Goal: Task Accomplishment & Management: Contribute content

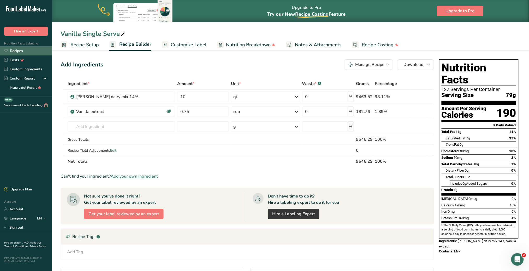
click at [21, 50] on link "Recipes" at bounding box center [26, 50] width 52 height 9
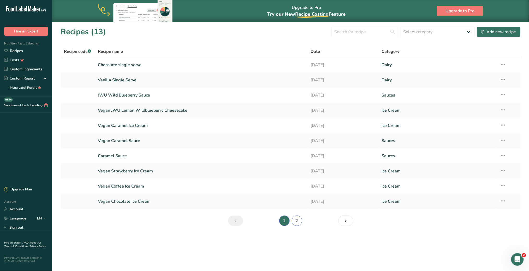
click at [300, 219] on link "2" at bounding box center [297, 220] width 10 height 10
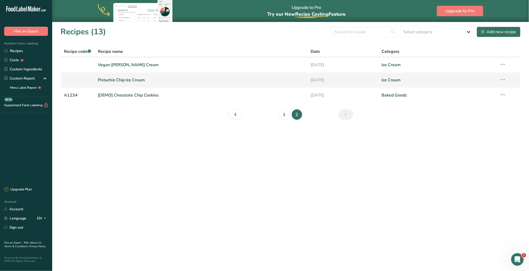
click at [118, 80] on link "Pistachio Chip Ice Cream" at bounding box center [201, 79] width 207 height 11
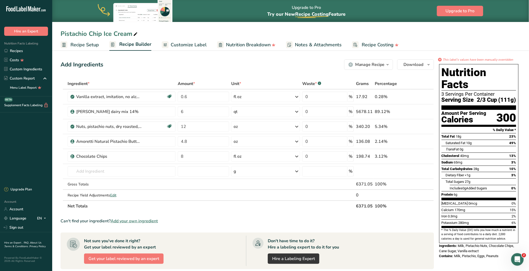
click at [90, 43] on span "Recipe Setup" at bounding box center [85, 44] width 28 height 7
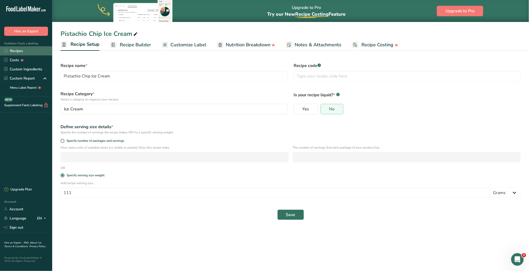
click at [17, 49] on link "Recipes" at bounding box center [26, 50] width 52 height 9
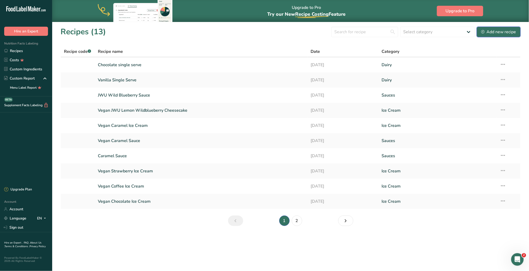
click at [495, 30] on div "Add new recipe" at bounding box center [499, 32] width 35 height 6
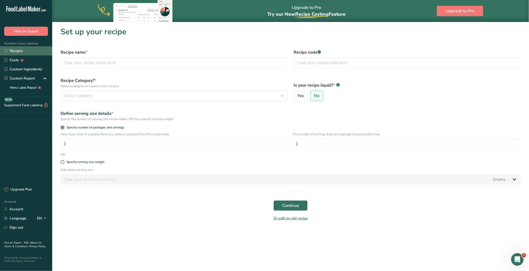
click at [22, 52] on link "Recipes" at bounding box center [26, 50] width 52 height 9
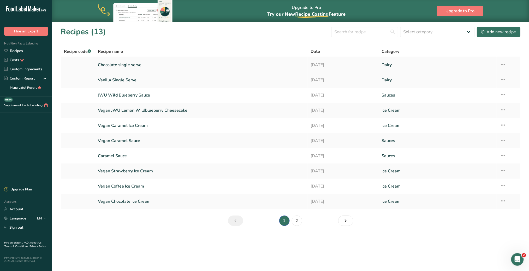
click at [116, 66] on link "Chocolate single serve" at bounding box center [201, 64] width 207 height 11
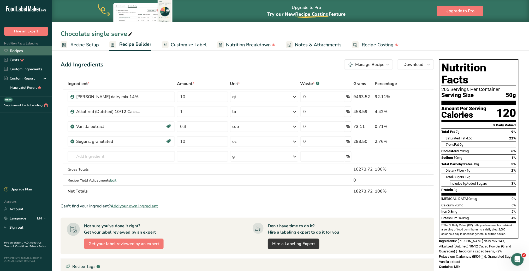
click at [27, 52] on link "Recipes" at bounding box center [26, 50] width 52 height 9
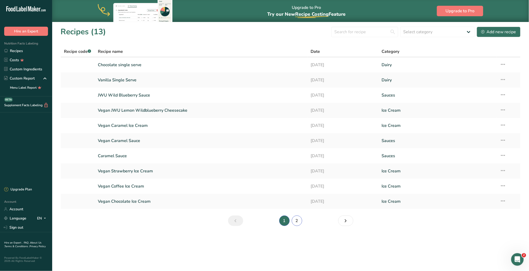
click at [299, 220] on link "2" at bounding box center [297, 220] width 10 height 10
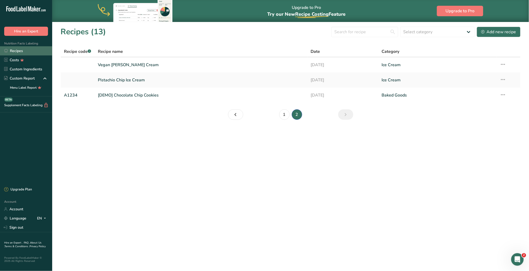
click at [23, 51] on link "Recipes" at bounding box center [26, 50] width 52 height 9
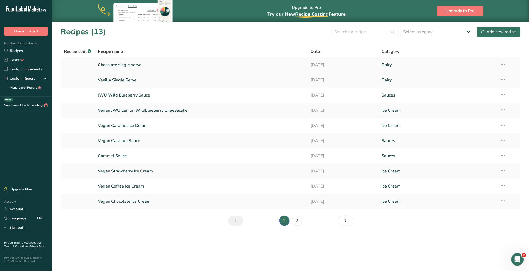
click at [132, 65] on link "Chocolate single serve" at bounding box center [201, 64] width 207 height 11
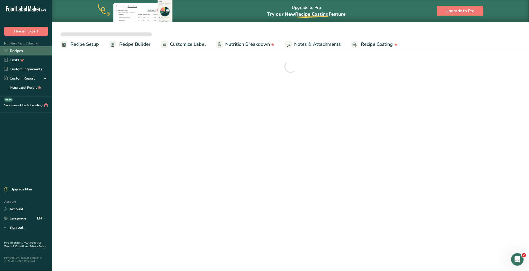
click at [19, 52] on link "Recipes" at bounding box center [26, 50] width 52 height 9
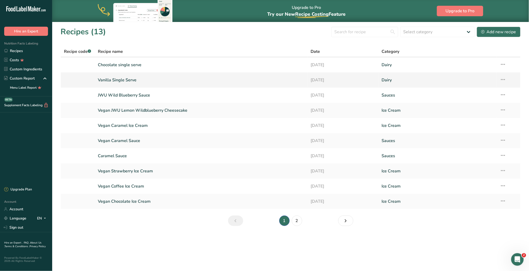
click at [115, 79] on link "Vanilla Single Serve" at bounding box center [201, 79] width 207 height 11
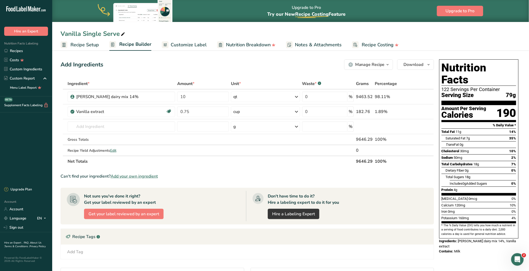
click at [91, 47] on span "Recipe Setup" at bounding box center [85, 44] width 28 height 7
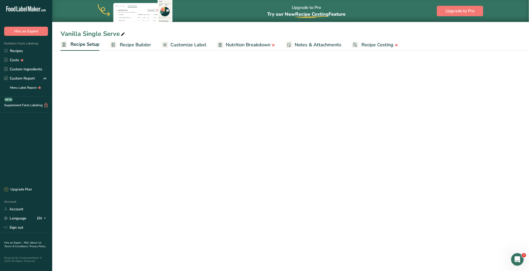
select select "5"
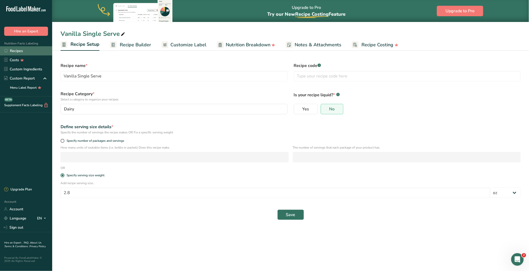
click at [23, 51] on link "Recipes" at bounding box center [26, 50] width 52 height 9
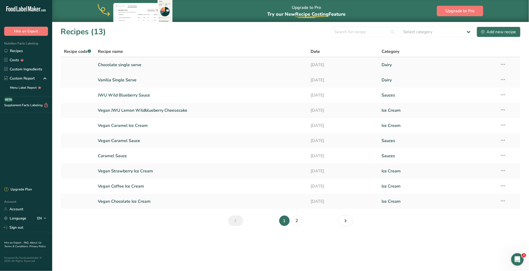
click at [131, 65] on link "Chocolate single serve" at bounding box center [201, 64] width 207 height 11
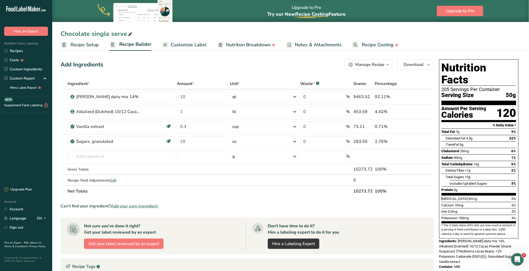
click at [86, 47] on span "Recipe Setup" at bounding box center [85, 44] width 28 height 7
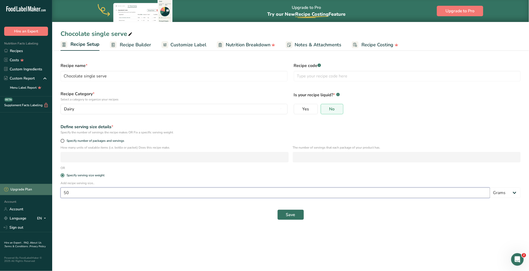
drag, startPoint x: 110, startPoint y: 193, endPoint x: 36, endPoint y: 193, distance: 75.0
click at [36, 193] on div ".a-20{fill:#fff;} Hire an Expert Nutrition Facts Labeling Recipes Costs Custom …" at bounding box center [264, 135] width 529 height 271
type input "2.8"
click at [509, 193] on select "Grams kg mg mcg lb oz l mL fl oz tbsp tsp cup qt gallon" at bounding box center [506, 192] width 31 height 10
select select "5"
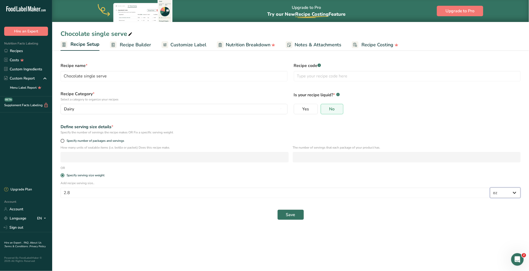
click at [491, 188] on select "Grams kg mg mcg lb oz l mL fl oz tbsp tsp cup qt gallon" at bounding box center [506, 192] width 31 height 10
click at [295, 218] on span "Save" at bounding box center [290, 214] width 9 height 6
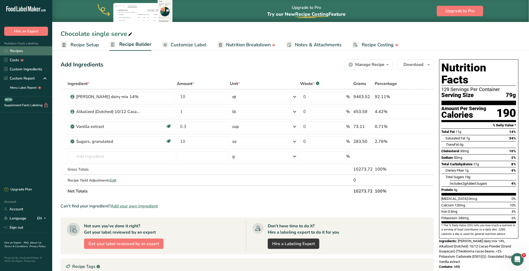
click at [24, 50] on link "Recipes" at bounding box center [26, 50] width 52 height 9
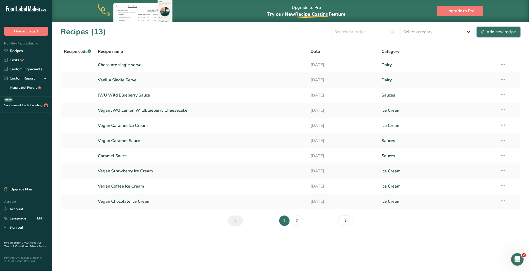
click at [494, 34] on div "Add new recipe" at bounding box center [499, 32] width 35 height 6
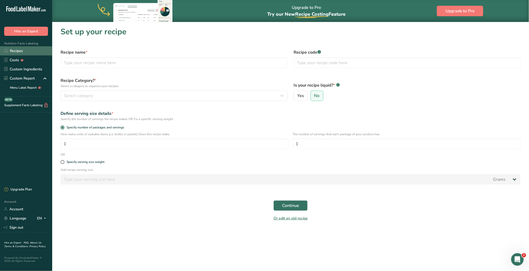
click at [27, 48] on link "Recipes" at bounding box center [26, 50] width 52 height 9
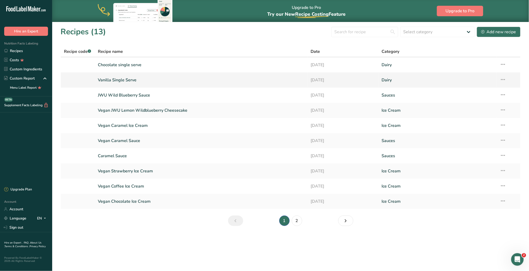
click at [127, 79] on link "Vanilla Single Serve" at bounding box center [201, 79] width 207 height 11
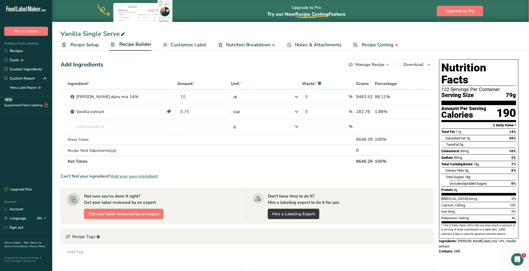
click at [122, 34] on icon at bounding box center [123, 34] width 5 height 7
drag, startPoint x: 120, startPoint y: 33, endPoint x: 46, endPoint y: 35, distance: 73.9
click at [46, 35] on div ".a-20{fill:#fff;} Hire an Expert Nutrition Facts Labeling Recipes Costs Custom …" at bounding box center [264, 170] width 529 height 341
type input "s"
type input "SS Vanilla"
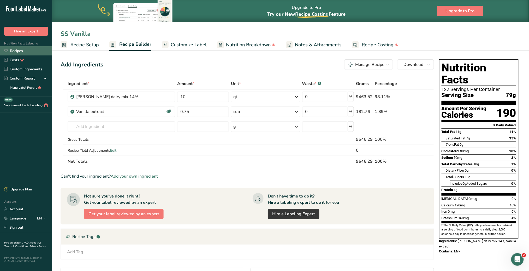
click at [21, 49] on link "Recipes" at bounding box center [26, 50] width 52 height 9
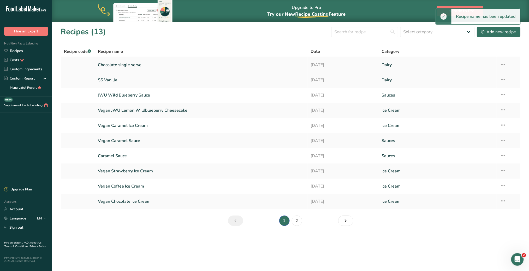
click at [119, 65] on link "Chocolate single serve" at bounding box center [201, 64] width 207 height 11
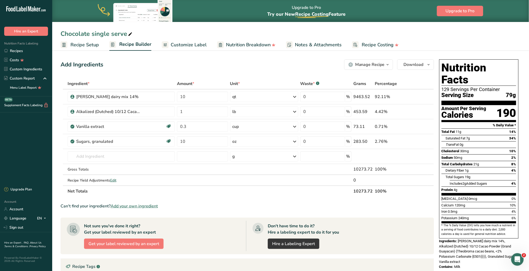
click at [130, 34] on icon at bounding box center [130, 34] width 5 height 7
drag, startPoint x: 121, startPoint y: 34, endPoint x: 15, endPoint y: 36, distance: 106.6
click at [15, 36] on div ".a-20{fill:#fff;} Hire an Expert Nutrition Facts Labeling Recipes Costs Custom …" at bounding box center [264, 185] width 529 height 371
type input "SS Chocolate"
click at [18, 49] on link "Recipes" at bounding box center [26, 50] width 52 height 9
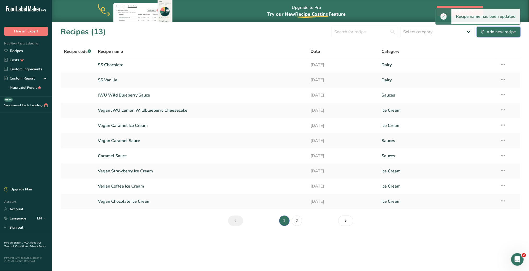
click at [495, 30] on div "Add new recipe" at bounding box center [499, 32] width 35 height 6
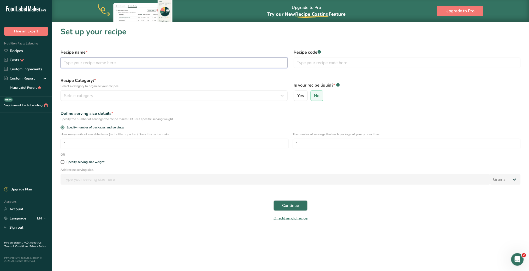
click at [99, 64] on input "text" at bounding box center [174, 62] width 227 height 10
type input "SS Strawberry"
click at [61, 162] on span at bounding box center [63, 162] width 4 height 4
click at [61, 162] on input "Specify serving size weight" at bounding box center [62, 161] width 3 height 3
radio input "true"
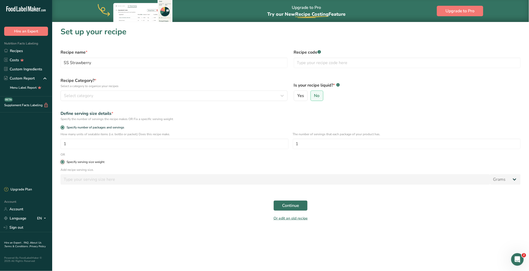
radio input "false"
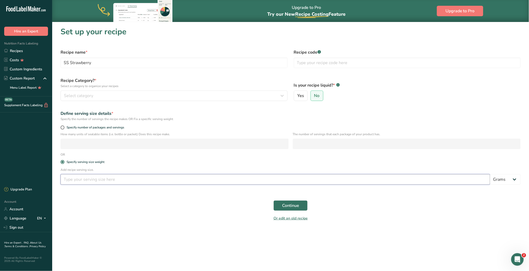
click at [87, 182] on input "number" at bounding box center [276, 179] width 430 height 10
type input "2.8"
click at [508, 180] on select "Grams kg mg mcg lb oz l mL fl oz tbsp tsp cup qt gallon" at bounding box center [506, 179] width 31 height 10
select select "5"
click at [491, 174] on select "Grams kg mg mcg lb oz l mL fl oz tbsp tsp cup qt gallon" at bounding box center [506, 179] width 31 height 10
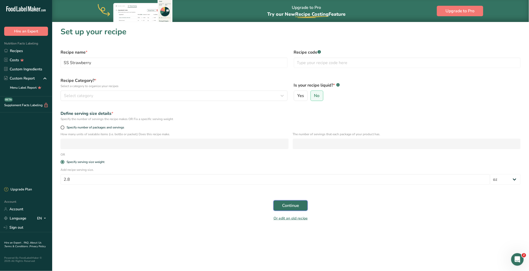
click at [302, 208] on button "Continue" at bounding box center [291, 205] width 34 height 10
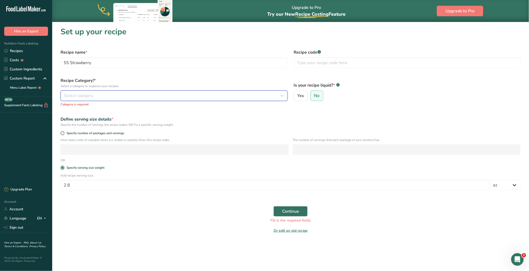
click at [219, 98] on button "Select category" at bounding box center [174, 95] width 227 height 10
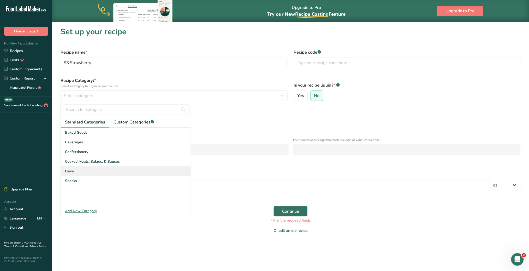
click at [101, 167] on div "Dairy" at bounding box center [126, 171] width 130 height 10
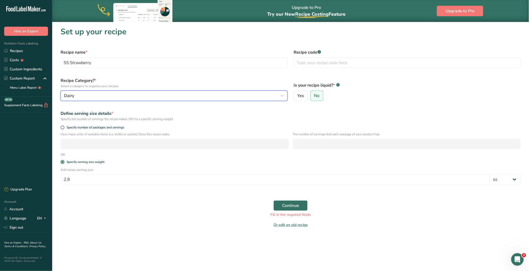
click at [151, 95] on div "Dairy" at bounding box center [172, 95] width 217 height 6
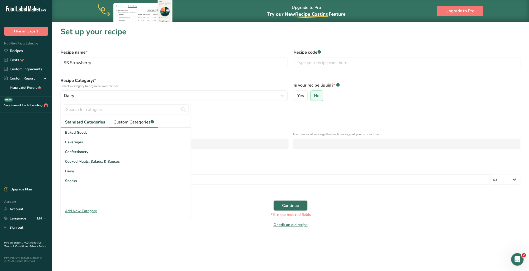
click at [126, 122] on span "Custom Categories .a-a{fill:#347362;}.b-a{fill:#fff;}" at bounding box center [134, 122] width 40 height 6
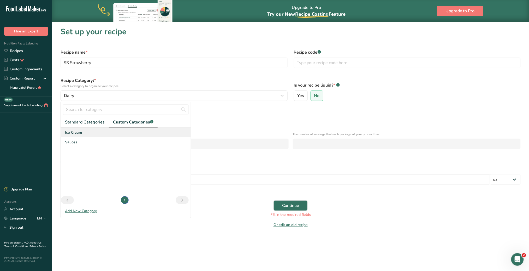
click at [78, 130] on span "Ice Cream" at bounding box center [73, 132] width 17 height 5
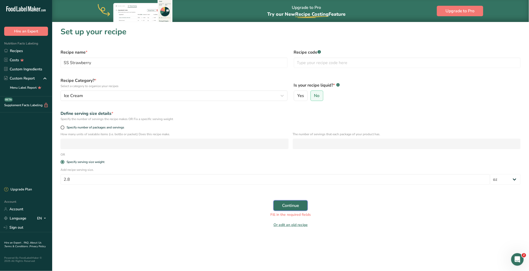
click at [292, 205] on span "Continue" at bounding box center [290, 205] width 17 height 6
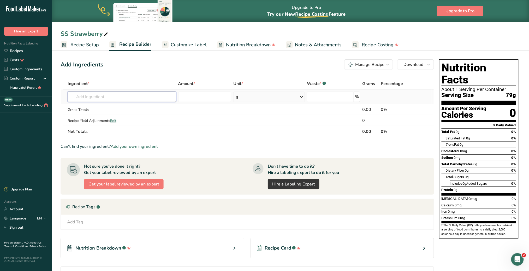
click at [97, 98] on input "text" at bounding box center [122, 96] width 108 height 10
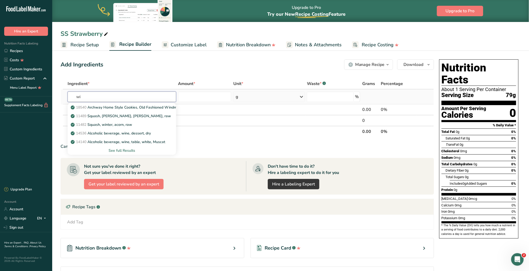
type input "w"
type input "wins"
click at [106, 106] on p "[PERSON_NAME] dairy mix 14%" at bounding box center [101, 106] width 58 height 5
type input "[PERSON_NAME] dairy mix 14%"
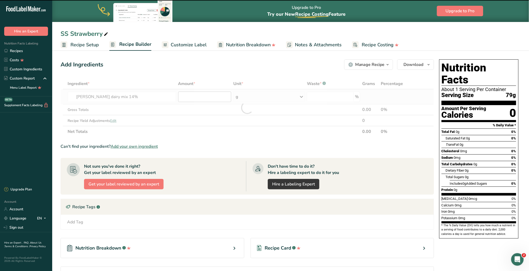
type input "0"
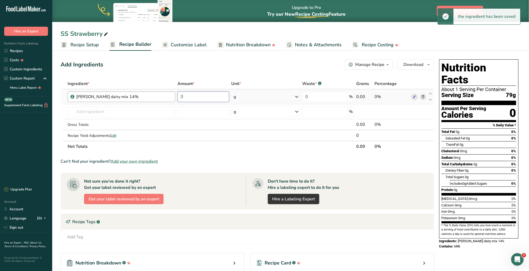
drag, startPoint x: 205, startPoint y: 95, endPoint x: 168, endPoint y: 95, distance: 37.1
click at [168, 95] on tr "[PERSON_NAME] dairy mix 14% 0 g Weight Units g kg mg See more Volume Units l mL…" at bounding box center [247, 96] width 373 height 15
type input "15"
click at [297, 93] on div "Ingredient * Amount * Unit * Waste * .a-a{fill:#347362;}.b-a{fill:#fff;} Grams …" at bounding box center [248, 115] width 374 height 74
click at [295, 97] on icon at bounding box center [297, 96] width 6 height 9
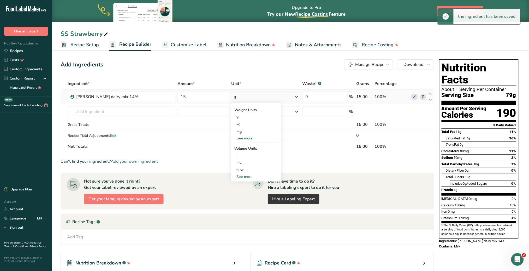
click at [245, 177] on div "See more" at bounding box center [257, 176] width 44 height 5
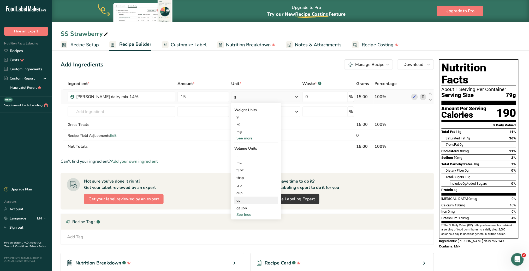
click at [245, 198] on div "qt" at bounding box center [257, 199] width 40 height 5
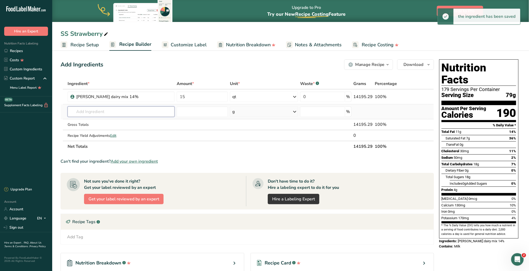
click at [142, 110] on input "text" at bounding box center [121, 111] width 107 height 10
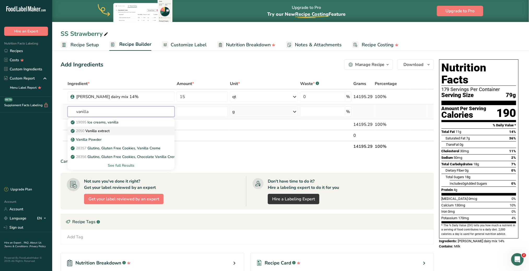
type input "vanilla"
click at [118, 129] on div "2050 Vanilla extract" at bounding box center [117, 130] width 91 height 5
type input "Vanilla extract"
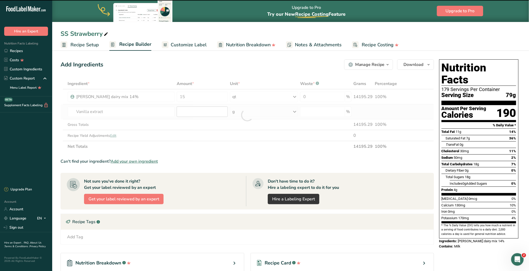
type input "0"
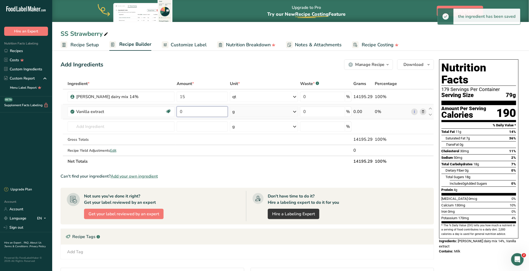
click at [208, 112] on input "0" at bounding box center [202, 111] width 51 height 10
drag, startPoint x: 209, startPoint y: 112, endPoint x: 157, endPoint y: 111, distance: 52.2
click at [157, 111] on tr "Vanilla extract Dairy free Gluten free Vegan Vegetarian Soy free 0 g Portions 1…" at bounding box center [247, 111] width 373 height 15
type input "0.25"
click at [289, 109] on div "Ingredient * Amount * Unit * Waste * .a-a{fill:#347362;}.b-a{fill:#fff;} Grams …" at bounding box center [248, 122] width 374 height 89
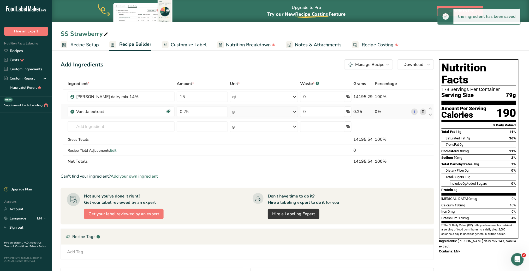
click at [294, 110] on icon at bounding box center [295, 111] width 6 height 9
click at [245, 214] on div "See more" at bounding box center [255, 214] width 44 height 5
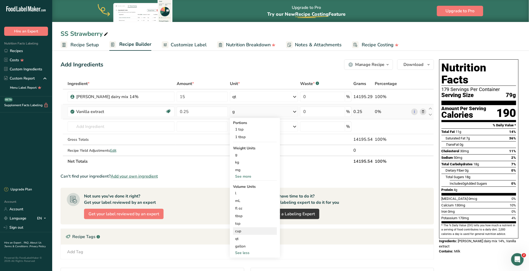
click at [240, 231] on div "cup" at bounding box center [255, 230] width 40 height 5
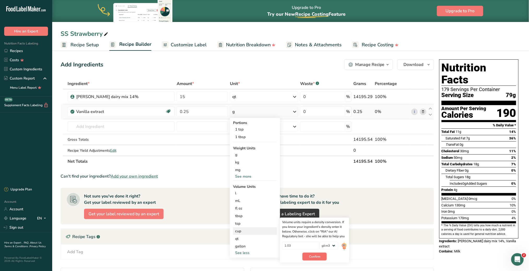
click at [317, 255] on span "Confirm" at bounding box center [314, 256] width 11 height 5
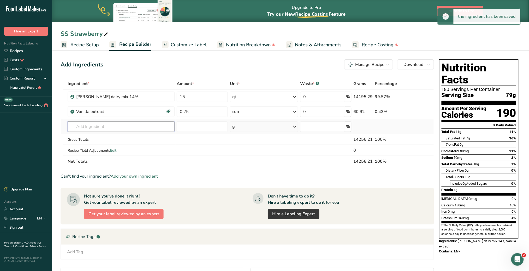
click at [102, 127] on input "text" at bounding box center [121, 126] width 107 height 10
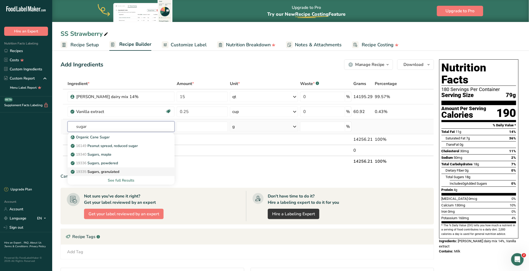
type input "sugar"
click at [116, 170] on p "19335 [GEOGRAPHIC_DATA], granulated" at bounding box center [96, 171] width 48 height 5
type input "Sugars, granulated"
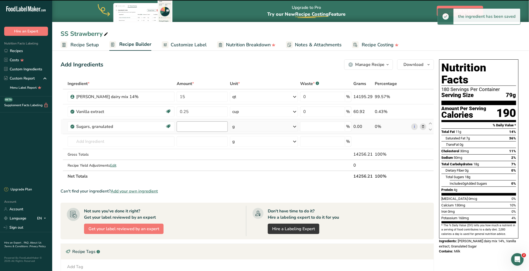
type input "0"
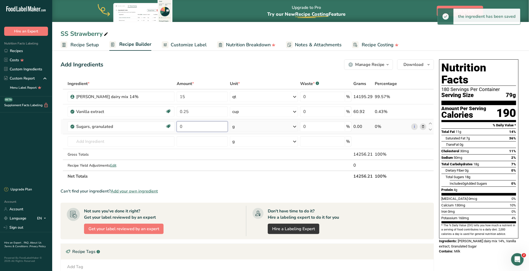
click at [207, 123] on input "0" at bounding box center [202, 126] width 51 height 10
drag, startPoint x: 201, startPoint y: 123, endPoint x: 168, endPoint y: 127, distance: 33.3
click at [168, 127] on tr "Sugars, granulated Dairy free Gluten free Vegan Vegetarian Soy free 0 g Portion…" at bounding box center [247, 126] width 373 height 15
type input "1"
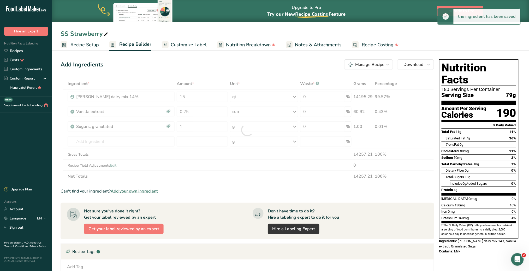
click at [286, 126] on div "Ingredient * Amount * Unit * Waste * .a-a{fill:#347362;}.b-a{fill:#fff;} Grams …" at bounding box center [248, 129] width 374 height 103
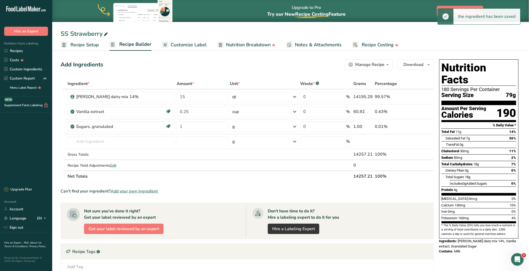
click at [296, 125] on icon at bounding box center [295, 126] width 6 height 9
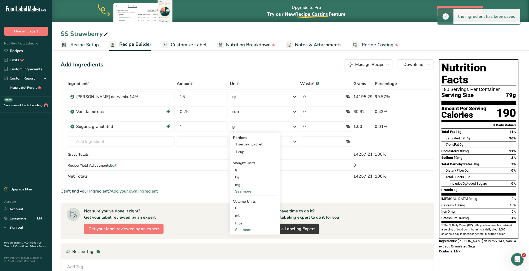
click at [246, 189] on div "See more" at bounding box center [255, 190] width 44 height 5
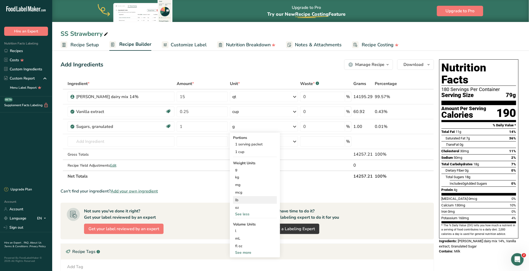
click at [243, 201] on div "lb" at bounding box center [255, 200] width 44 height 8
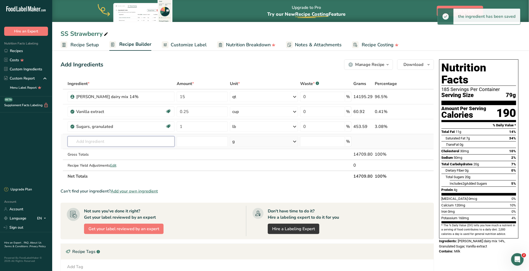
click at [130, 143] on input "text" at bounding box center [121, 141] width 107 height 10
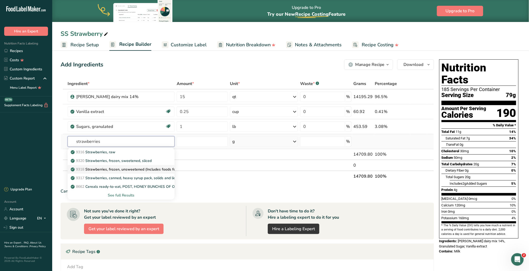
type input "strawberries"
click at [123, 166] on p "9318 Strawberries, frozen, unsweetened (Includes foods for USDA's Food Distribu…" at bounding box center [155, 168] width 166 height 5
type input "Strawberries, frozen, unsweetened (Includes foods for USDA's Food Distribution …"
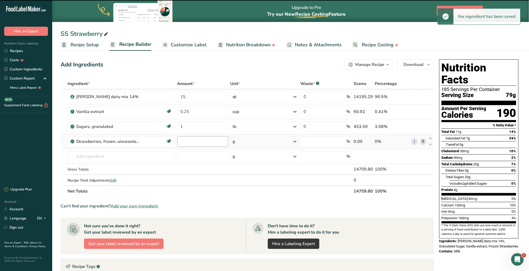
type input "0"
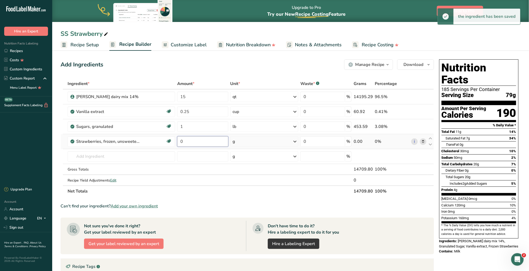
click at [202, 141] on input "0" at bounding box center [202, 141] width 51 height 10
type input "10"
click at [295, 141] on div "Ingredient * Amount * Unit * Waste * .a-a{fill:#347362;}.b-a{fill:#fff;} Grams …" at bounding box center [248, 137] width 374 height 118
click at [295, 141] on icon at bounding box center [295, 141] width 6 height 9
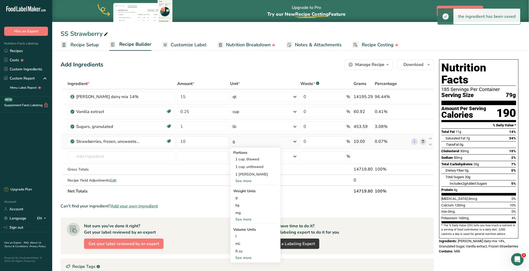
click at [249, 217] on div "See more" at bounding box center [256, 218] width 44 height 5
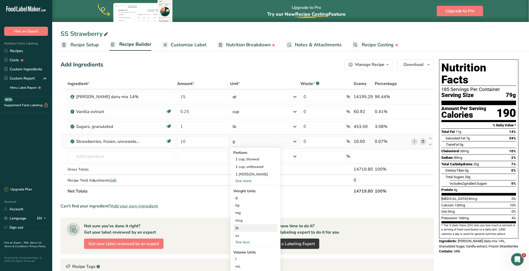
click at [246, 228] on div "lb" at bounding box center [256, 228] width 44 height 8
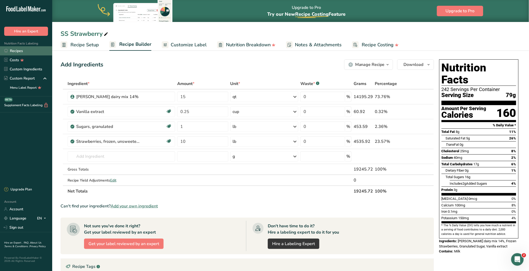
click at [27, 50] on link "Recipes" at bounding box center [26, 50] width 52 height 9
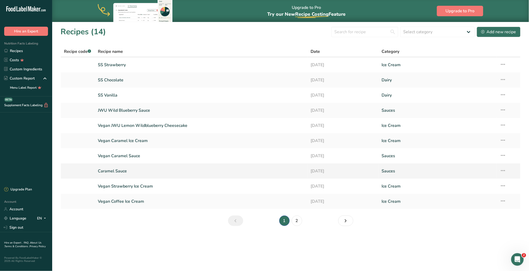
click at [120, 172] on link "Caramel Sauce" at bounding box center [201, 170] width 207 height 11
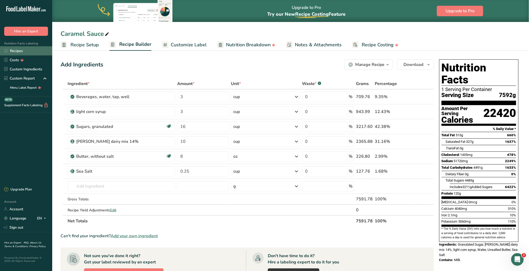
click at [21, 50] on link "Recipes" at bounding box center [26, 50] width 52 height 9
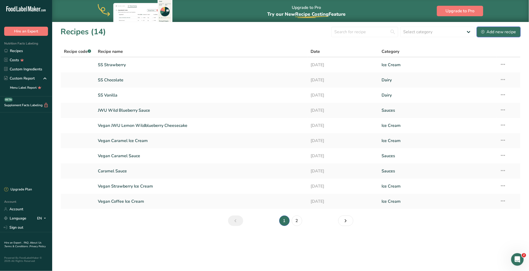
drag, startPoint x: 508, startPoint y: 32, endPoint x: 377, endPoint y: 40, distance: 131.6
click at [508, 32] on div "Add new recipe" at bounding box center [499, 32] width 35 height 6
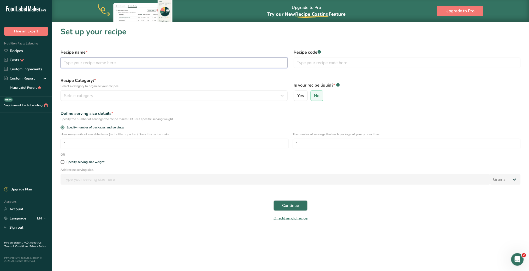
click at [112, 64] on input "text" at bounding box center [174, 62] width 227 height 10
type input "SS Caramel"
click at [91, 94] on span "Select category" at bounding box center [78, 95] width 29 height 6
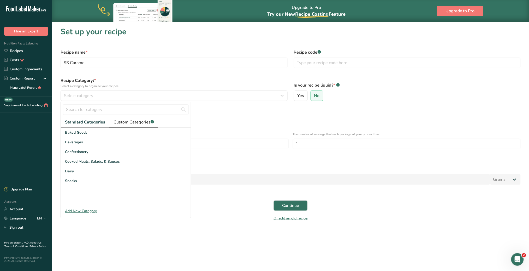
click at [132, 124] on span "Custom Categories .a-a{fill:#347362;}.b-a{fill:#fff;}" at bounding box center [134, 122] width 40 height 6
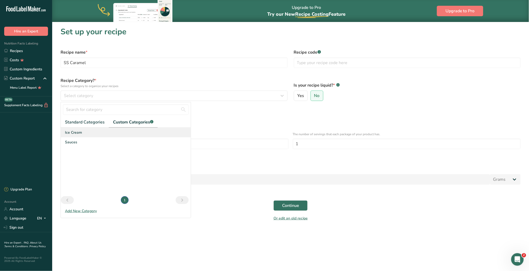
click at [69, 131] on span "Ice Cream" at bounding box center [73, 132] width 17 height 5
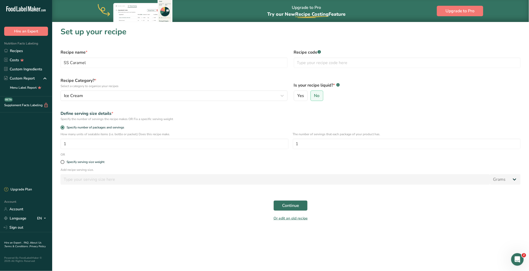
click at [62, 164] on div "Specify serving size weight" at bounding box center [290, 162] width 467 height 10
click at [63, 162] on span at bounding box center [63, 162] width 4 height 4
click at [63, 162] on input "Specify serving size weight" at bounding box center [62, 161] width 3 height 3
radio input "true"
radio input "false"
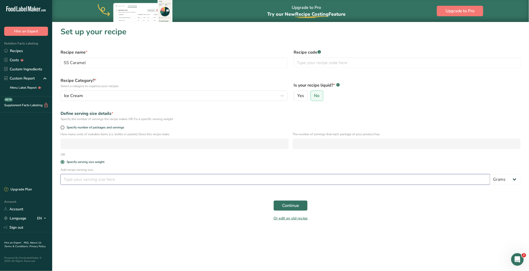
click at [88, 181] on input "number" at bounding box center [276, 179] width 430 height 10
type input "2.8"
click at [512, 181] on select "Grams kg mg mcg lb oz l mL fl oz tbsp tsp cup qt gallon" at bounding box center [506, 179] width 31 height 10
select select "5"
click at [491, 174] on select "Grams kg mg mcg lb oz l mL fl oz tbsp tsp cup qt gallon" at bounding box center [506, 179] width 31 height 10
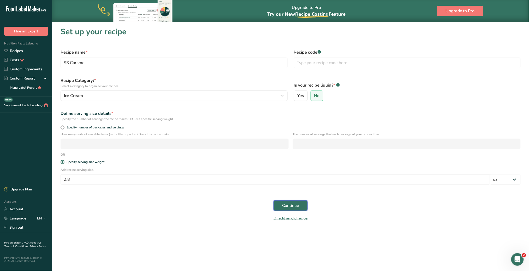
click at [291, 206] on span "Continue" at bounding box center [290, 205] width 17 height 6
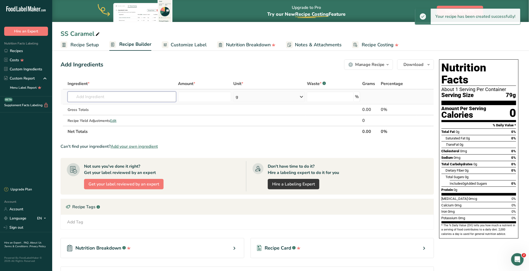
click at [115, 96] on input "text" at bounding box center [122, 96] width 108 height 10
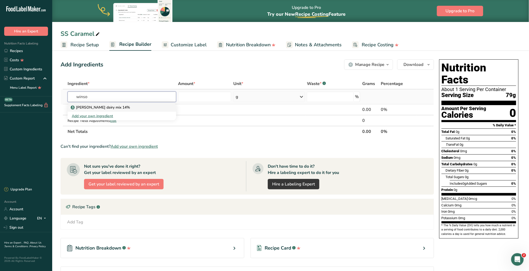
type input "winso"
click at [112, 106] on p "[PERSON_NAME] dairy mix 14%" at bounding box center [101, 106] width 58 height 5
type input "[PERSON_NAME] dairy mix 14%"
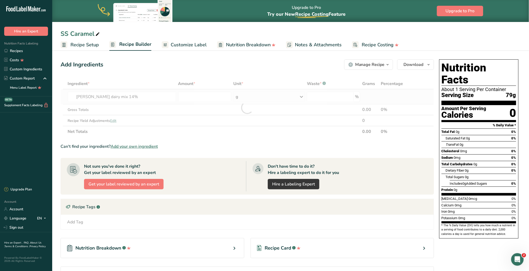
type input "0"
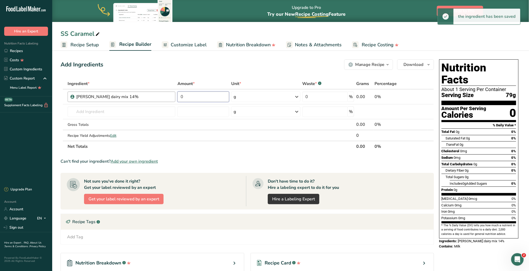
drag, startPoint x: 198, startPoint y: 96, endPoint x: 151, endPoint y: 101, distance: 47.0
click at [151, 101] on tr "[PERSON_NAME] dairy mix 14% 0 g Weight Units g kg mg See more Volume Units l mL…" at bounding box center [247, 96] width 373 height 15
type input "10"
click at [291, 95] on div "Ingredient * Amount * Unit * Waste * .a-a{fill:#347362;}.b-a{fill:#fff;} Grams …" at bounding box center [248, 115] width 374 height 74
click at [296, 97] on icon at bounding box center [297, 96] width 6 height 9
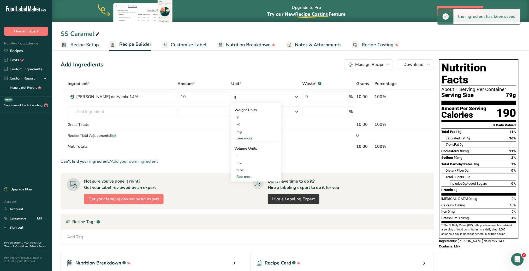
click at [252, 174] on div "See more" at bounding box center [257, 176] width 44 height 5
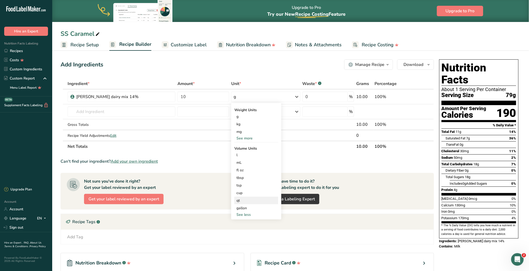
click at [247, 199] on div "qt" at bounding box center [257, 199] width 40 height 5
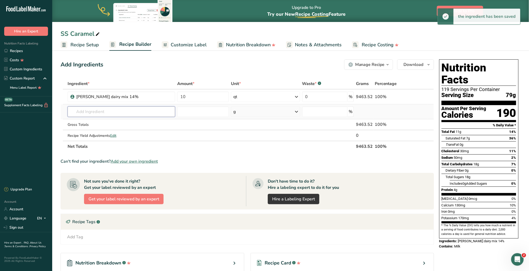
click at [138, 113] on input "text" at bounding box center [122, 111] width 108 height 10
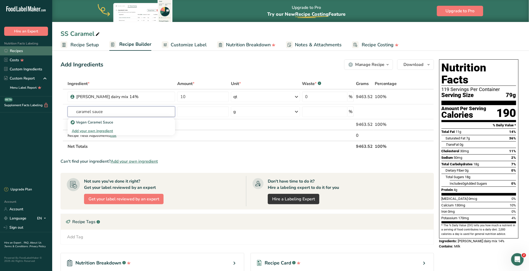
type input "caramel sauce"
click at [22, 48] on link "Recipes" at bounding box center [26, 50] width 52 height 9
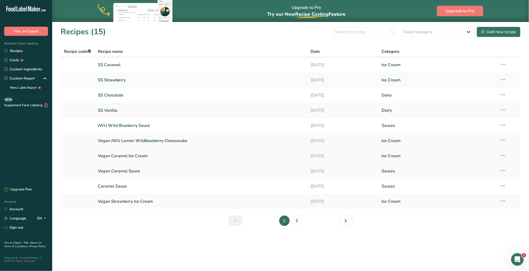
click at [127, 157] on link "Vegan Caramel Ice Cream" at bounding box center [201, 155] width 207 height 11
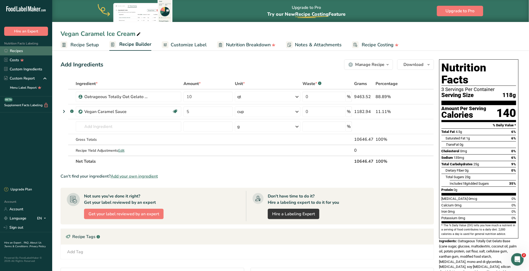
click at [19, 51] on link "Recipes" at bounding box center [26, 50] width 52 height 9
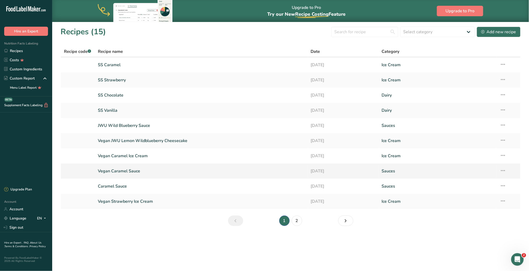
click at [117, 172] on link "Vegan Caramel Sauce" at bounding box center [201, 170] width 207 height 11
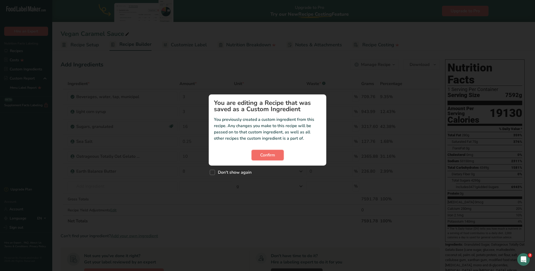
click at [270, 153] on span "Confirm" at bounding box center [267, 155] width 15 height 6
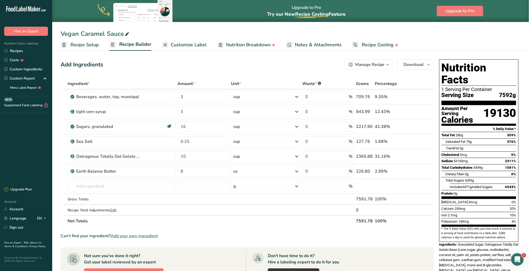
click at [86, 48] on link "Recipe Setup" at bounding box center [80, 45] width 38 height 12
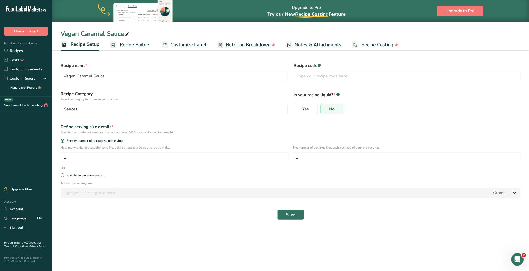
click at [130, 44] on span "Recipe Builder" at bounding box center [135, 44] width 31 height 7
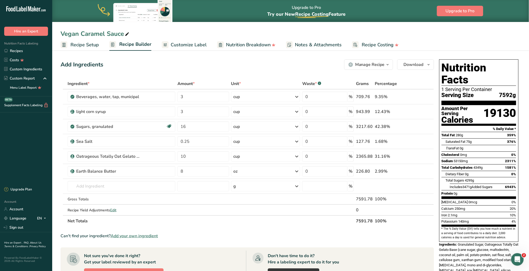
click at [388, 62] on icon "button" at bounding box center [388, 64] width 4 height 7
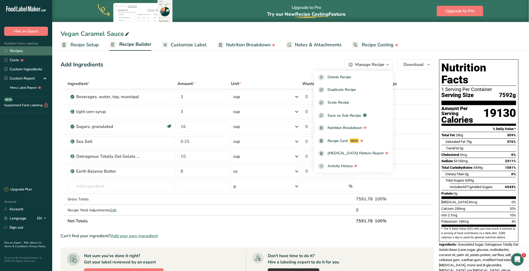
click at [24, 50] on link "Recipes" at bounding box center [26, 50] width 52 height 9
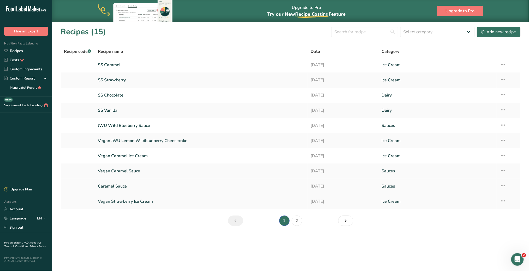
click at [126, 184] on link "Caramel Sauce" at bounding box center [201, 185] width 207 height 11
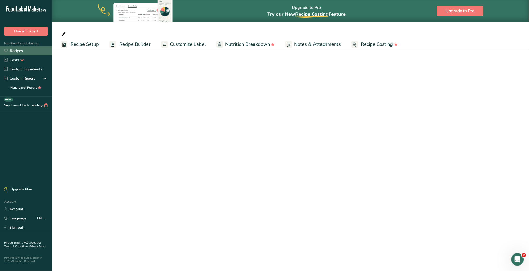
click at [27, 51] on link "Recipes" at bounding box center [26, 50] width 52 height 9
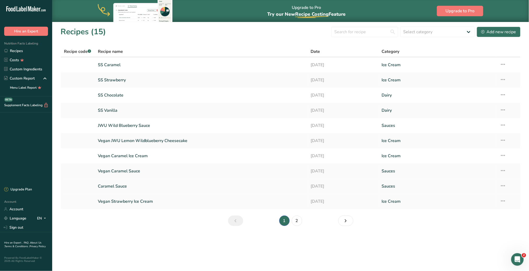
click at [111, 186] on link "Caramel Sauce" at bounding box center [201, 185] width 207 height 11
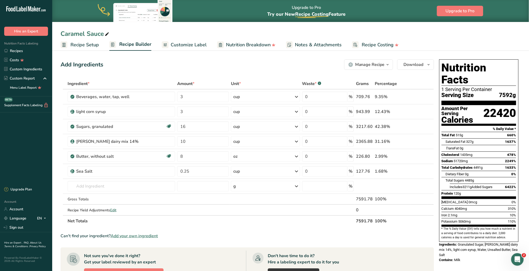
click at [391, 63] on span "button" at bounding box center [388, 64] width 6 height 6
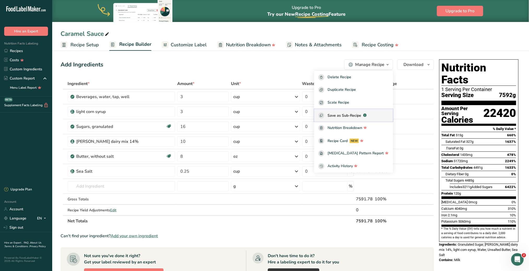
click at [361, 115] on span "Save as Sub-Recipe" at bounding box center [345, 115] width 34 height 5
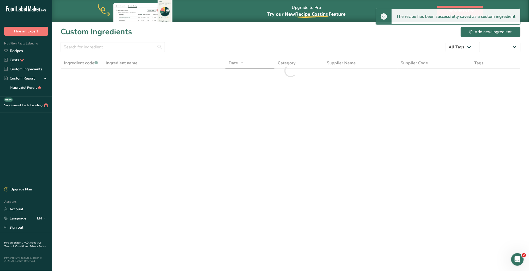
select select "30"
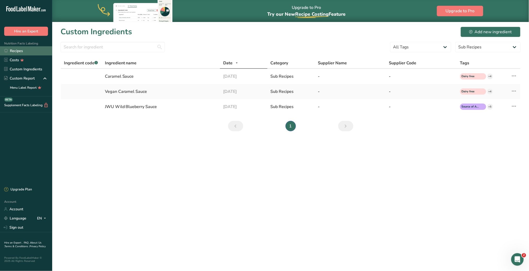
click at [25, 51] on link "Recipes" at bounding box center [26, 50] width 52 height 9
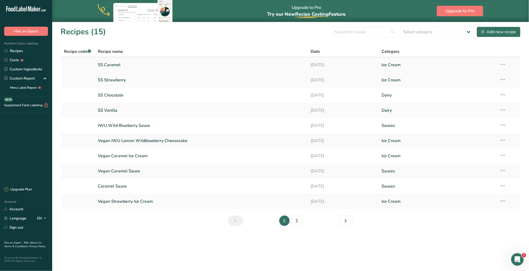
click at [116, 65] on link "SS Caramel" at bounding box center [201, 64] width 207 height 11
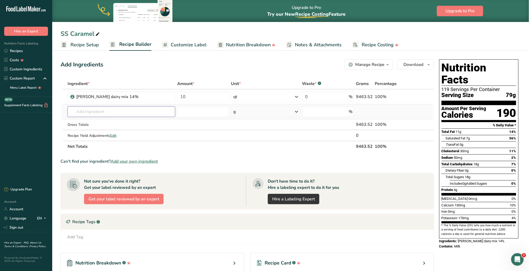
click at [89, 114] on input "text" at bounding box center [122, 111] width 108 height 10
type input "caramel sauce"
click at [14, 52] on link "Recipes" at bounding box center [26, 50] width 52 height 9
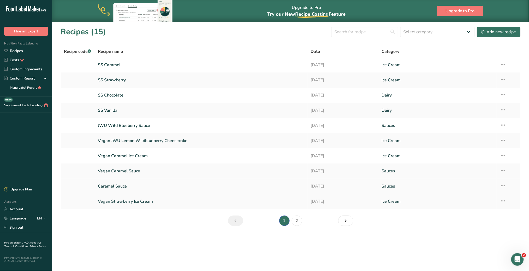
click at [120, 184] on link "Caramel Sauce" at bounding box center [201, 185] width 207 height 11
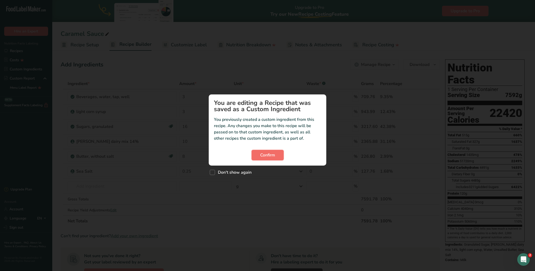
click at [274, 153] on span "Confirm" at bounding box center [267, 155] width 15 height 6
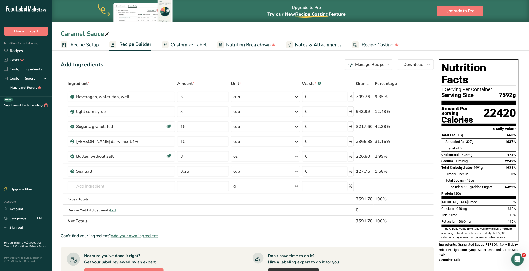
click at [107, 34] on icon at bounding box center [107, 34] width 5 height 7
click at [61, 35] on input "Caramel Sauce" at bounding box center [291, 33] width 460 height 9
type input "GLA Caramel Sauce"
click at [18, 49] on link "Recipes" at bounding box center [26, 50] width 52 height 9
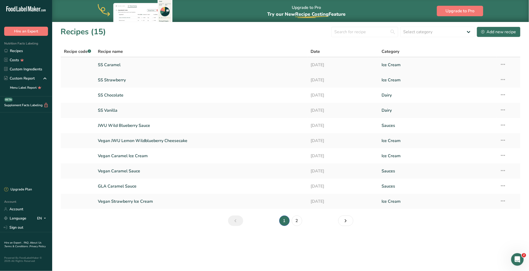
click at [117, 62] on link "SS Caramel" at bounding box center [201, 64] width 207 height 11
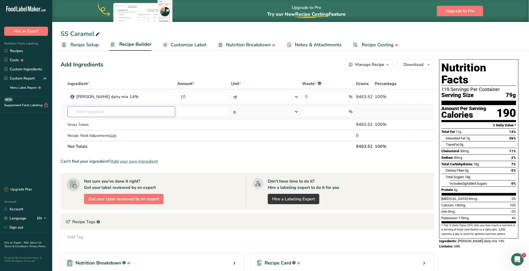
click at [127, 109] on input "text" at bounding box center [122, 111] width 108 height 10
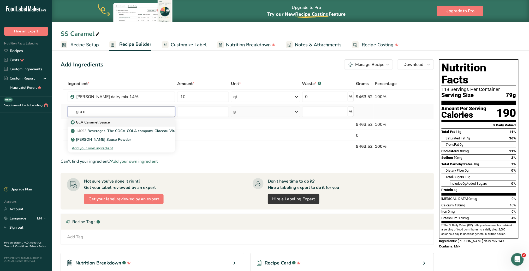
type input "gla c"
click at [110, 123] on div "GLA Caramel Sauce" at bounding box center [117, 121] width 91 height 5
type input "GLA Caramel Sauce"
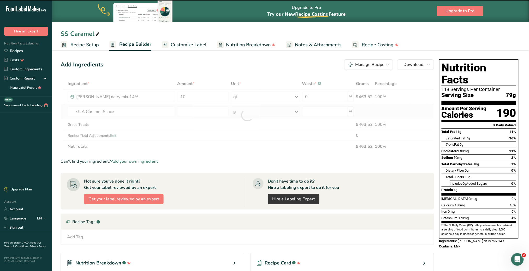
type input "0"
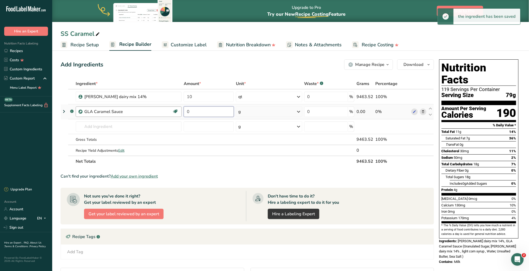
drag, startPoint x: 203, startPoint y: 111, endPoint x: 159, endPoint y: 115, distance: 44.0
click at [159, 115] on tr ".a-a{fill:#347362;}.b-a{fill:#fff;} GLA Caramel Sauce Dairy free Gluten free Ve…" at bounding box center [247, 111] width 373 height 15
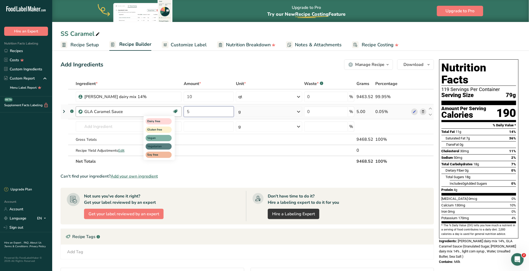
type input "5"
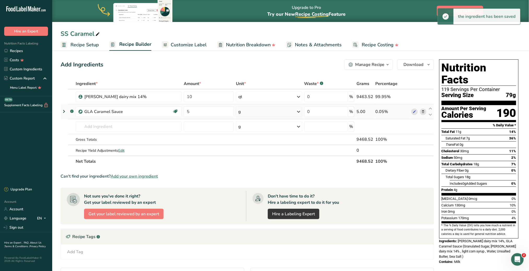
click at [299, 112] on icon at bounding box center [299, 111] width 6 height 9
click at [262, 190] on div "See more" at bounding box center [261, 191] width 44 height 5
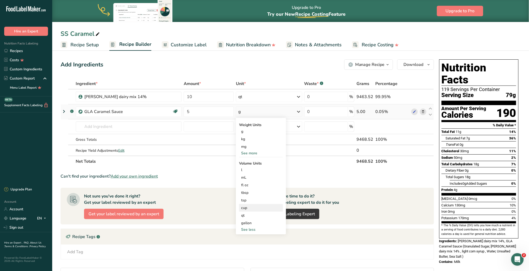
click at [256, 210] on div "cup" at bounding box center [261, 208] width 44 height 8
click at [255, 207] on div "cup" at bounding box center [261, 207] width 40 height 5
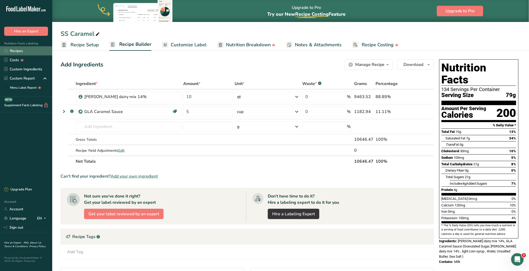
click at [24, 48] on link "Recipes" at bounding box center [26, 50] width 52 height 9
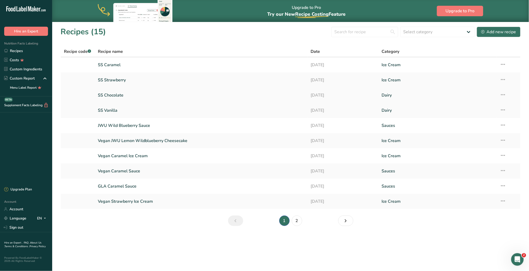
click at [121, 95] on link "SS Chocolate" at bounding box center [201, 95] width 207 height 11
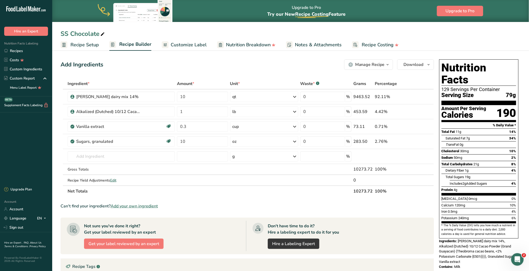
click at [86, 44] on span "Recipe Setup" at bounding box center [85, 44] width 28 height 7
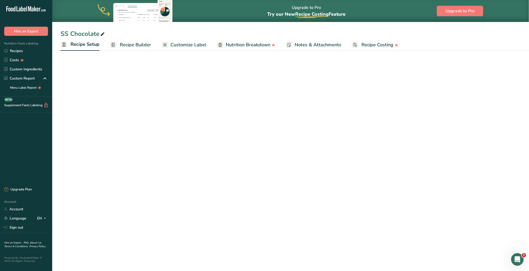
select select "5"
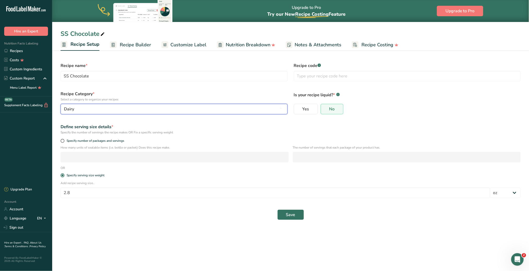
click at [116, 108] on div "Dairy" at bounding box center [172, 109] width 217 height 6
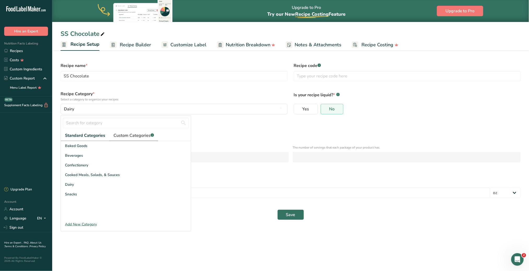
click at [142, 138] on span "Custom Categories .a-a{fill:#347362;}.b-a{fill:#fff;}" at bounding box center [134, 135] width 40 height 6
click at [81, 145] on span "Ice Cream" at bounding box center [73, 145] width 17 height 5
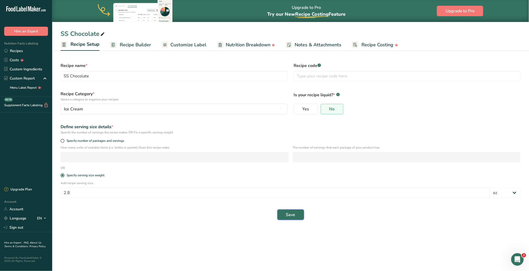
click at [290, 214] on span "Save" at bounding box center [290, 214] width 9 height 6
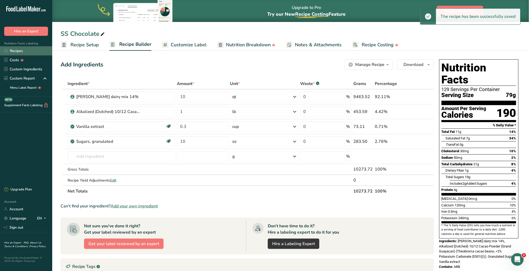
click at [17, 48] on link "Recipes" at bounding box center [26, 50] width 52 height 9
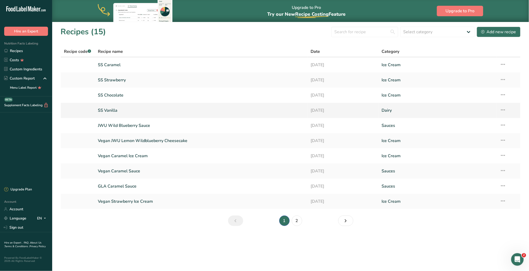
click at [123, 110] on link "SS Vanilla" at bounding box center [201, 110] width 207 height 11
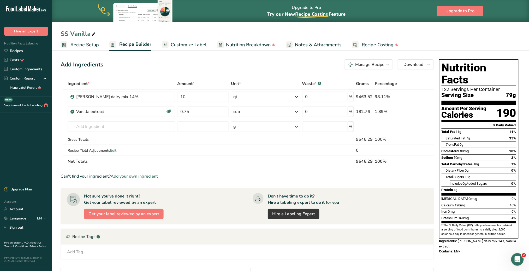
click at [80, 45] on span "Recipe Setup" at bounding box center [85, 44] width 28 height 7
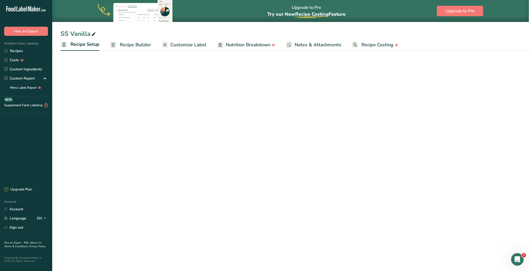
select select "5"
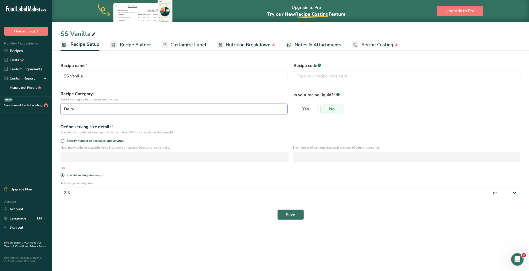
click at [141, 113] on button "Dairy" at bounding box center [174, 109] width 227 height 10
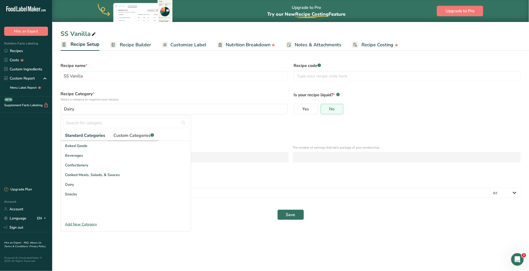
click at [139, 134] on span "Custom Categories .a-a{fill:#347362;}.b-a{fill:#fff;}" at bounding box center [134, 135] width 40 height 6
click at [76, 145] on span "Ice Cream" at bounding box center [73, 145] width 17 height 5
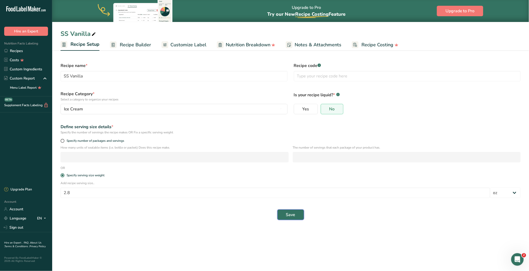
click at [298, 214] on button "Save" at bounding box center [291, 214] width 27 height 10
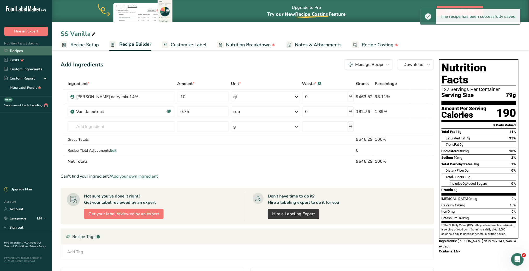
click at [22, 51] on link "Recipes" at bounding box center [26, 50] width 52 height 9
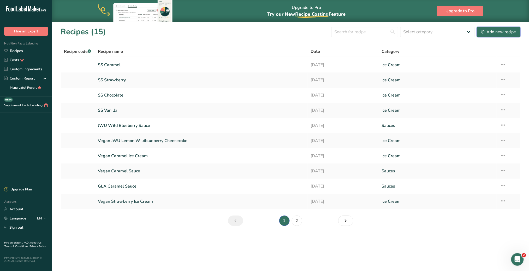
drag, startPoint x: 510, startPoint y: 34, endPoint x: 463, endPoint y: 40, distance: 47.2
click at [510, 34] on div "Add new recipe" at bounding box center [499, 32] width 35 height 6
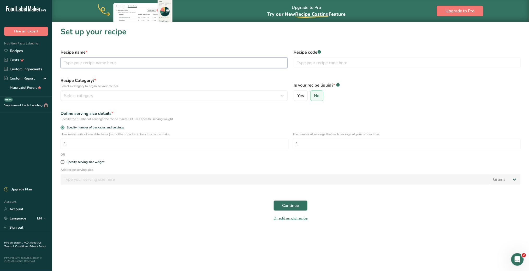
click at [89, 63] on input "text" at bounding box center [174, 62] width 227 height 10
type input "b"
type input "Butter Crunch Sauce"
click at [118, 97] on div "Select category" at bounding box center [172, 95] width 217 height 6
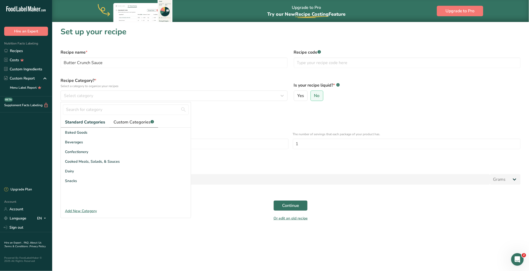
click at [136, 123] on span "Custom Categories .a-a{fill:#347362;}.b-a{fill:#fff;}" at bounding box center [134, 122] width 40 height 6
click at [75, 141] on span "Sauces" at bounding box center [71, 141] width 12 height 5
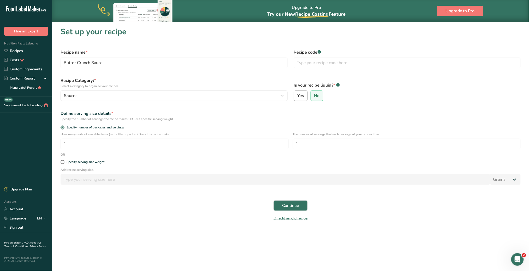
click at [301, 94] on span "Yes" at bounding box center [300, 95] width 7 height 5
click at [298, 94] on input "Yes" at bounding box center [295, 95] width 3 height 3
radio input "true"
radio input "false"
select select "22"
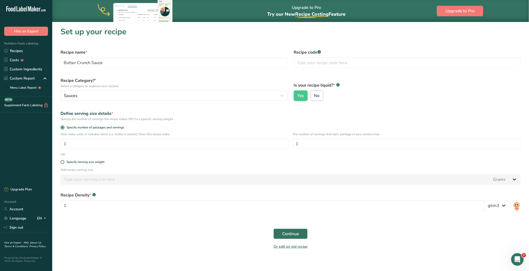
click at [321, 93] on label "No" at bounding box center [317, 95] width 13 height 10
click at [314, 94] on input "No" at bounding box center [312, 95] width 3 height 3
radio input "true"
radio input "false"
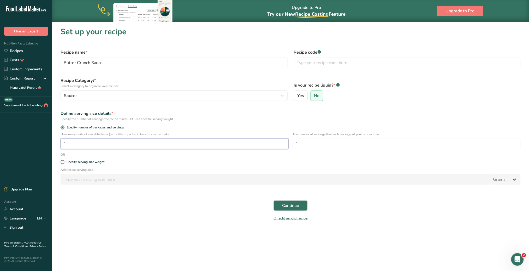
drag, startPoint x: 129, startPoint y: 147, endPoint x: 55, endPoint y: 145, distance: 74.5
click at [55, 145] on section "Set up your recipe Recipe name * Butter Crunch Sauce Recipe code .a-a{fill:#347…" at bounding box center [290, 126] width 477 height 208
type input "1"
click at [286, 204] on span "Continue" at bounding box center [290, 205] width 17 height 6
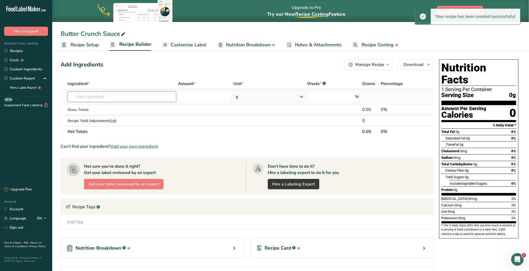
click at [124, 98] on input "text" at bounding box center [122, 96] width 108 height 10
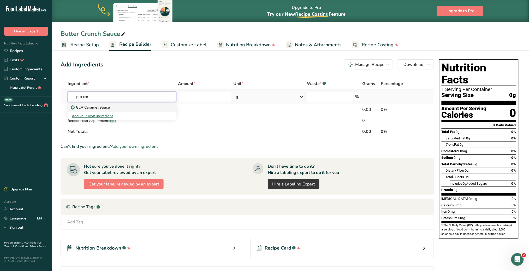
type input "gla car"
click at [110, 107] on div "GLA Caramel Sauce" at bounding box center [118, 106] width 92 height 5
type input "GLA Caramel Sauce"
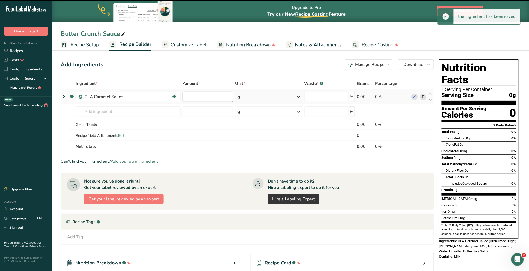
type input "0"
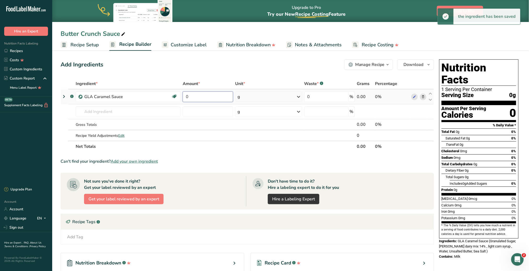
click at [203, 100] on input "0" at bounding box center [208, 96] width 50 height 10
drag, startPoint x: 199, startPoint y: 96, endPoint x: 177, endPoint y: 95, distance: 21.8
click at [177, 95] on tr ".a-a{fill:#347362;}.b-a{fill:#fff;} GLA Caramel Sauce Dairy free Gluten free Ve…" at bounding box center [247, 96] width 373 height 15
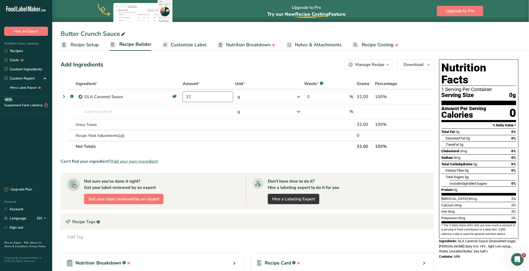
type input "32"
click at [293, 97] on div "Ingredient * Amount * Unit * Waste * .a-a{fill:#347362;}.b-a{fill:#fff;} Grams …" at bounding box center [248, 115] width 374 height 74
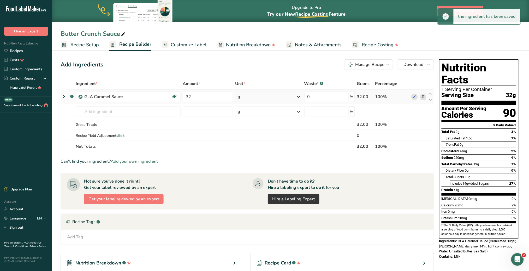
click at [299, 95] on icon at bounding box center [299, 96] width 6 height 9
click at [258, 175] on div "See more" at bounding box center [260, 176] width 44 height 5
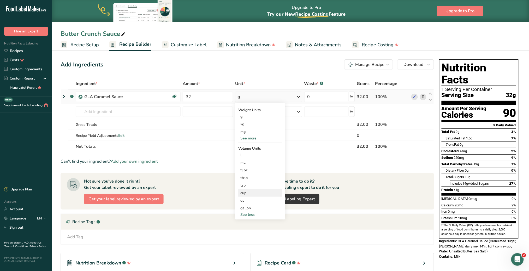
click at [247, 192] on div "cup" at bounding box center [261, 192] width 40 height 5
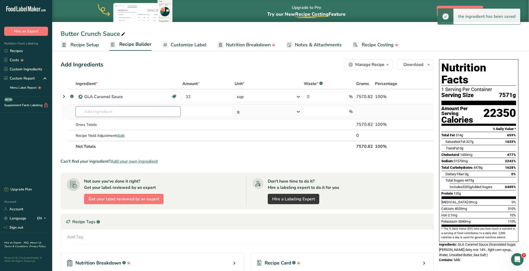
click at [143, 114] on input "text" at bounding box center [128, 111] width 105 height 10
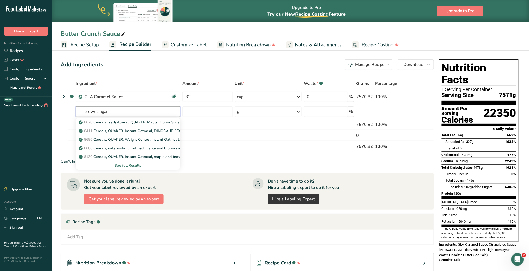
drag, startPoint x: 138, startPoint y: 108, endPoint x: 34, endPoint y: 111, distance: 104.8
click at [34, 111] on div ".a-20{fill:#fff;} Hire an Expert Nutrition Facts Labeling Recipes Costs Custom …" at bounding box center [264, 163] width 529 height 326
type input "sugar, brown"
click at [131, 165] on div "See full Results" at bounding box center [128, 164] width 96 height 5
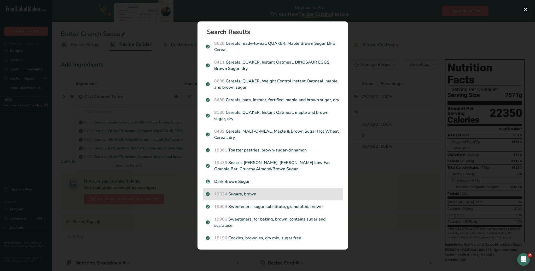
click at [244, 194] on p "19334 Sugars, brown" at bounding box center [273, 194] width 134 height 6
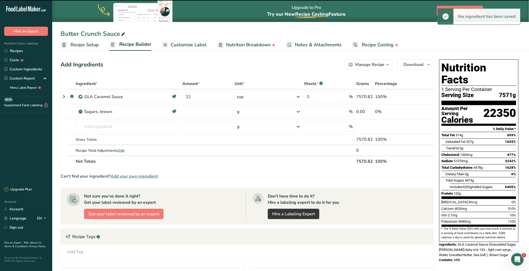
type input "0"
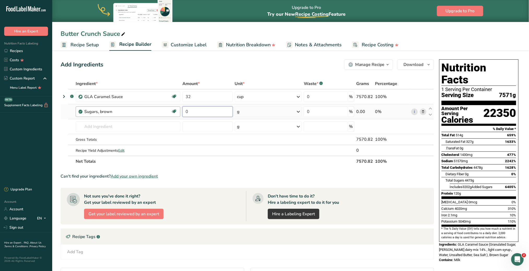
drag, startPoint x: 208, startPoint y: 111, endPoint x: 166, endPoint y: 110, distance: 42.1
click at [166, 110] on tr "Sugars, brown Dairy free Gluten free Vegan Vegetarian Soy free 0 g Portions 1 t…" at bounding box center [247, 111] width 373 height 15
type input "8"
click at [298, 113] on div "Ingredient * Amount * Unit * Waste * .a-a{fill:#347362;}.b-a{fill:#fff;} Grams …" at bounding box center [248, 122] width 374 height 89
click at [299, 112] on icon at bounding box center [298, 111] width 6 height 9
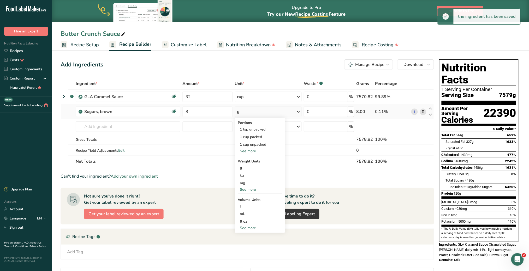
click at [255, 227] on div "See more" at bounding box center [260, 227] width 44 height 5
select select "22"
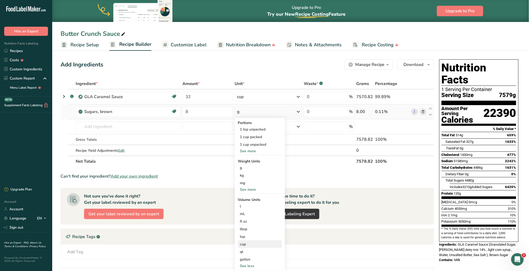
click at [251, 245] on div "cup" at bounding box center [260, 243] width 40 height 5
click at [319, 261] on input "number" at bounding box center [305, 258] width 37 height 8
click at [299, 259] on input "number" at bounding box center [305, 258] width 37 height 8
click at [303, 251] on div "Volume units require a density conversion. If you know your ingredient's densit…" at bounding box center [319, 252] width 69 height 45
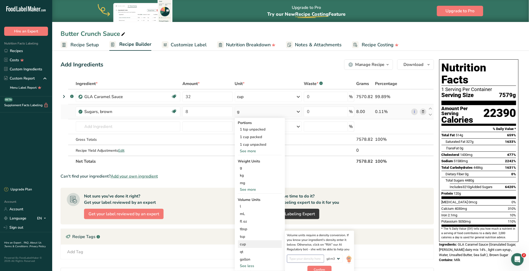
click at [307, 260] on input "number" at bounding box center [305, 258] width 37 height 8
click at [308, 256] on input "number" at bounding box center [305, 258] width 37 height 8
click at [206, 112] on input "8" at bounding box center [208, 111] width 50 height 10
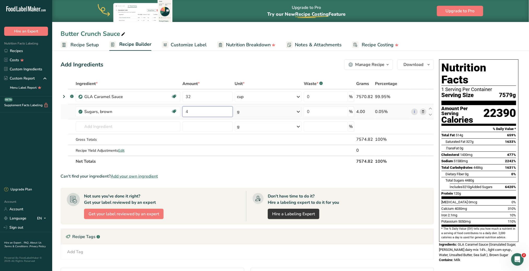
type input "4"
click at [252, 113] on div "Ingredient * Amount * Unit * Waste * .a-a{fill:#347362;}.b-a{fill:#fff;} Grams …" at bounding box center [248, 122] width 374 height 89
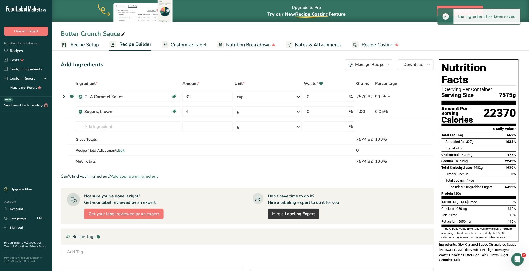
click at [297, 110] on icon at bounding box center [298, 111] width 6 height 9
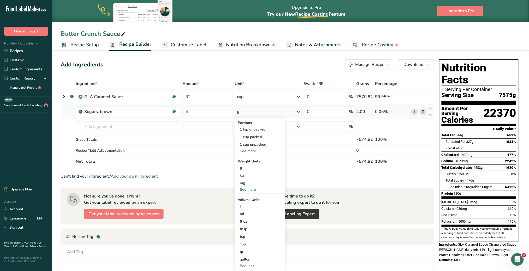
click at [250, 189] on div "See more" at bounding box center [260, 188] width 44 height 5
click at [248, 198] on div "lb" at bounding box center [260, 198] width 44 height 8
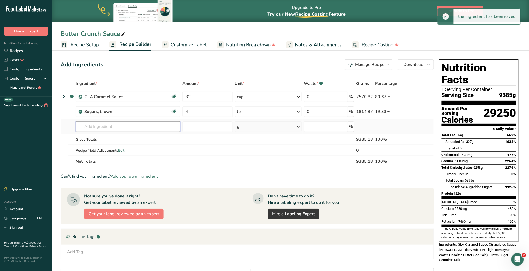
click at [139, 124] on input "text" at bounding box center [128, 126] width 105 height 10
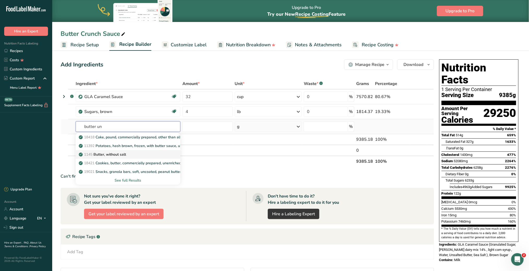
type input "butter un"
click at [112, 155] on p "1145 Butter, without salt" at bounding box center [103, 153] width 46 height 5
type input "Butter, without salt"
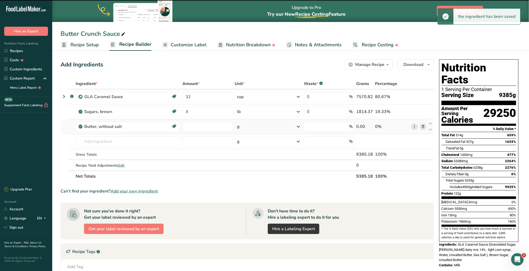
type input "0"
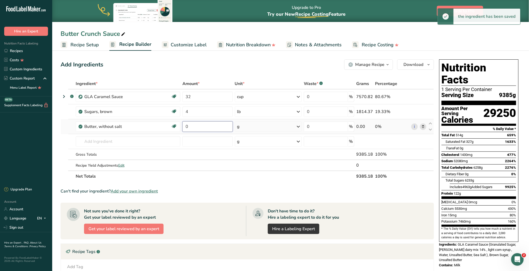
click at [196, 127] on input "0" at bounding box center [208, 126] width 50 height 10
type input "4"
click at [295, 126] on div "Ingredient * Amount * Unit * Waste * .a-a{fill:#347362;}.b-a{fill:#fff;} Grams …" at bounding box center [248, 129] width 374 height 103
click at [299, 126] on icon at bounding box center [298, 126] width 6 height 9
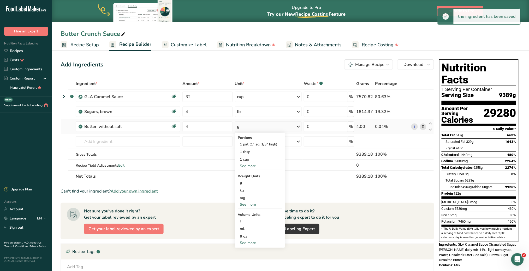
click at [255, 202] on div "See more" at bounding box center [260, 203] width 44 height 5
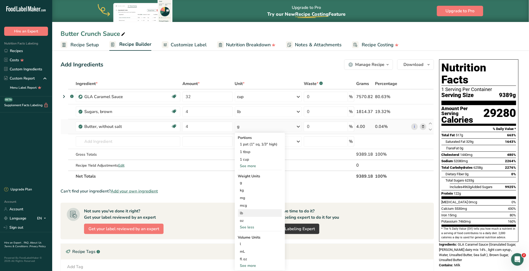
click at [252, 212] on div "lb" at bounding box center [260, 213] width 44 height 8
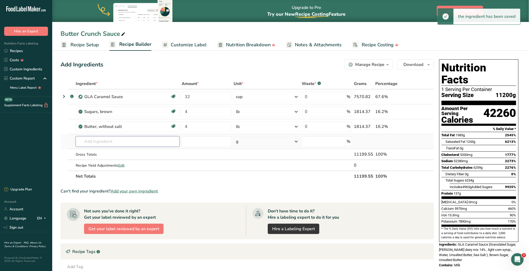
click at [124, 142] on input "text" at bounding box center [128, 141] width 104 height 10
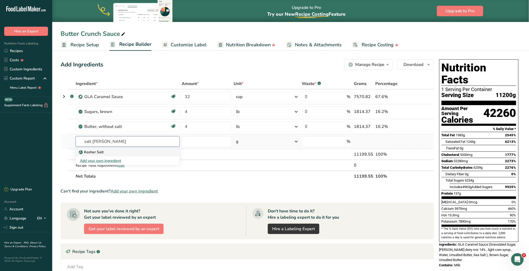
type input "salt [PERSON_NAME]"
click at [117, 151] on div "Kosher Salt" at bounding box center [123, 151] width 87 height 5
type input "Kosher Salt"
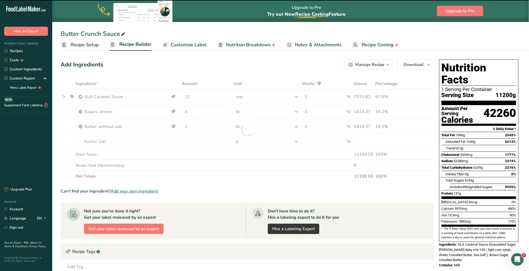
type input "0"
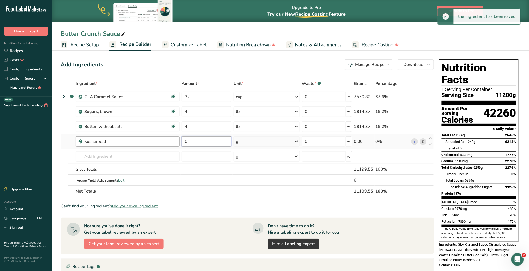
drag, startPoint x: 207, startPoint y: 137, endPoint x: 176, endPoint y: 139, distance: 30.6
click at [176, 139] on tr "Kosher Salt 0 g Weight Units g kg mg See more Volume Units l Volume units requi…" at bounding box center [247, 141] width 373 height 15
type input "1"
click at [297, 139] on div "Ingredient * Amount * Unit * Waste * .a-a{fill:#347362;}.b-a{fill:#fff;} Grams …" at bounding box center [248, 137] width 374 height 118
click at [298, 142] on icon at bounding box center [297, 141] width 6 height 9
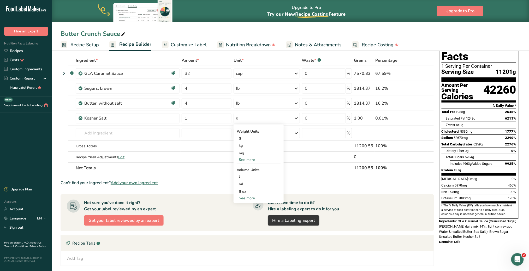
scroll to position [35, 0]
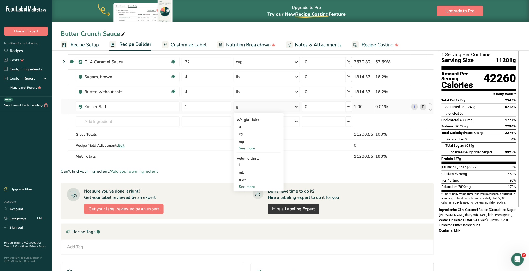
click at [250, 185] on div "See more" at bounding box center [259, 186] width 44 height 5
select select "22"
click at [249, 202] on div "cup" at bounding box center [259, 202] width 40 height 5
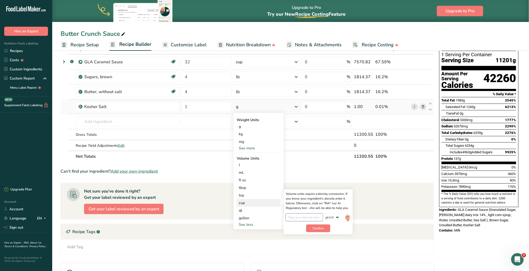
click at [311, 218] on input "number" at bounding box center [304, 217] width 37 height 8
click at [309, 218] on input "number" at bounding box center [304, 217] width 37 height 8
click at [320, 230] on button "Confirm" at bounding box center [318, 228] width 24 height 8
click at [305, 216] on input "number" at bounding box center [304, 217] width 37 height 8
click at [349, 216] on img at bounding box center [348, 217] width 6 height 9
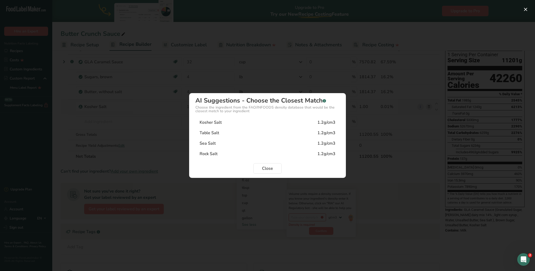
click at [269, 122] on div "Kosher Salt 1.2g/cm3" at bounding box center [267, 122] width 144 height 10
type input "1.2"
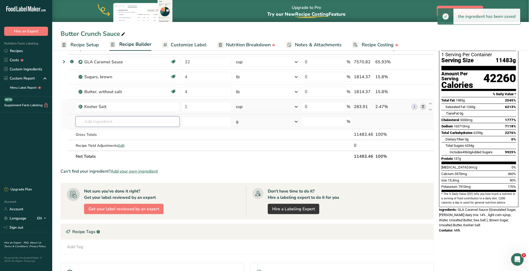
click at [135, 122] on input "text" at bounding box center [128, 121] width 104 height 10
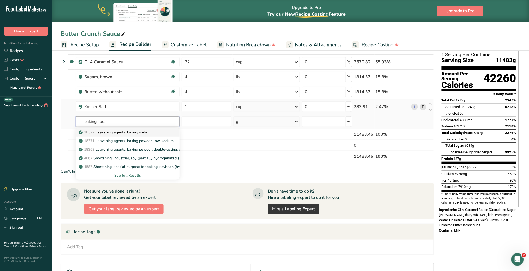
type input "baking soda"
click at [138, 130] on p "18372 Leavening agents, baking soda" at bounding box center [113, 131] width 67 height 5
type input "Leavening agents, baking soda"
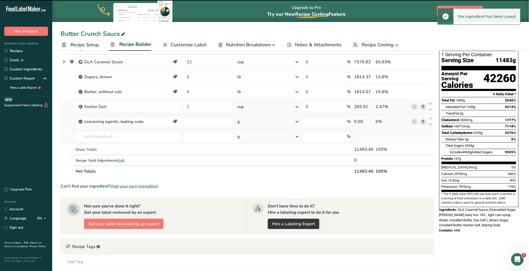
type input "0"
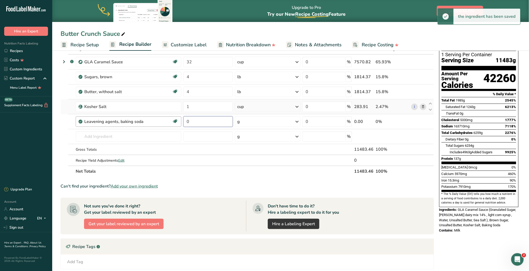
drag, startPoint x: 201, startPoint y: 121, endPoint x: 163, endPoint y: 122, distance: 37.9
click at [163, 122] on tr "Leavening agents, baking soda Dairy free Gluten free Vegan Vegetarian Soy free …" at bounding box center [247, 121] width 373 height 15
type input "0.25"
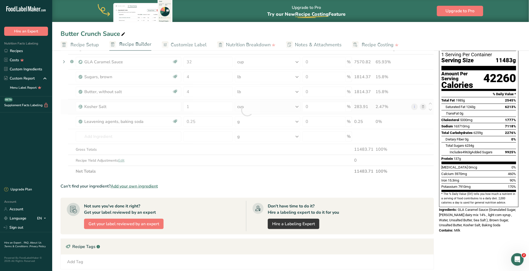
click at [298, 121] on div "Ingredient * Amount * Unit * Waste * .a-a{fill:#347362;}.b-a{fill:#fff;} Grams …" at bounding box center [248, 109] width 374 height 133
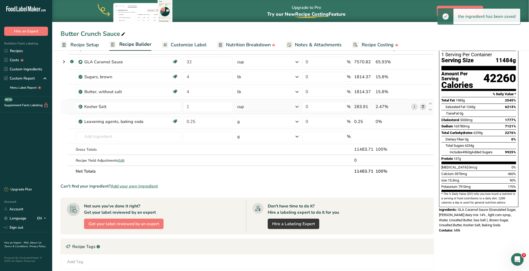
click at [297, 121] on icon at bounding box center [297, 121] width 6 height 9
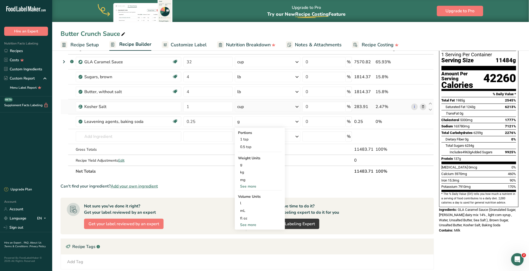
click at [255, 222] on div "See more" at bounding box center [260, 224] width 44 height 5
select select "22"
click at [249, 242] on div "cup" at bounding box center [260, 240] width 40 height 5
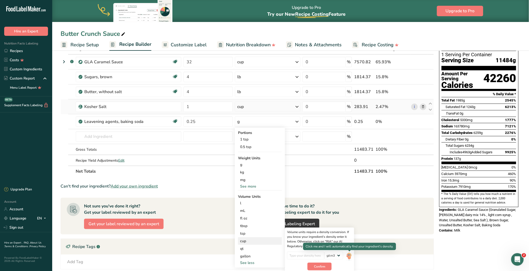
click at [351, 253] on img at bounding box center [350, 255] width 6 height 9
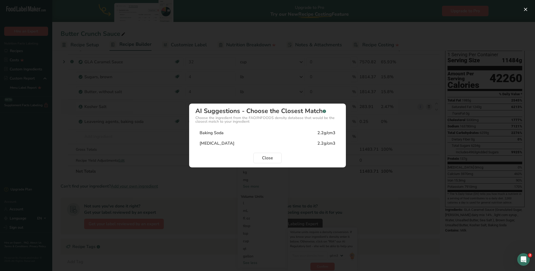
click at [241, 136] on div "Baking Soda 2.2g/cm3" at bounding box center [267, 132] width 144 height 10
type input "2.2"
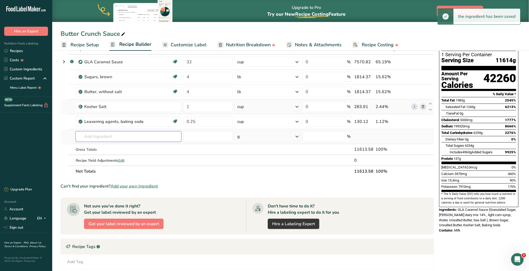
click at [122, 136] on input "text" at bounding box center [129, 136] width 106 height 10
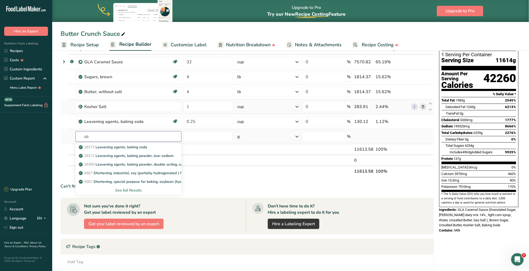
type input "c"
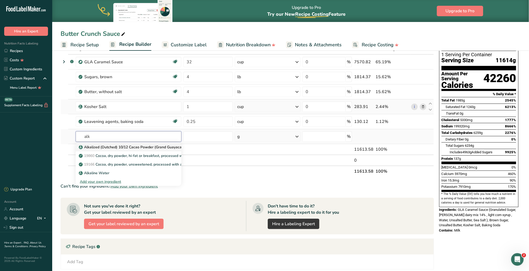
type input "alk"
click at [125, 148] on p "Alkalized (Dutched) 10/12 Cacao Powder (Grand Guayacan)" at bounding box center [132, 146] width 105 height 5
type input "Alkalized (Dutched) 10/12 Cacao Powder (Grand Guayacan)"
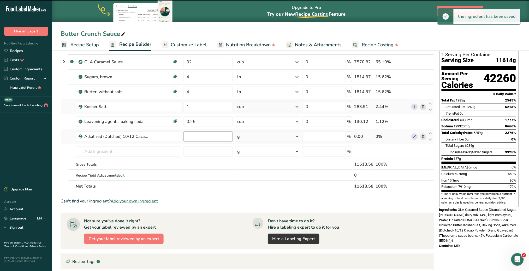
type input "0"
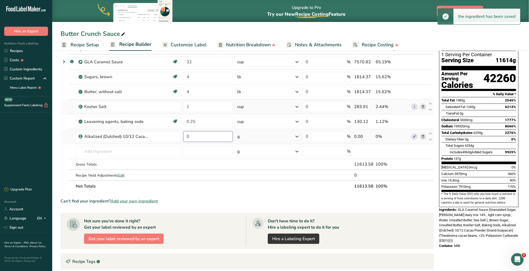
click at [203, 137] on input "0" at bounding box center [208, 136] width 49 height 10
drag, startPoint x: 203, startPoint y: 137, endPoint x: 169, endPoint y: 138, distance: 34.2
click at [169, 138] on tr "Alkalized (Dutched) 10/12 Cacao Powder (Grand Guayacan) 0 g Weight Units g kg m…" at bounding box center [247, 136] width 373 height 15
type input "1"
type input "0.5"
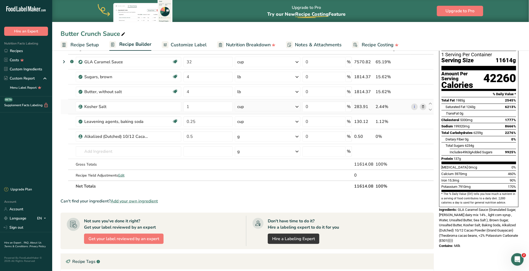
click at [297, 135] on div "Ingredient * Amount * Unit * Waste * .a-a{fill:#347362;}.b-a{fill:#fff;} Grams …" at bounding box center [248, 117] width 374 height 148
click at [297, 134] on icon at bounding box center [297, 136] width 6 height 9
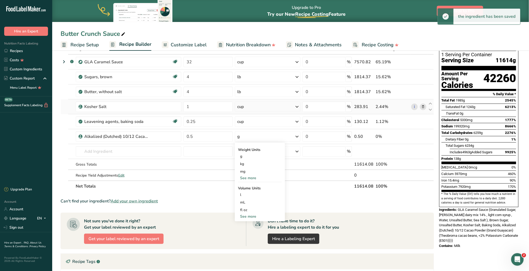
click at [251, 214] on div "See more" at bounding box center [260, 215] width 44 height 5
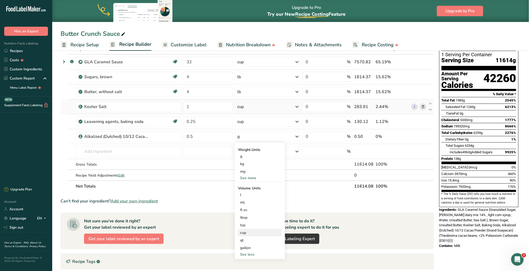
click at [252, 231] on div "cup" at bounding box center [260, 232] width 40 height 5
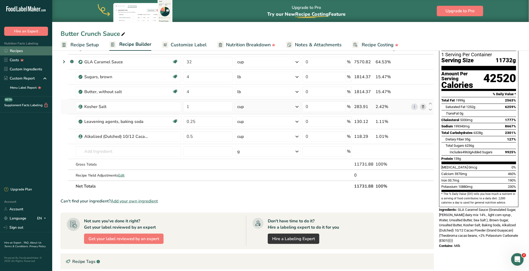
click at [20, 49] on link "Recipes" at bounding box center [26, 50] width 52 height 9
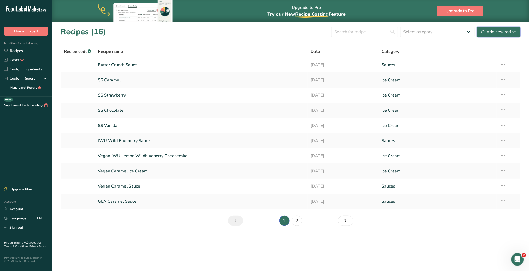
click at [502, 31] on div "Add new recipe" at bounding box center [499, 32] width 35 height 6
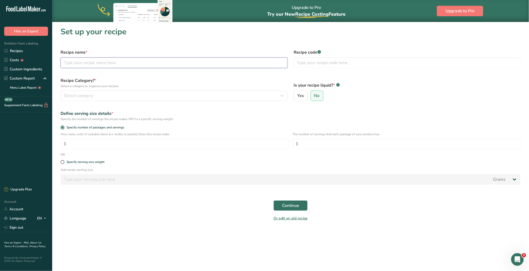
click at [157, 64] on input "text" at bounding box center [174, 62] width 227 height 10
type input "SS Butter Crunch"
click at [114, 93] on div "Select category" at bounding box center [172, 95] width 217 height 6
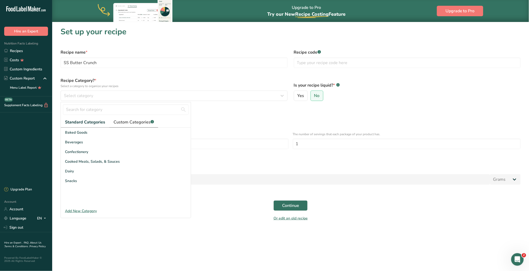
click at [128, 122] on span "Custom Categories .a-a{fill:#347362;}.b-a{fill:#fff;}" at bounding box center [134, 122] width 40 height 6
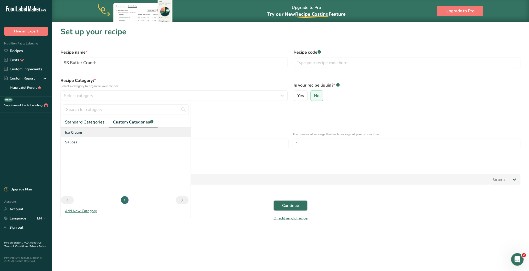
click at [77, 134] on span "Ice Cream" at bounding box center [73, 132] width 17 height 5
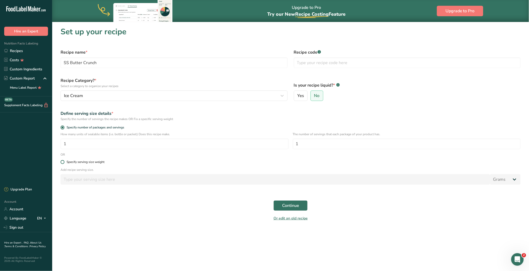
click at [63, 160] on span at bounding box center [63, 162] width 4 height 4
click at [63, 160] on input "Specify serving size weight" at bounding box center [62, 161] width 3 height 3
radio input "true"
radio input "false"
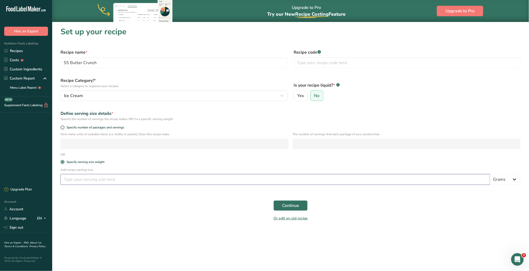
click at [80, 179] on input "number" at bounding box center [276, 179] width 430 height 10
type input "2.8"
click at [513, 179] on select "Grams kg mg mcg lb oz l mL fl oz tbsp tsp cup qt gallon" at bounding box center [506, 179] width 31 height 10
select select "5"
click at [491, 174] on select "Grams kg mg mcg lb oz l mL fl oz tbsp tsp cup qt gallon" at bounding box center [506, 179] width 31 height 10
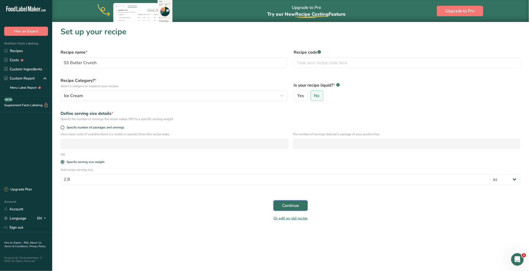
click at [293, 205] on span "Continue" at bounding box center [290, 205] width 17 height 6
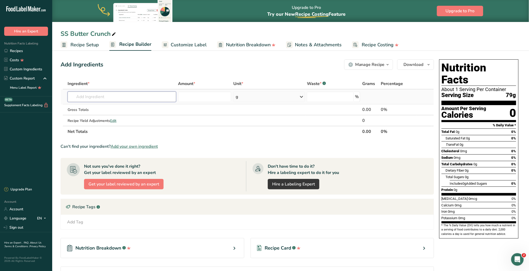
click at [106, 96] on input "text" at bounding box center [122, 96] width 108 height 10
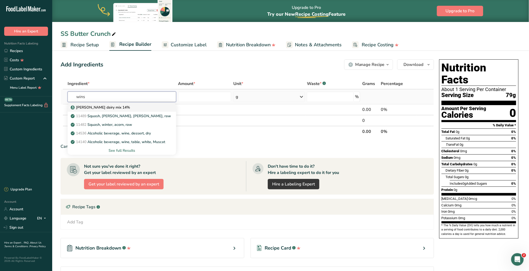
type input "wins"
click at [107, 106] on p "[PERSON_NAME] dairy mix 14%" at bounding box center [101, 106] width 58 height 5
type input "[PERSON_NAME] dairy mix 14%"
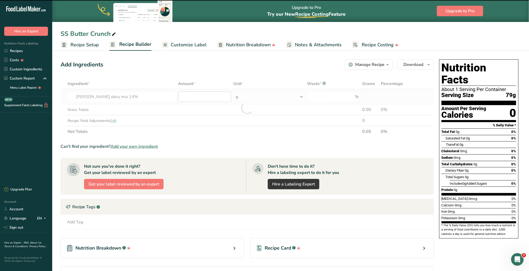
type input "0"
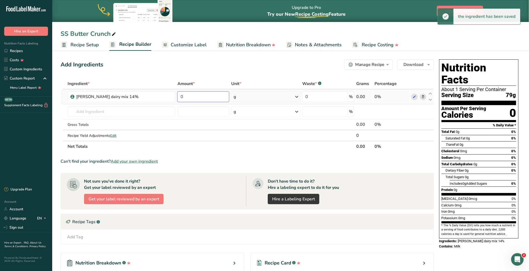
click at [195, 95] on input "0" at bounding box center [204, 96] width 52 height 10
type input "10"
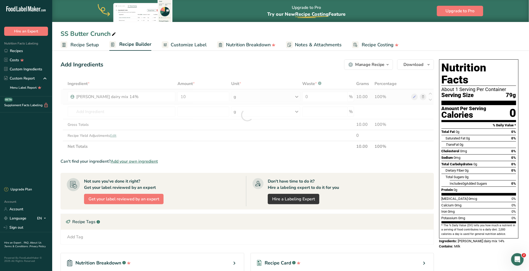
click at [296, 94] on div "Ingredient * Amount * Unit * Waste * .a-a{fill:#347362;}.b-a{fill:#fff;} Grams …" at bounding box center [248, 115] width 374 height 74
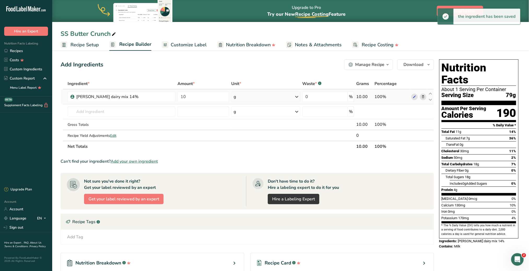
click at [295, 97] on icon at bounding box center [297, 96] width 6 height 9
click at [246, 174] on div "See more" at bounding box center [257, 176] width 44 height 5
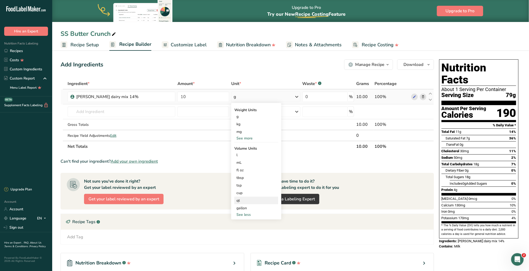
click at [243, 201] on div "qt" at bounding box center [257, 199] width 40 height 5
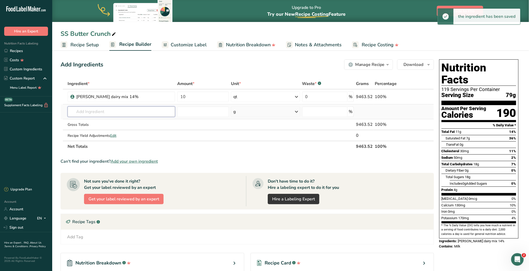
click at [130, 111] on input "text" at bounding box center [122, 111] width 108 height 10
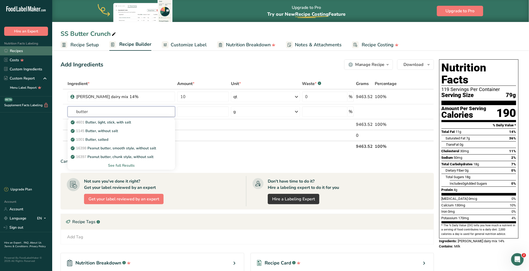
type input "butter"
click at [22, 52] on link "Recipes" at bounding box center [26, 50] width 52 height 9
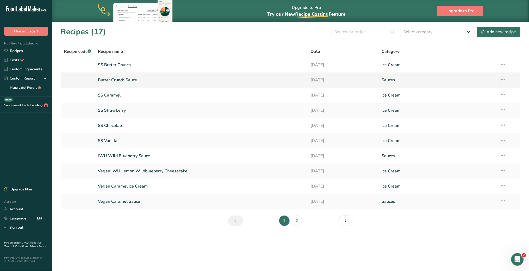
click at [128, 79] on link "Butter Crunch Sauce" at bounding box center [201, 79] width 207 height 11
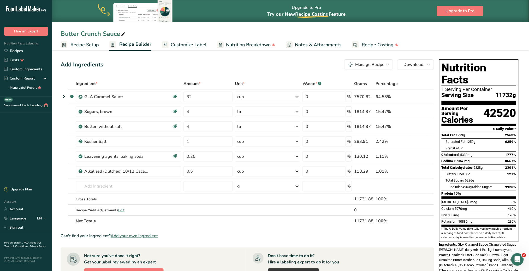
click at [390, 63] on icon "button" at bounding box center [388, 64] width 4 height 7
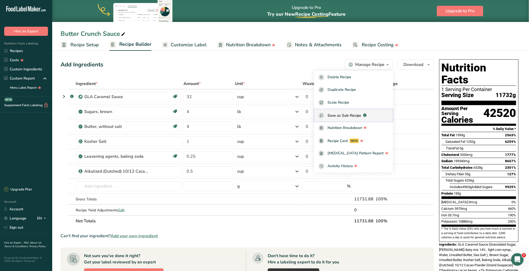
click at [361, 113] on span "Save as Sub-Recipe" at bounding box center [345, 115] width 34 height 5
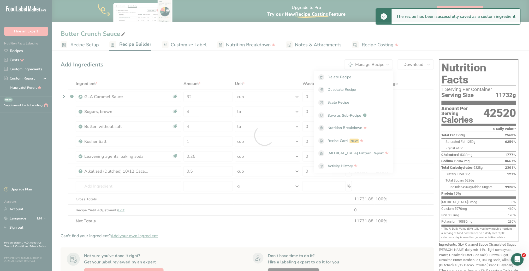
select select "30"
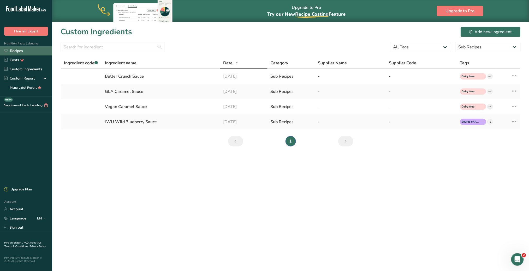
click at [22, 51] on link "Recipes" at bounding box center [26, 50] width 52 height 9
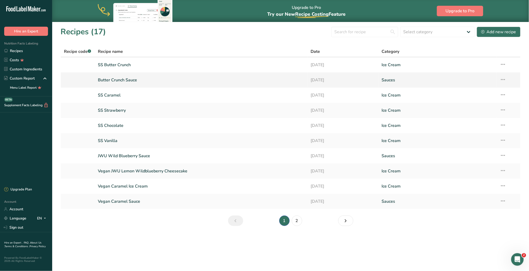
click at [121, 80] on link "Butter Crunch Sauce" at bounding box center [201, 79] width 207 height 11
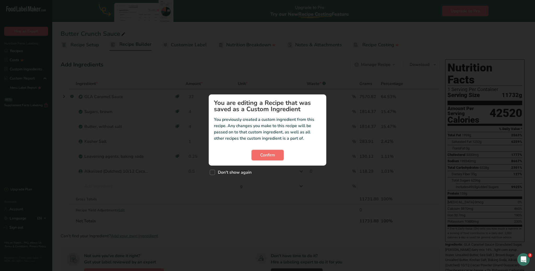
click at [273, 154] on span "Confirm" at bounding box center [267, 155] width 15 height 6
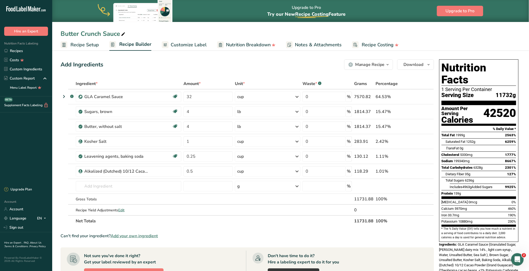
click at [123, 34] on icon at bounding box center [123, 34] width 5 height 7
click at [61, 31] on input "Butter Crunch Sauce" at bounding box center [291, 33] width 460 height 9
type input "GLA Butter Crunch Sauce"
click at [25, 51] on link "Recipes" at bounding box center [26, 50] width 52 height 9
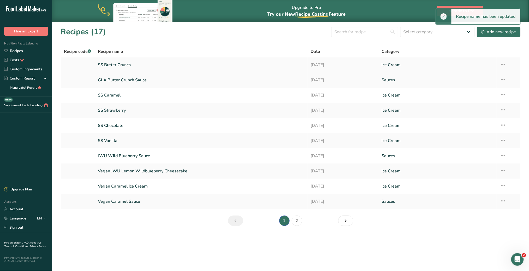
click at [123, 66] on link "SS Butter Crunch" at bounding box center [201, 64] width 207 height 11
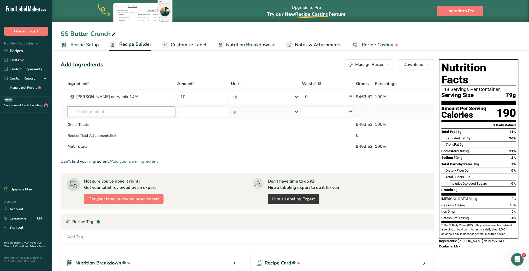
click at [113, 112] on input "text" at bounding box center [122, 111] width 108 height 10
type input "gla butter"
click at [113, 119] on p "GLA Butter Crunch Sauce" at bounding box center [96, 121] width 48 height 5
type input "GLA Butter Crunch Sauce"
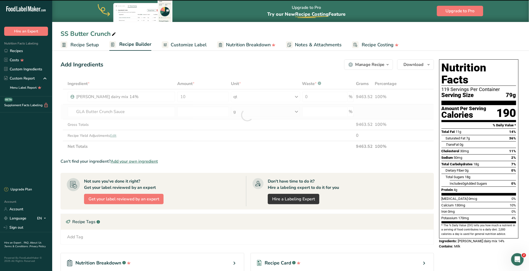
type input "0"
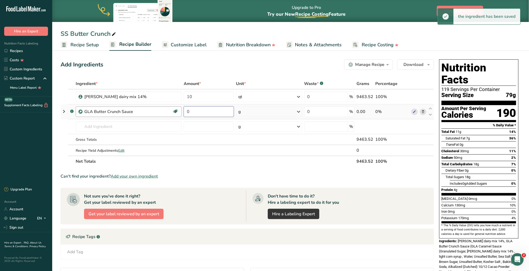
drag, startPoint x: 182, startPoint y: 112, endPoint x: 177, endPoint y: 112, distance: 4.7
click at [177, 112] on tr ".a-a{fill:#347362;}.b-a{fill:#fff;} GLA Butter Crunch Sauce Dairy free Gluten f…" at bounding box center [247, 111] width 373 height 15
type input "5"
click at [299, 111] on div "Ingredient * Amount * Unit * Waste * .a-a{fill:#347362;}.b-a{fill:#fff;} Grams …" at bounding box center [248, 122] width 374 height 89
click at [299, 111] on icon at bounding box center [299, 111] width 6 height 9
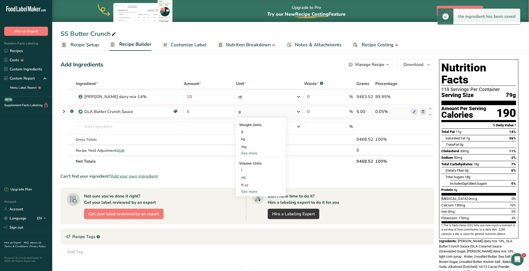
click at [264, 189] on div "See more" at bounding box center [261, 191] width 44 height 5
click at [253, 206] on div "cup" at bounding box center [261, 207] width 40 height 5
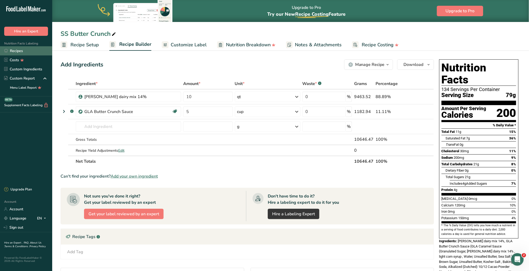
click at [22, 51] on link "Recipes" at bounding box center [26, 50] width 52 height 9
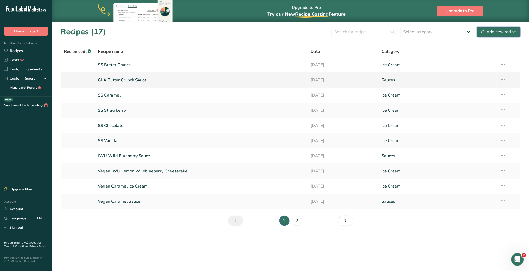
drag, startPoint x: 499, startPoint y: 33, endPoint x: 289, endPoint y: 80, distance: 215.7
click at [499, 33] on div "Add new recipe" at bounding box center [499, 32] width 35 height 6
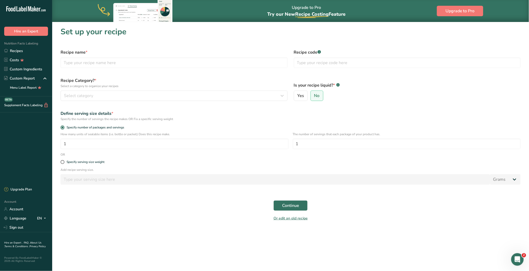
click at [135, 71] on form "Recipe name * Recipe code .a-a{fill:#347362;}.b-a{fill:#fff;} Recipe Category? …" at bounding box center [290, 135] width 467 height 178
click at [131, 60] on input "text" at bounding box center [174, 62] width 227 height 10
type input "SS Candy Monster"
click at [132, 92] on div "Select category" at bounding box center [172, 95] width 217 height 6
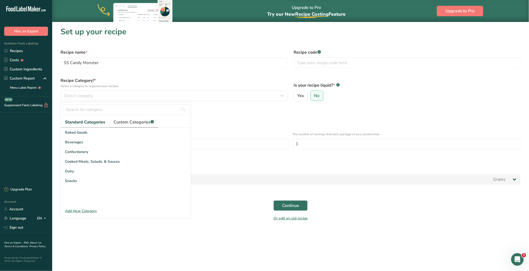
click at [125, 125] on link "Custom Categories .a-a{fill:#347362;}.b-a{fill:#fff;}" at bounding box center [133, 122] width 49 height 11
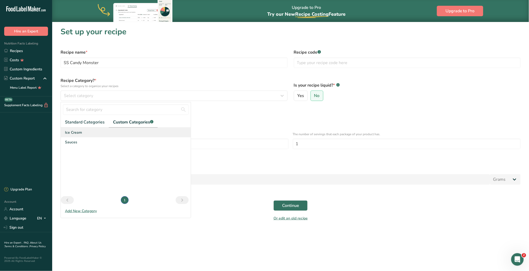
click at [81, 134] on span "Ice Cream" at bounding box center [73, 132] width 17 height 5
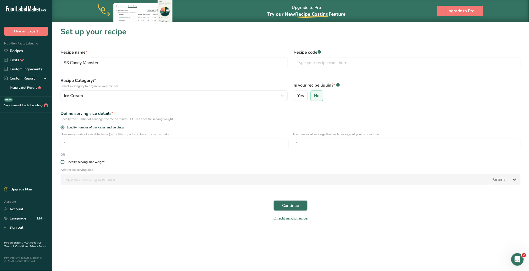
click at [63, 162] on span at bounding box center [63, 162] width 4 height 4
click at [63, 162] on input "Specify serving size weight" at bounding box center [62, 161] width 3 height 3
radio input "true"
radio input "false"
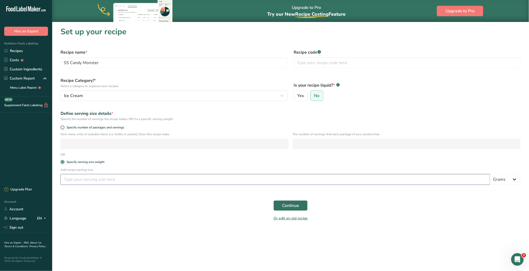
click at [86, 180] on input "number" at bounding box center [276, 179] width 430 height 10
type input "2.8"
click at [515, 179] on select "Grams kg mg mcg lb oz l mL fl oz tbsp tsp cup qt gallon" at bounding box center [506, 179] width 31 height 10
select select "5"
click at [491, 174] on select "Grams kg mg mcg lb oz l mL fl oz tbsp tsp cup qt gallon" at bounding box center [506, 179] width 31 height 10
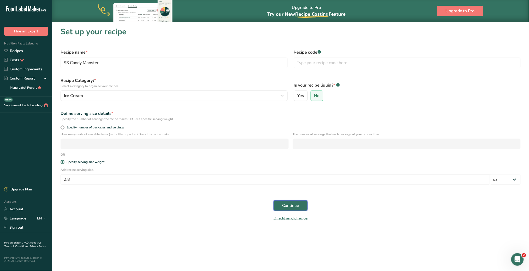
click at [288, 205] on span "Continue" at bounding box center [290, 205] width 17 height 6
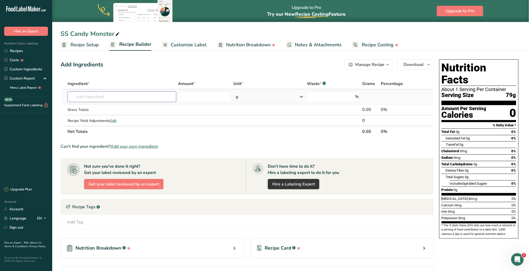
click at [120, 97] on input "text" at bounding box center [122, 96] width 108 height 10
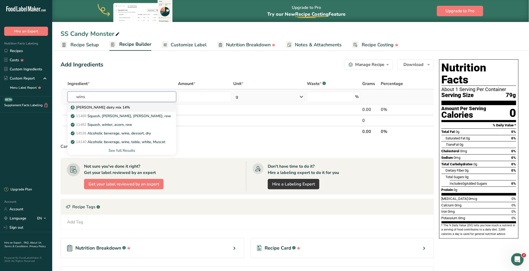
type input "wins"
click at [114, 106] on div "[PERSON_NAME] dairy mix 14%" at bounding box center [118, 106] width 92 height 5
type input "[PERSON_NAME] dairy mix 14%"
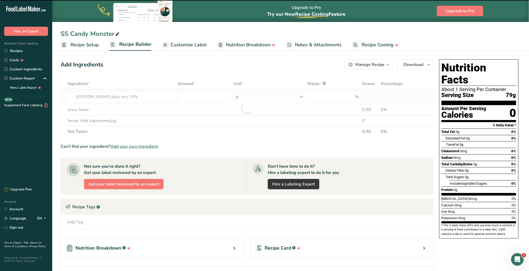
type input "0"
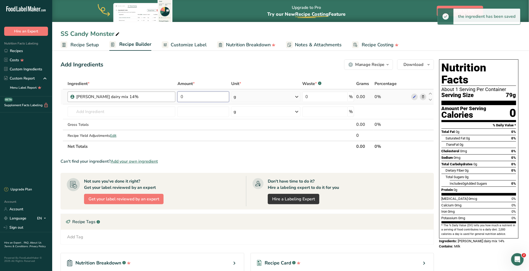
drag, startPoint x: 204, startPoint y: 98, endPoint x: 159, endPoint y: 96, distance: 44.7
click at [159, 96] on tr "[PERSON_NAME] dairy mix 14% 0 g Weight Units g kg mg See more Volume Units l mL…" at bounding box center [247, 96] width 373 height 15
type input "10"
click at [297, 96] on div "Ingredient * Amount * Unit * Waste * .a-a{fill:#347362;}.b-a{fill:#fff;} Grams …" at bounding box center [248, 115] width 374 height 74
click at [297, 98] on icon at bounding box center [297, 96] width 6 height 9
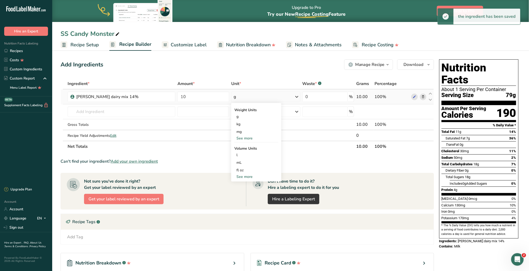
click at [250, 176] on div "See more" at bounding box center [257, 176] width 44 height 5
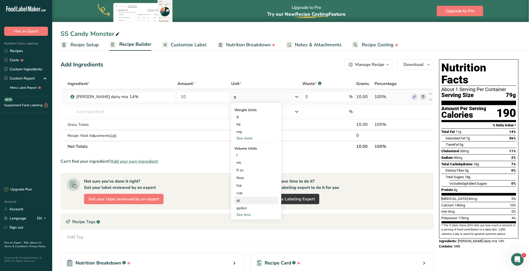
click at [247, 202] on div "qt" at bounding box center [257, 199] width 40 height 5
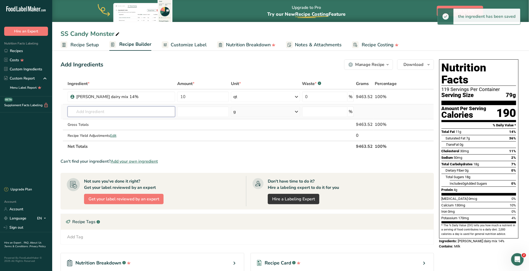
click at [107, 112] on input "text" at bounding box center [122, 111] width 108 height 10
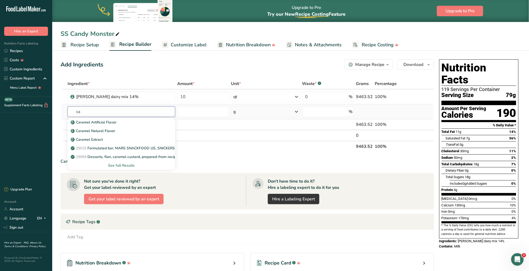
type input "c"
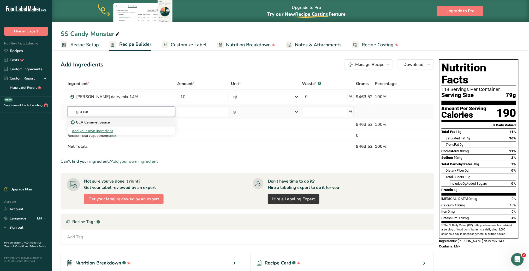
type input "gla car"
click at [111, 121] on div "GLA Caramel Sauce" at bounding box center [117, 121] width 91 height 5
type input "GLA Caramel Sauce"
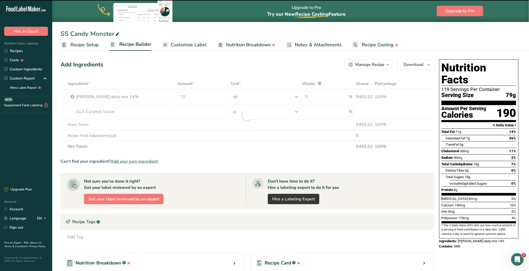
type input "0"
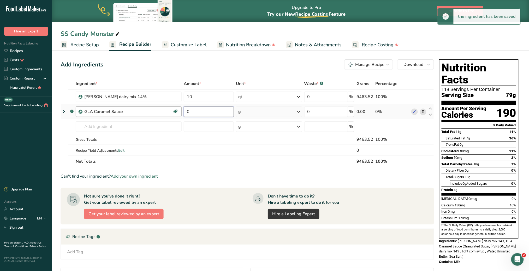
drag, startPoint x: 195, startPoint y: 111, endPoint x: 173, endPoint y: 111, distance: 21.2
click at [173, 111] on tr ".a-a{fill:#347362;}.b-a{fill:#fff;} GLA Caramel Sauce Dairy free Gluten free Ve…" at bounding box center [247, 111] width 373 height 15
type input "36"
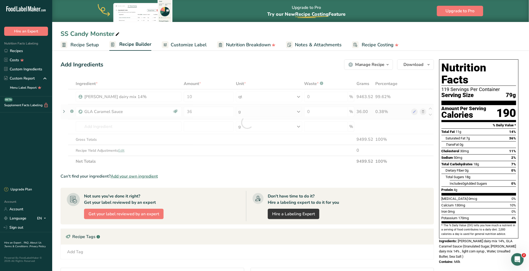
click at [298, 111] on div "Ingredient * Amount * Unit * Waste * .a-a{fill:#347362;}.b-a{fill:#fff;} Grams …" at bounding box center [248, 122] width 374 height 89
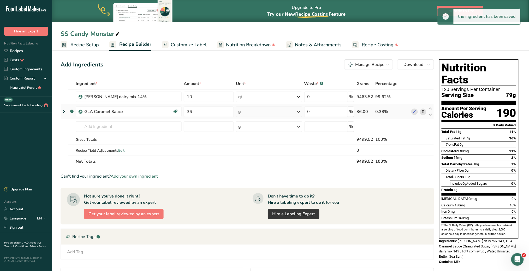
click at [297, 111] on icon at bounding box center [299, 111] width 6 height 9
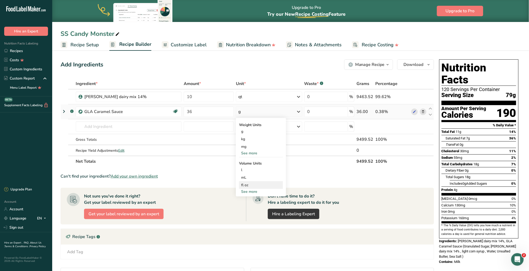
click at [249, 185] on div "fl oz" at bounding box center [261, 184] width 40 height 5
click at [128, 128] on input "text" at bounding box center [129, 126] width 106 height 10
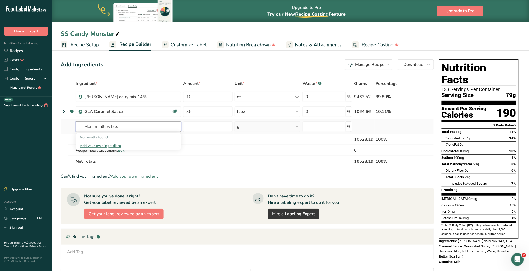
type input "Marshmallow bits"
click at [106, 147] on div "Add your own ingredient" at bounding box center [128, 145] width 97 height 5
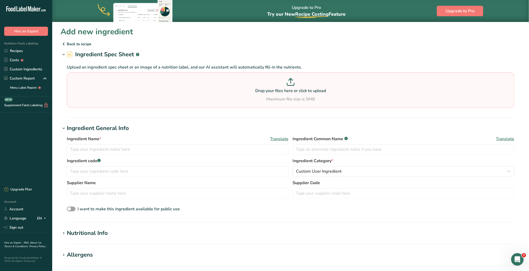
click at [295, 83] on p at bounding box center [290, 83] width 445 height 10
click at [295, 83] on input "Drop your files here or click to upload Maximum file size is 5MB" at bounding box center [291, 89] width 448 height 35
type input "C:\fakepath\Finished Product Material Specification 5896 - White Marshmallow Bi…"
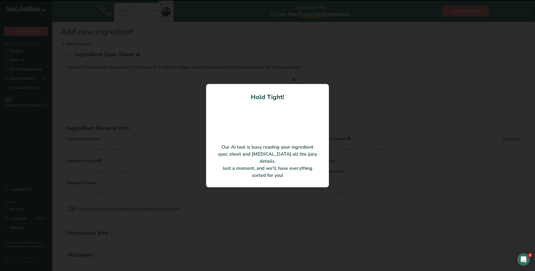
type input "White Marshmallow Bits"
type input "5896"
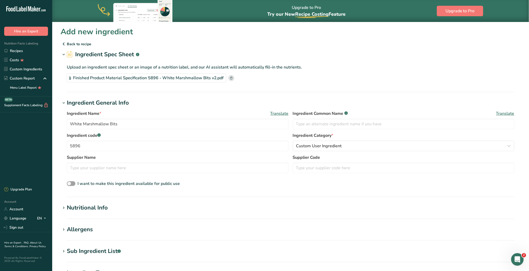
click at [162, 77] on div "Finished Product Material Specification 5896 - White Marshmallow Bits v2.pdf" at bounding box center [147, 77] width 160 height 9
drag, startPoint x: 162, startPoint y: 77, endPoint x: 69, endPoint y: 83, distance: 92.7
click at [69, 83] on div "Upload an ingredient spec sheet or an image of a nutrition label, and our AI as…" at bounding box center [291, 72] width 460 height 27
click at [159, 75] on div "Finished Product Material Specification 5896 - White Marshmallow Bits v2.pdf" at bounding box center [147, 77] width 160 height 9
click at [162, 77] on div "Finished Product Material Specification 5896 - White Marshmallow Bits v2.pdf" at bounding box center [147, 77] width 160 height 9
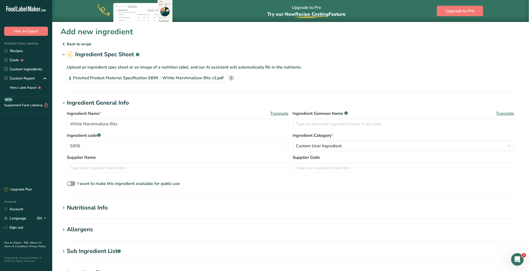
click at [162, 76] on div "Finished Product Material Specification 5896 - White Marshmallow Bits v2.pdf" at bounding box center [147, 77] width 160 height 9
click at [153, 127] on input "White Marshmallow Bits" at bounding box center [178, 124] width 222 height 10
click at [69, 122] on input "White Marshmallow Bits" at bounding box center [178, 124] width 222 height 10
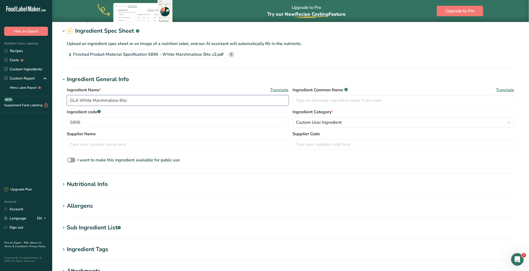
scroll to position [35, 0]
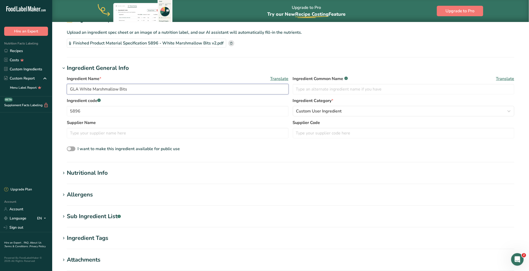
type input "GLA White Marshmallow Bits"
click at [69, 148] on span at bounding box center [71, 148] width 9 height 5
click at [69, 148] on input "I want to make this ingredient available for public use" at bounding box center [68, 148] width 3 height 3
checkbox input "true"
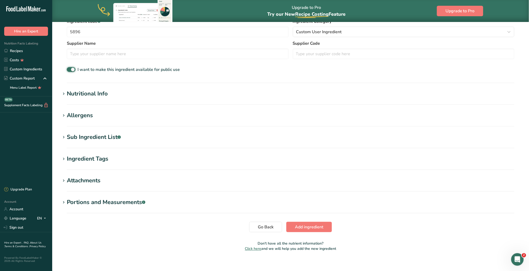
scroll to position [119, 0]
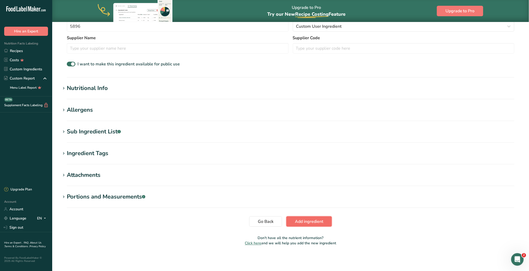
click at [302, 218] on span "Add ingredient" at bounding box center [309, 221] width 28 height 6
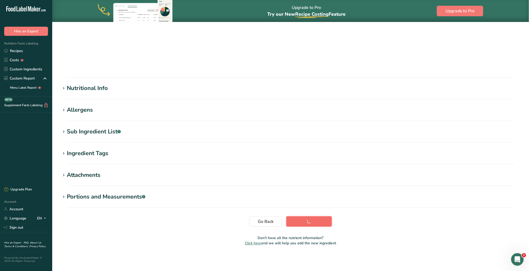
scroll to position [10, 0]
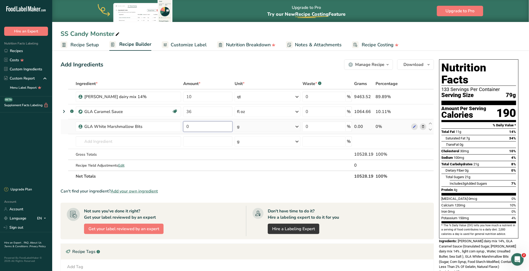
click at [192, 123] on input "0" at bounding box center [207, 126] width 49 height 10
type input "3"
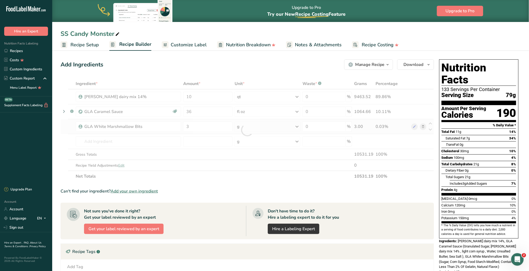
click at [297, 126] on div "Ingredient * Amount * Unit * Waste * .a-a{fill:#347362;}.b-a{fill:#fff;} Grams …" at bounding box center [248, 129] width 374 height 103
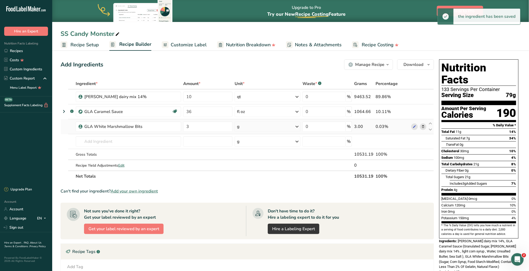
click at [297, 124] on icon at bounding box center [297, 126] width 6 height 9
click at [255, 204] on div "See more" at bounding box center [260, 205] width 44 height 5
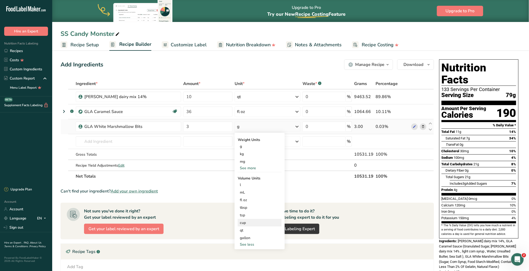
click at [251, 220] on div "cup" at bounding box center [260, 222] width 40 height 5
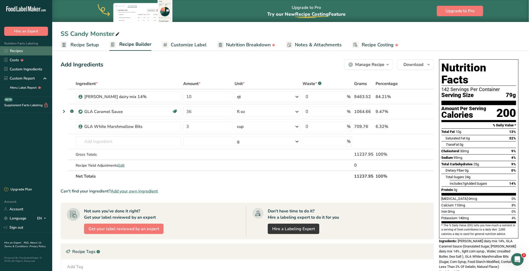
click at [23, 49] on link "Recipes" at bounding box center [26, 50] width 52 height 9
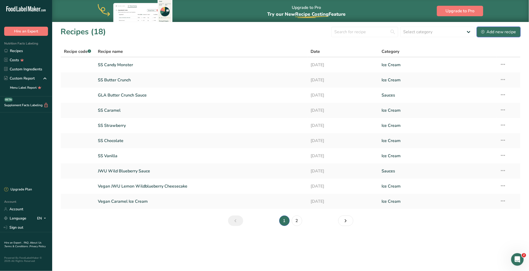
click at [501, 31] on div "Add new recipe" at bounding box center [499, 32] width 35 height 6
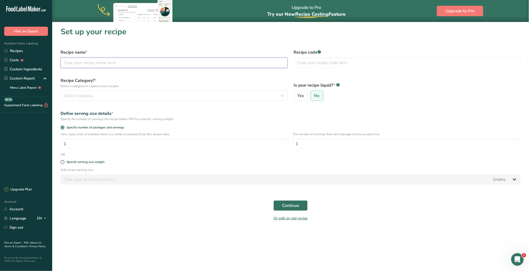
click at [112, 60] on input "text" at bounding box center [174, 62] width 227 height 10
type input "GLA Quinoa Crunch Candy"
click at [107, 97] on div "Select category" at bounding box center [172, 95] width 217 height 6
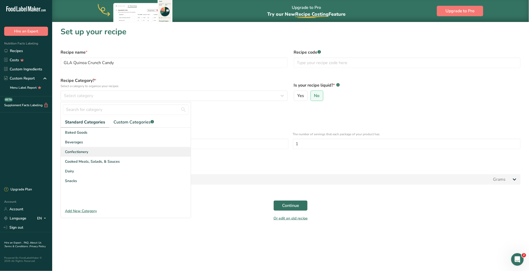
click at [85, 149] on span "Confectionery" at bounding box center [76, 151] width 23 height 5
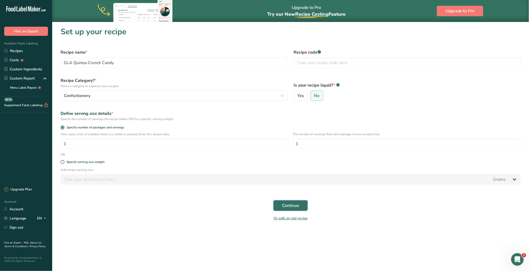
click at [296, 207] on span "Continue" at bounding box center [290, 205] width 17 height 6
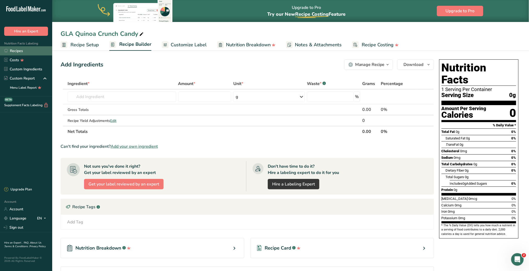
click at [28, 52] on link "Recipes" at bounding box center [26, 50] width 52 height 9
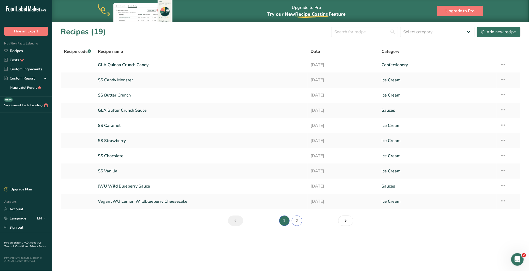
click at [299, 220] on link "2" at bounding box center [297, 220] width 10 height 10
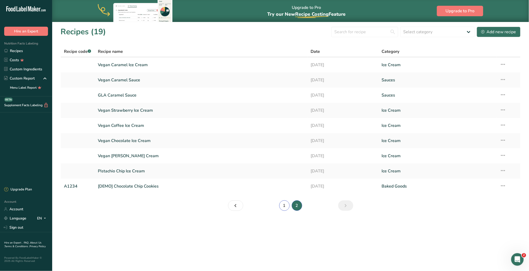
click at [282, 205] on link "1" at bounding box center [284, 205] width 10 height 10
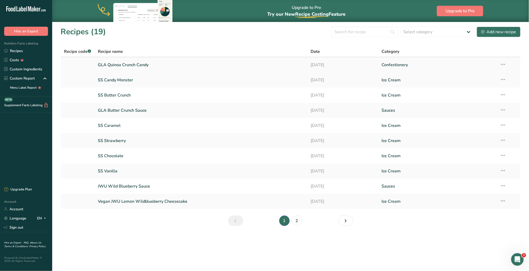
click at [126, 63] on link "GLA Quinoa Crunch Candy" at bounding box center [201, 64] width 207 height 11
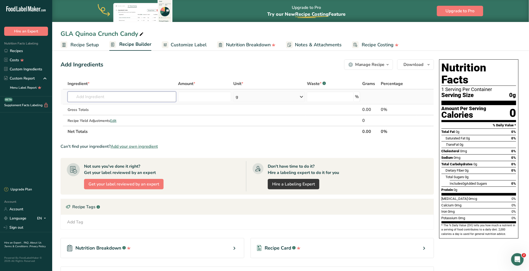
click at [118, 96] on input "text" at bounding box center [122, 96] width 108 height 10
type input "quinoa"
click at [99, 143] on div "Add your own ingredient" at bounding box center [122, 141] width 100 height 5
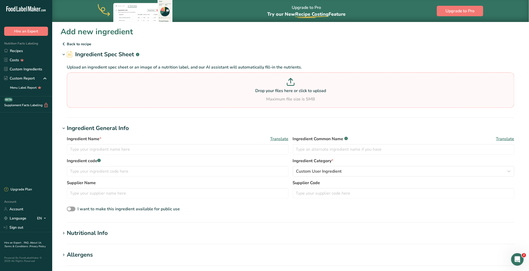
click at [292, 81] on icon at bounding box center [291, 82] width 8 height 8
click at [292, 81] on input "Drop your files here or click to upload Maximum file size is 5MB" at bounding box center [291, 89] width 448 height 35
type input "C:\fakepath\1209 Organic Quinoa Puffs - Finished Product Material Specification…"
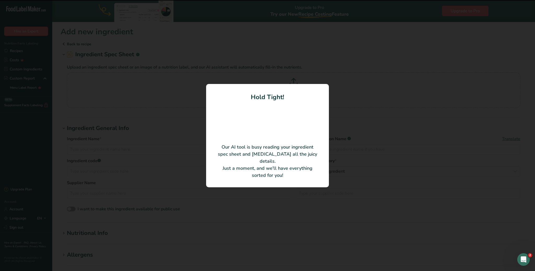
type input "Organic Quinoa Puffs"
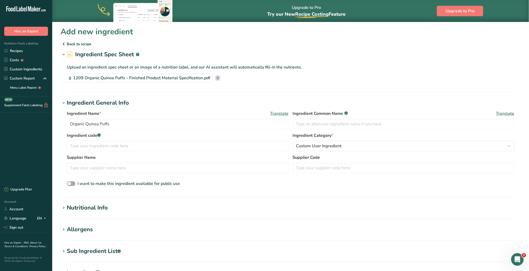
click at [70, 182] on span at bounding box center [71, 183] width 9 height 5
click at [70, 182] on input "I want to make this ingredient available for public use" at bounding box center [68, 183] width 3 height 3
checkbox input "true"
click at [73, 77] on div "1209 Organic Quinoa Puffs - Finished Product Material Specification.pdf" at bounding box center [140, 77] width 146 height 9
click at [84, 78] on div "1209 Organic Quinoa Puffs - Finished Product Material Specification.pdf" at bounding box center [140, 77] width 146 height 9
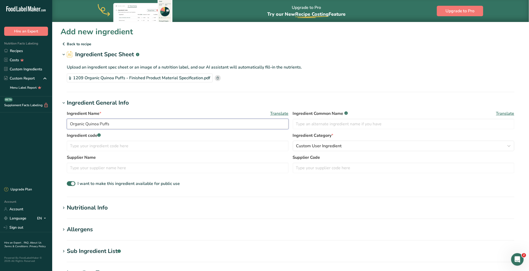
click at [71, 122] on input "Organic Quinoa Puffs" at bounding box center [178, 124] width 222 height 10
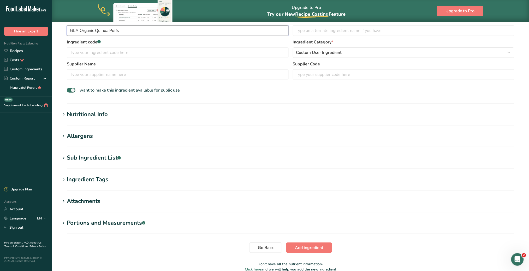
scroll to position [119, 0]
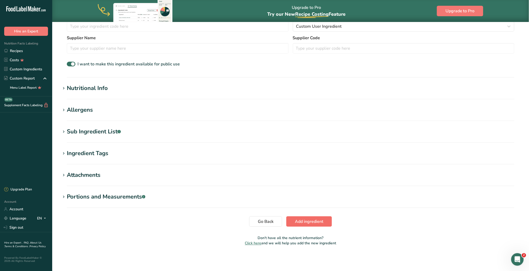
type input "GLA Organic Quinoa Puffs"
click at [307, 221] on span "Add ingredient" at bounding box center [309, 221] width 28 height 6
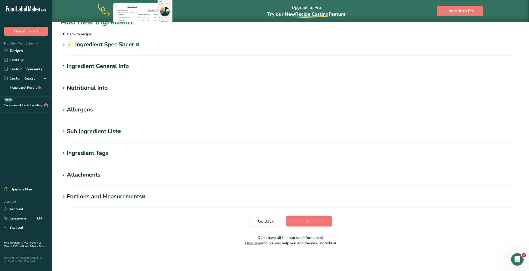
scroll to position [10, 0]
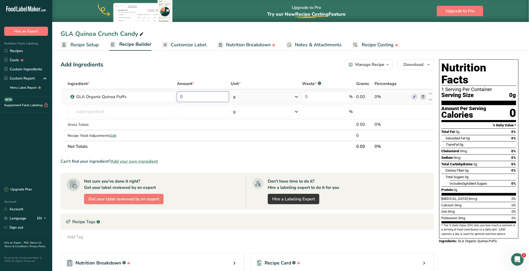
click at [180, 94] on input "0" at bounding box center [203, 96] width 52 height 10
click at [186, 96] on input "0" at bounding box center [203, 96] width 52 height 10
type input "10"
click at [297, 95] on div "Ingredient * Amount * Unit * Waste * .a-a{fill:#347362;}.b-a{fill:#fff;} Grams …" at bounding box center [248, 115] width 374 height 74
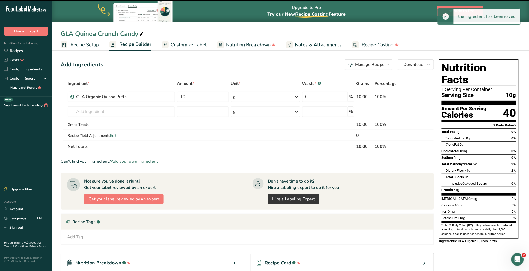
click at [297, 96] on icon at bounding box center [297, 96] width 6 height 9
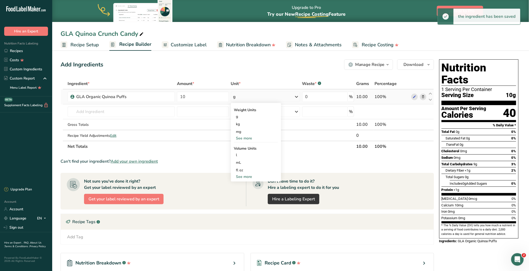
click at [248, 176] on div "See more" at bounding box center [256, 176] width 44 height 5
click at [247, 194] on div "cup" at bounding box center [256, 192] width 40 height 5
click at [138, 111] on input "text" at bounding box center [121, 111] width 107 height 10
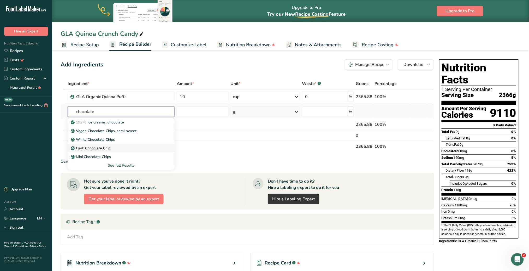
type input "chocolate"
click at [106, 146] on p "Dark Chocolate Chip" at bounding box center [91, 147] width 39 height 5
type input "Dark Chocolate Chip"
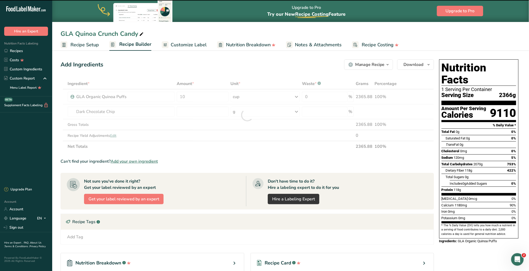
type input "0"
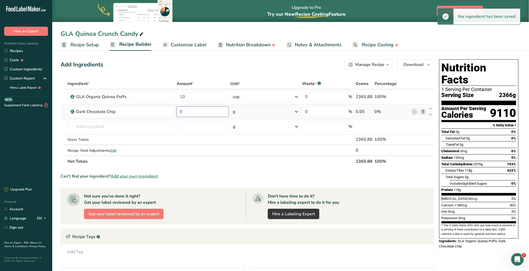
click at [186, 112] on input "0" at bounding box center [203, 111] width 52 height 10
type input "10"
click at [296, 110] on div "Ingredient * Amount * Unit * Waste * .a-a{fill:#347362;}.b-a{fill:#fff;} Grams …" at bounding box center [248, 122] width 374 height 89
click at [294, 112] on icon at bounding box center [297, 111] width 6 height 9
click at [248, 189] on div "See more" at bounding box center [256, 191] width 44 height 5
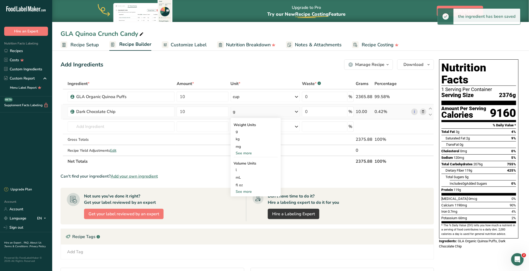
select select "22"
click at [246, 205] on div "cup" at bounding box center [256, 207] width 40 height 5
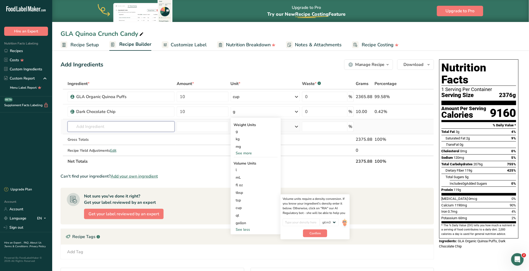
click at [107, 126] on input "text" at bounding box center [121, 126] width 107 height 10
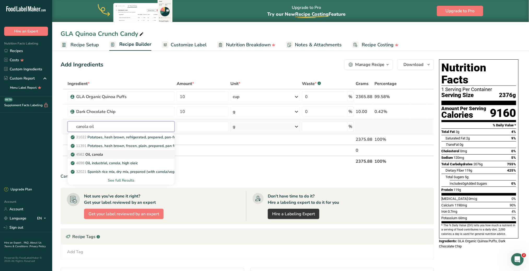
type input "canola oil"
click at [96, 155] on p "4582 Oil, canola" at bounding box center [87, 153] width 31 height 5
type input "Oil, canola"
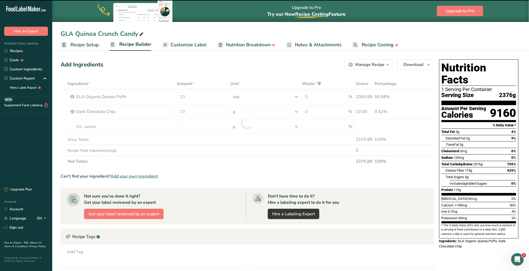
type input "0"
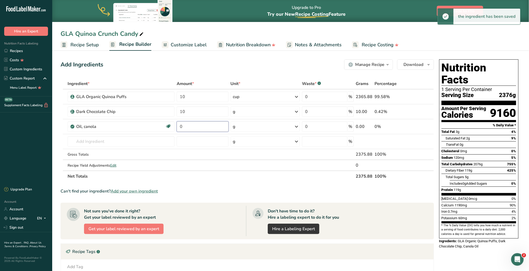
click at [199, 126] on input "0" at bounding box center [203, 126] width 52 height 10
drag, startPoint x: 194, startPoint y: 126, endPoint x: 171, endPoint y: 128, distance: 23.1
click at [171, 128] on tr "Oil, canola Source of Omega 3 Dairy free Gluten free Vegan Vegetarian Soy free …" at bounding box center [247, 126] width 373 height 15
type input "4"
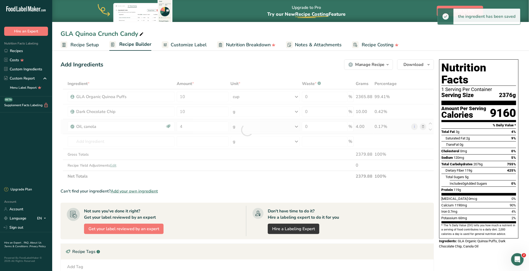
click at [293, 127] on div "Ingredient * Amount * Unit * Waste * .a-a{fill:#347362;}.b-a{fill:#fff;} Grams …" at bounding box center [248, 129] width 374 height 103
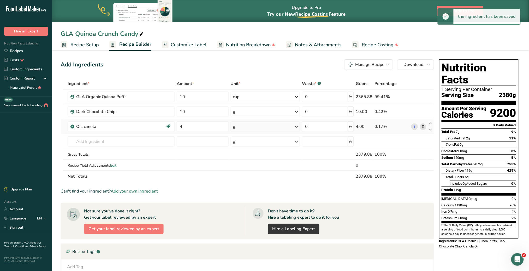
click at [297, 126] on icon at bounding box center [297, 126] width 6 height 9
click at [247, 231] on div "fl oz" at bounding box center [256, 230] width 40 height 5
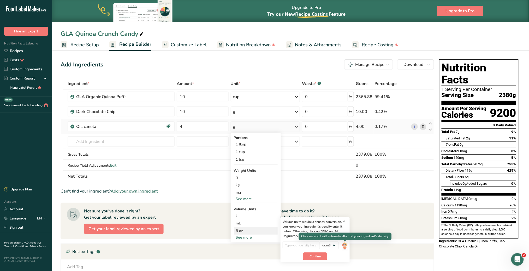
click at [347, 246] on img at bounding box center [345, 245] width 6 height 9
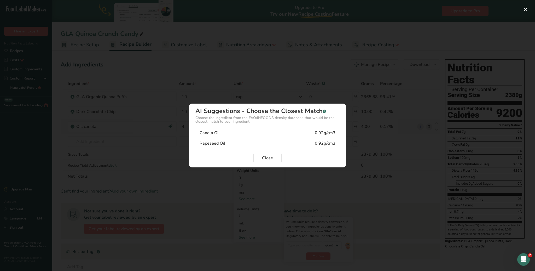
click at [240, 131] on div "Canola Oil 0.92g/cm3" at bounding box center [267, 132] width 144 height 10
type input "0.92"
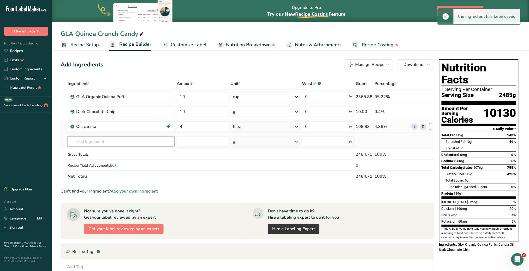
click at [97, 141] on input "text" at bounding box center [121, 141] width 107 height 10
type input "j"
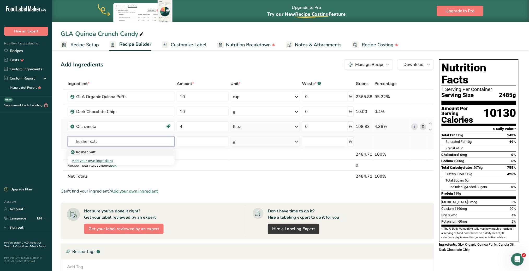
type input "kosher salt"
click at [94, 150] on p "Kosher Salt" at bounding box center [84, 151] width 24 height 5
type input "Kosher Salt"
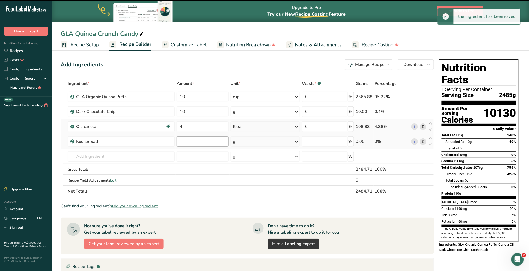
type input "0"
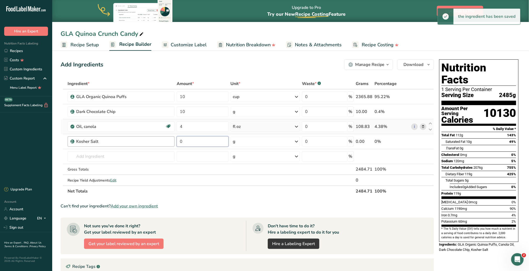
drag, startPoint x: 196, startPoint y: 140, endPoint x: 170, endPoint y: 144, distance: 27.2
click at [170, 144] on tr "Kosher Salt 0 g Weight Units g kg mg See more Volume Units l Volume units requi…" at bounding box center [247, 141] width 373 height 15
type input "2"
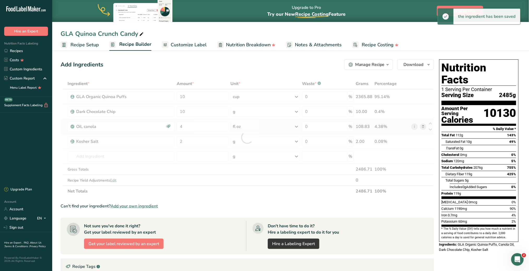
click at [295, 138] on div "Ingredient * Amount * Unit * Waste * .a-a{fill:#347362;}.b-a{fill:#fff;} Grams …" at bounding box center [248, 137] width 374 height 118
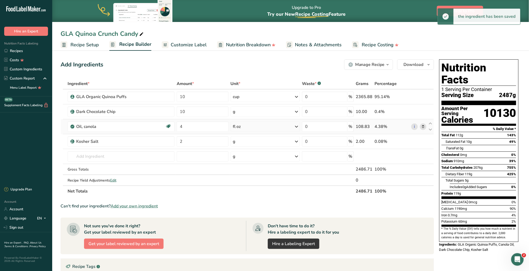
click at [297, 142] on icon at bounding box center [297, 141] width 6 height 9
click at [251, 220] on div "See more" at bounding box center [256, 220] width 44 height 5
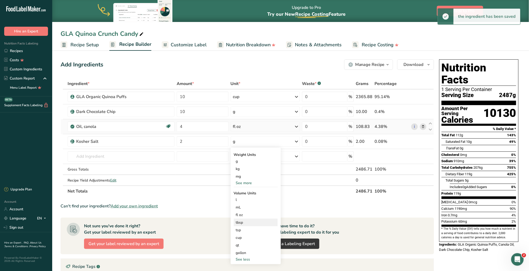
click at [251, 220] on div "tbsp" at bounding box center [256, 221] width 40 height 5
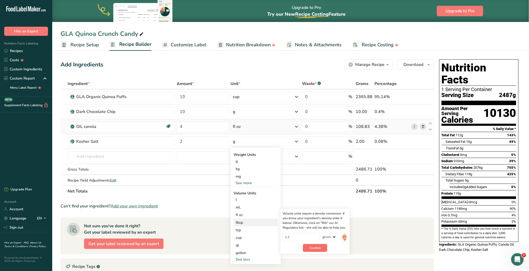
click at [319, 246] on span "Confirm" at bounding box center [315, 247] width 11 height 5
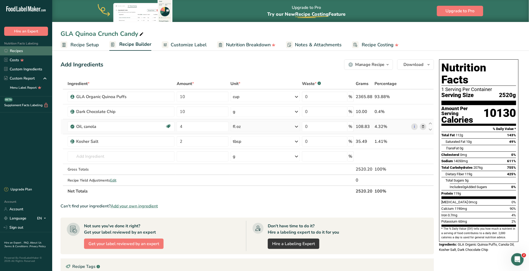
click at [20, 51] on link "Recipes" at bounding box center [26, 50] width 52 height 9
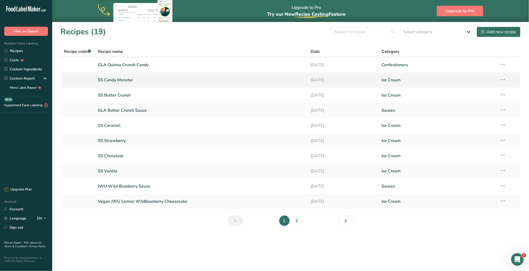
click at [124, 82] on link "SS Candy Monster" at bounding box center [201, 79] width 207 height 11
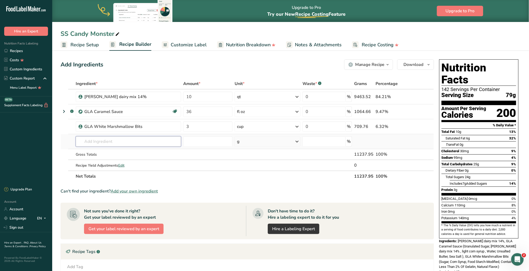
click at [117, 142] on input "text" at bounding box center [129, 141] width 106 height 10
type input "GLA q"
click at [21, 50] on link "Recipes" at bounding box center [26, 50] width 52 height 9
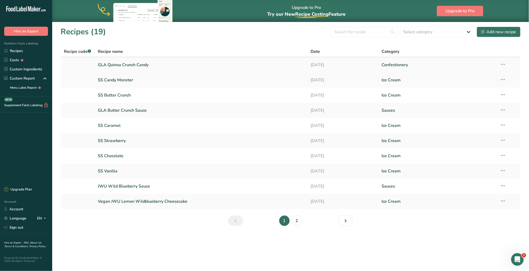
click at [136, 66] on link "GLA Quinoa Crunch Candy" at bounding box center [201, 64] width 207 height 11
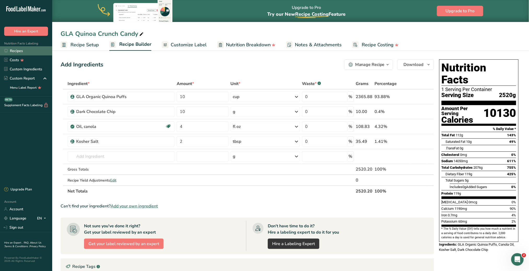
click at [22, 48] on link "Recipes" at bounding box center [26, 50] width 52 height 9
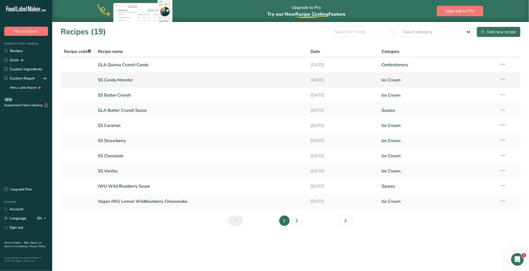
click at [119, 80] on link "SS Candy Monster" at bounding box center [201, 79] width 207 height 11
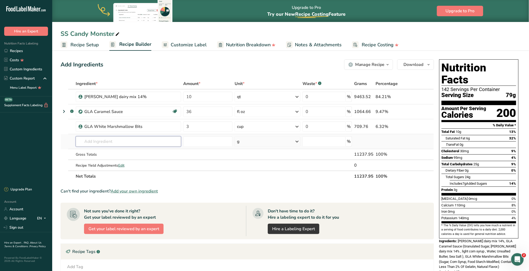
click at [131, 145] on input "text" at bounding box center [129, 141] width 106 height 10
type input "gla quinoa cr"
click at [26, 50] on link "Recipes" at bounding box center [26, 50] width 52 height 9
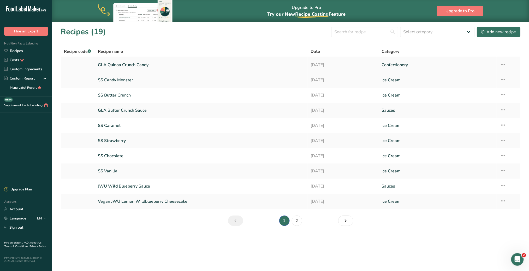
click at [135, 66] on link "GLA Quinoa Crunch Candy" at bounding box center [201, 64] width 207 height 11
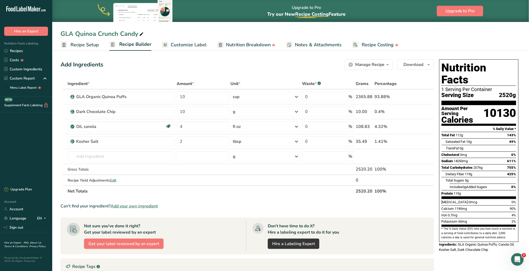
click at [386, 65] on icon "button" at bounding box center [388, 64] width 4 height 7
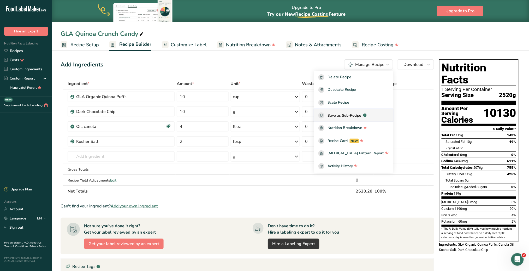
click at [361, 114] on span "Save as Sub-Recipe" at bounding box center [345, 115] width 34 height 5
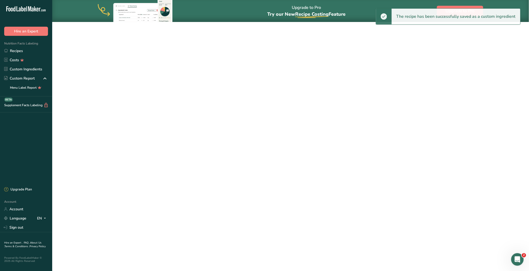
select select "30"
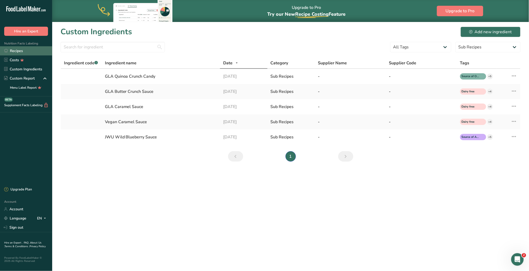
click at [22, 48] on link "Recipes" at bounding box center [26, 50] width 52 height 9
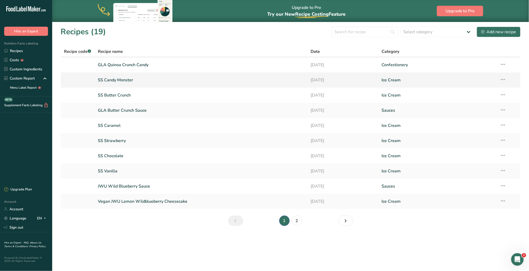
click at [116, 77] on link "SS Candy Monster" at bounding box center [201, 79] width 207 height 11
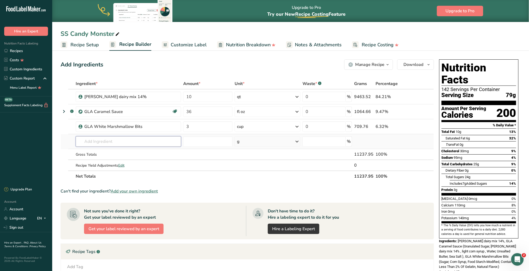
click at [137, 141] on input "text" at bounding box center [129, 141] width 106 height 10
type input "gla qu"
click at [133, 148] on link "GLA Quinoa Crunch Candy" at bounding box center [129, 152] width 106 height 9
type input "GLA Quinoa Crunch Candy"
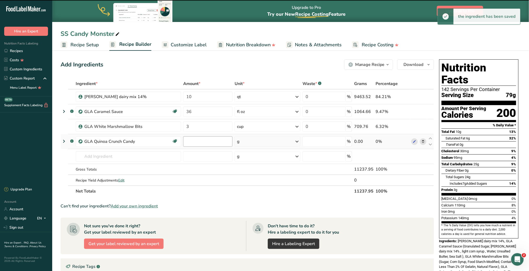
type input "0"
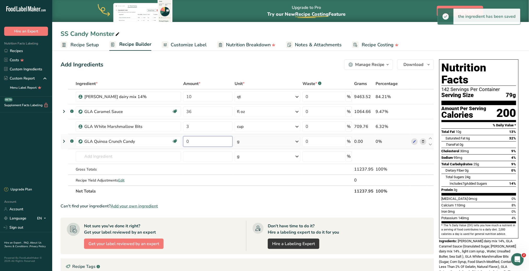
click at [210, 140] on input "0" at bounding box center [207, 141] width 49 height 10
type input "9"
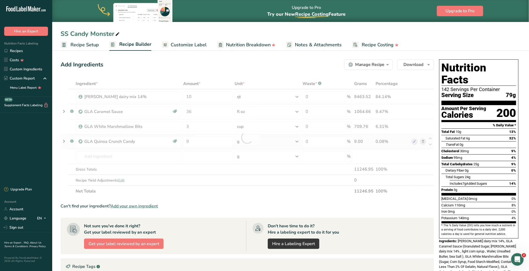
click at [298, 142] on div "Ingredient * Amount * Unit * Waste * .a-a{fill:#347362;}.b-a{fill:#fff;} Grams …" at bounding box center [248, 137] width 374 height 118
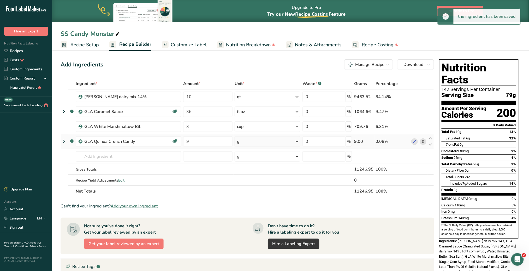
click at [297, 140] on icon at bounding box center [297, 141] width 6 height 9
click at [257, 223] on div "See more" at bounding box center [260, 220] width 44 height 5
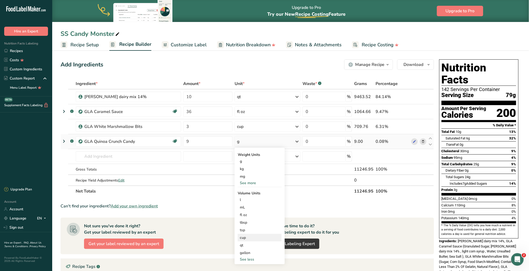
click at [250, 236] on div "cup" at bounding box center [260, 237] width 40 height 5
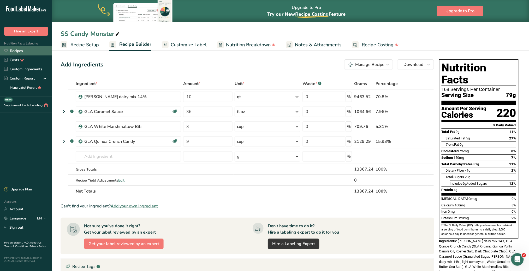
click at [22, 50] on link "Recipes" at bounding box center [26, 50] width 52 height 9
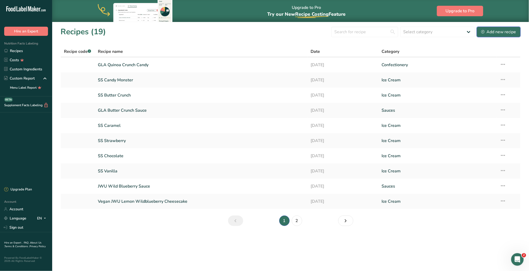
click at [506, 29] on div "Add new recipe" at bounding box center [499, 32] width 35 height 6
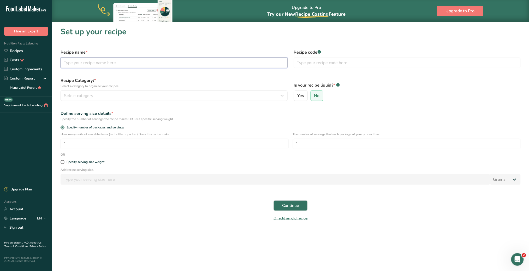
click at [186, 61] on input "text" at bounding box center [174, 62] width 227 height 10
click at [78, 61] on input "text" at bounding box center [174, 62] width 227 height 10
type input "SS Piscachio Chip"
click at [140, 98] on div "Select category" at bounding box center [172, 95] width 217 height 6
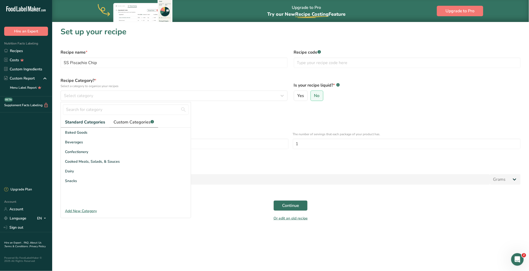
click at [136, 121] on span "Custom Categories .a-a{fill:#347362;}.b-a{fill:#fff;}" at bounding box center [134, 122] width 40 height 6
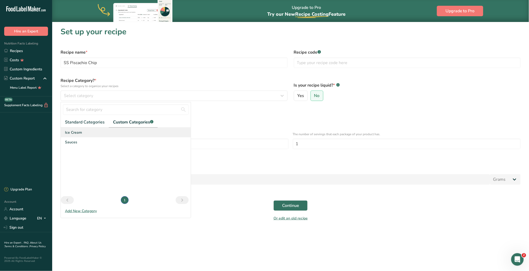
click at [82, 129] on div "Ice Cream" at bounding box center [126, 132] width 130 height 10
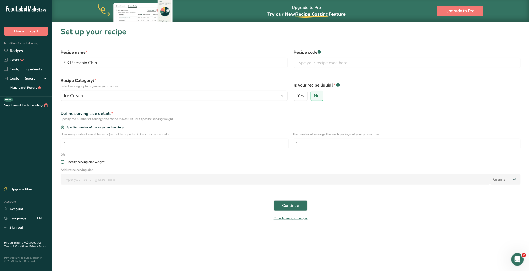
click at [63, 161] on span at bounding box center [63, 162] width 4 height 4
click at [63, 161] on input "Specify serving size weight" at bounding box center [62, 161] width 3 height 3
radio input "true"
radio input "false"
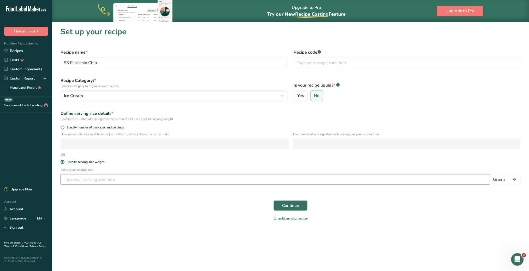
click at [83, 179] on input "number" at bounding box center [276, 179] width 430 height 10
type input "2.8"
click at [516, 178] on select "Grams kg mg mcg lb oz l mL fl oz tbsp tsp cup qt gallon" at bounding box center [506, 179] width 31 height 10
select select "5"
click at [491, 174] on select "Grams kg mg mcg lb oz l mL fl oz tbsp tsp cup qt gallon" at bounding box center [506, 179] width 31 height 10
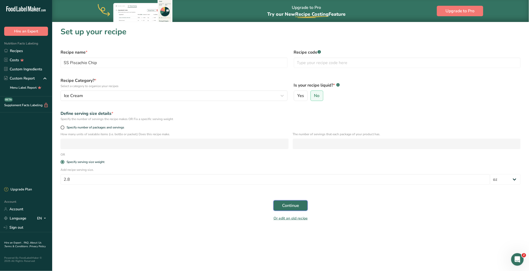
click at [296, 203] on span "Continue" at bounding box center [290, 205] width 17 height 6
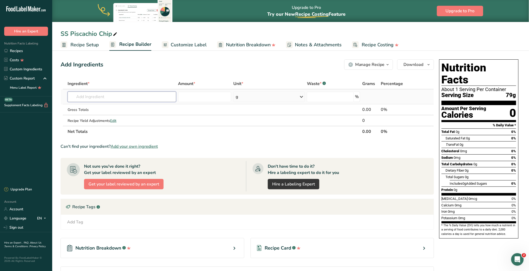
click at [138, 98] on input "text" at bounding box center [122, 96] width 108 height 10
type input "winso"
click at [121, 103] on link "[PERSON_NAME] dairy mix 14%" at bounding box center [122, 107] width 108 height 9
type input "[PERSON_NAME] dairy mix 14%"
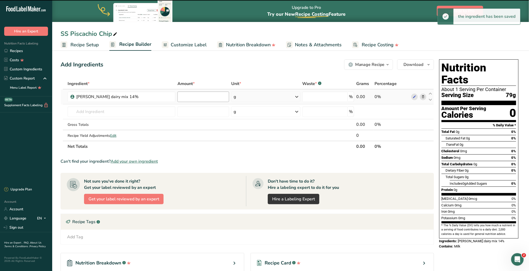
type input "0"
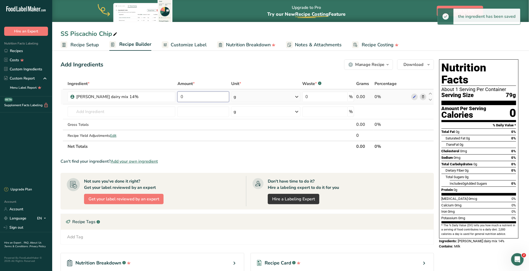
click at [201, 98] on input "0" at bounding box center [204, 96] width 52 height 10
click at [299, 95] on div "Ingredient * Amount * Unit * Waste * .a-a{fill:#347362;}.b-a{fill:#fff;} Grams …" at bounding box center [248, 115] width 374 height 74
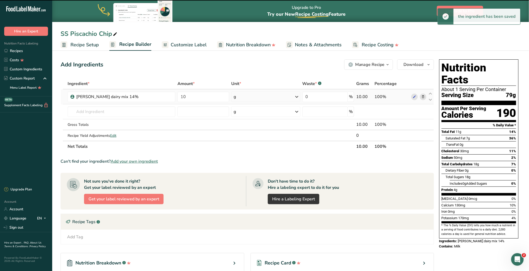
click at [295, 96] on icon at bounding box center [297, 96] width 6 height 9
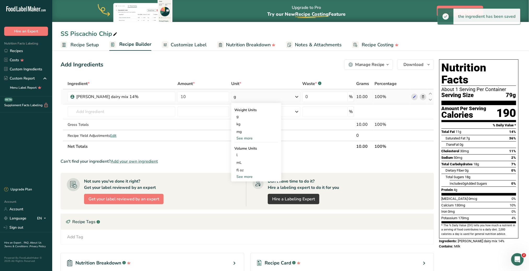
click at [247, 176] on div "See more" at bounding box center [257, 176] width 44 height 5
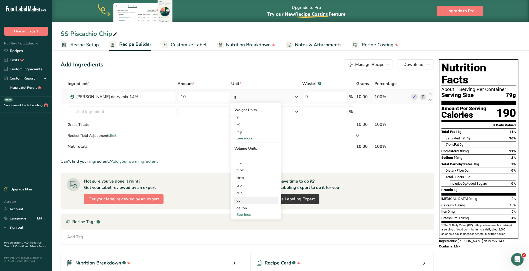
click at [244, 201] on div "qt" at bounding box center [257, 199] width 40 height 5
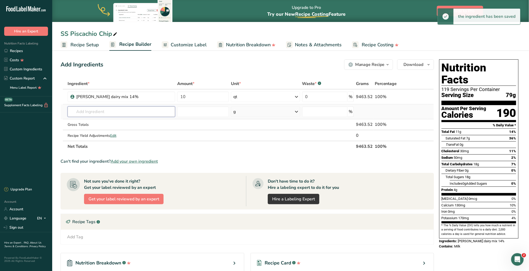
click at [107, 113] on input "text" at bounding box center [122, 111] width 108 height 10
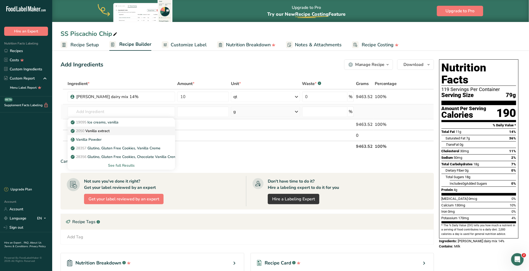
click at [106, 129] on p "2050 Vanilla extract" at bounding box center [91, 130] width 38 height 5
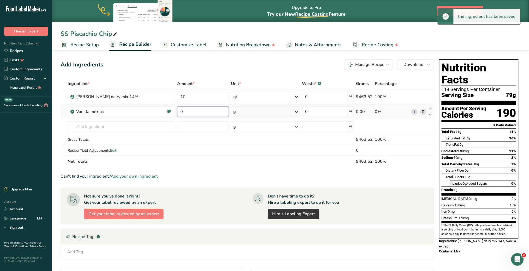
click at [205, 112] on input "0" at bounding box center [203, 111] width 52 height 10
click at [296, 113] on icon at bounding box center [297, 111] width 6 height 9
click at [258, 205] on div "fl oz" at bounding box center [256, 207] width 40 height 5
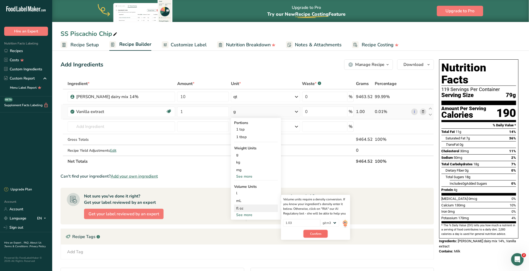
click at [321, 230] on button "Confirm" at bounding box center [316, 234] width 24 height 8
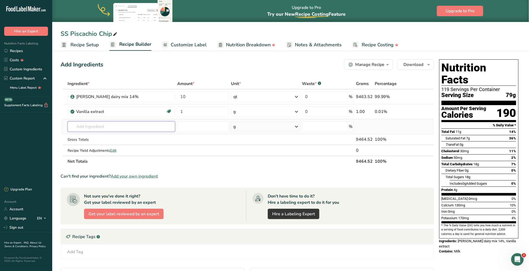
click at [109, 128] on input "text" at bounding box center [122, 126] width 108 height 10
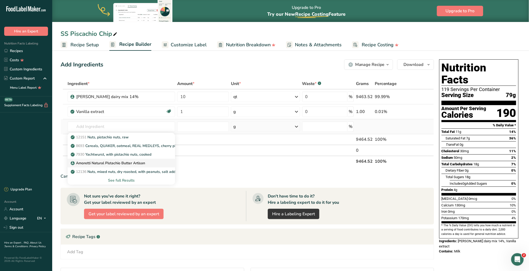
click at [132, 159] on link "Amoretti Natural Pistachio Butter Artisan" at bounding box center [122, 163] width 108 height 9
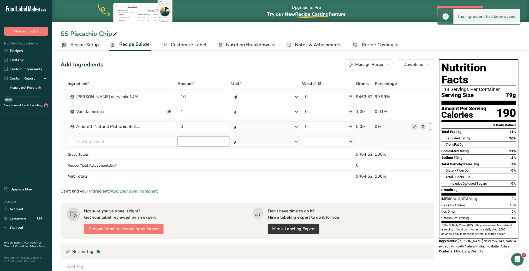
click at [217, 143] on input "number" at bounding box center [204, 141] width 52 height 10
click at [218, 122] on input "0" at bounding box center [204, 126] width 52 height 10
click at [294, 125] on div "Ingredient * Amount * Unit * Waste * .a-a{fill:#347362;}.b-a{fill:#fff;} Grams …" at bounding box center [248, 129] width 374 height 103
click at [297, 126] on icon at bounding box center [297, 126] width 6 height 9
click at [247, 200] on div "fl oz" at bounding box center [257, 199] width 40 height 5
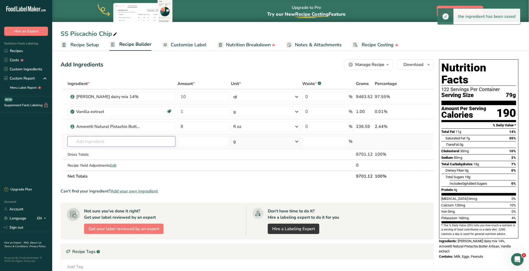
click at [157, 142] on input "text" at bounding box center [122, 141] width 108 height 10
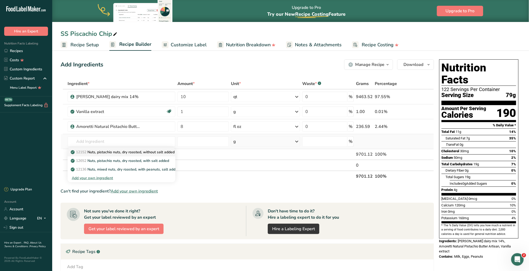
click at [148, 153] on p "12152 Nuts, pistachio nuts, dry roasted, without salt added" at bounding box center [123, 151] width 103 height 5
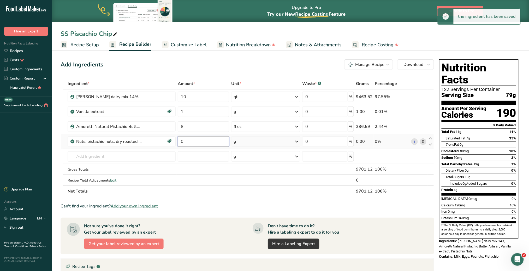
click at [203, 142] on input "0" at bounding box center [203, 141] width 51 height 10
click at [294, 142] on div "Ingredient * Amount * Unit * Waste * .a-a{fill:#347362;}.b-a{fill:#fff;} Grams …" at bounding box center [248, 137] width 374 height 118
click at [295, 141] on icon at bounding box center [297, 141] width 6 height 9
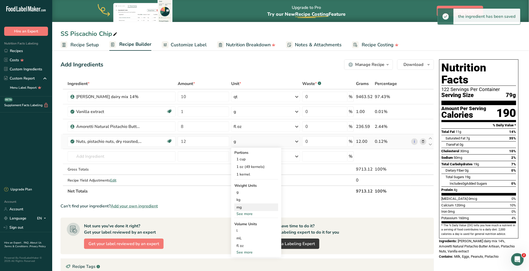
click at [252, 209] on div "mg" at bounding box center [257, 207] width 44 height 8
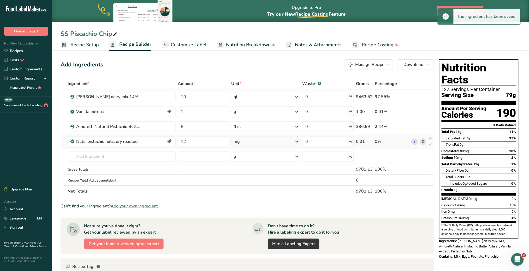
click at [297, 141] on icon at bounding box center [297, 141] width 6 height 9
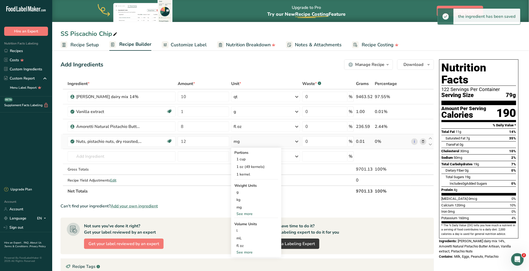
click at [245, 213] on div "See more" at bounding box center [257, 213] width 44 height 5
click at [244, 229] on div "oz" at bounding box center [257, 230] width 44 height 8
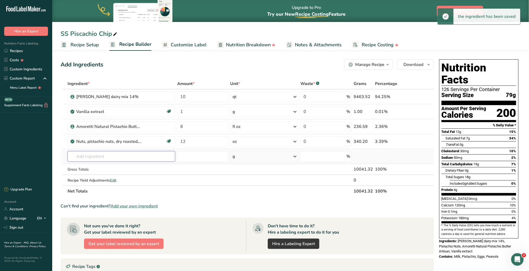
click at [116, 156] on input "text" at bounding box center [122, 156] width 108 height 10
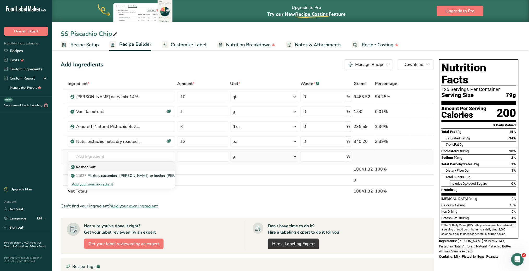
click at [93, 167] on p "Kosher Salt" at bounding box center [84, 166] width 24 height 5
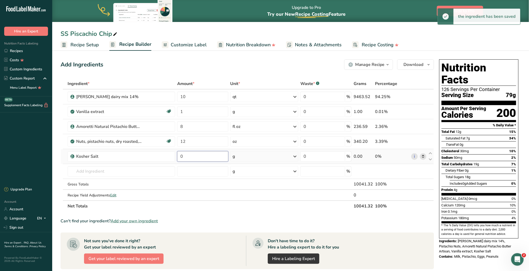
click at [201, 155] on input "0" at bounding box center [202, 156] width 51 height 10
click at [296, 155] on div "Ingredient * Amount * Unit * Waste * .a-a{fill:#347362;}.b-a{fill:#fff;} Grams …" at bounding box center [248, 144] width 374 height 133
click at [295, 156] on icon at bounding box center [295, 155] width 6 height 9
click at [248, 236] on div "See more" at bounding box center [256, 235] width 44 height 5
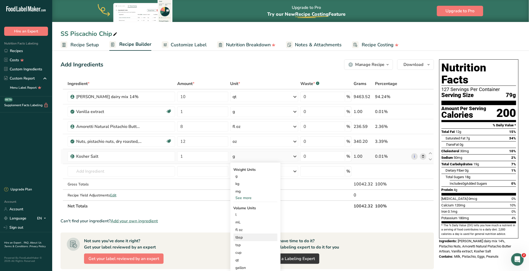
click at [246, 237] on div "tbsp" at bounding box center [256, 236] width 40 height 5
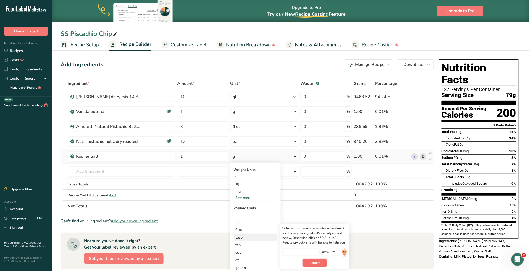
click at [316, 263] on span "Confirm" at bounding box center [315, 262] width 11 height 5
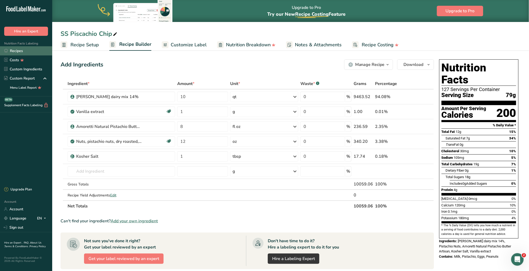
click at [19, 52] on link "Recipes" at bounding box center [26, 50] width 52 height 9
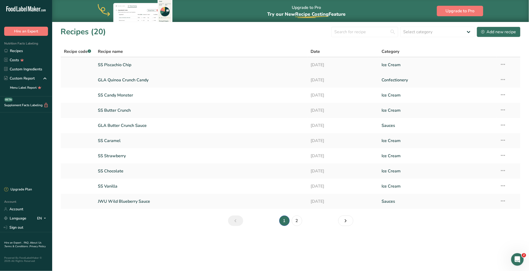
click at [126, 64] on link "SS Piscachio Chip" at bounding box center [201, 64] width 207 height 11
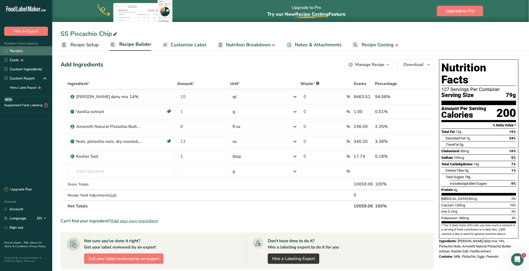
click at [23, 52] on link "Recipes" at bounding box center [26, 50] width 52 height 9
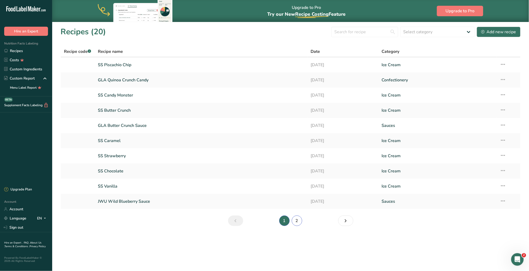
click at [299, 219] on link "2" at bounding box center [297, 220] width 10 height 10
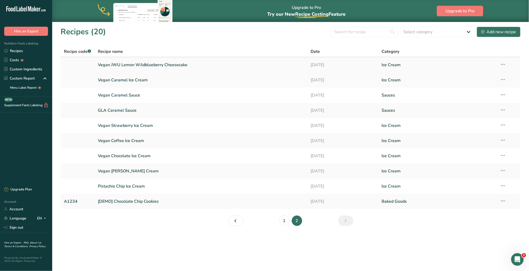
click at [147, 63] on link "Vegan JWU Lemon Wildblueberry Cheesecake" at bounding box center [201, 64] width 207 height 11
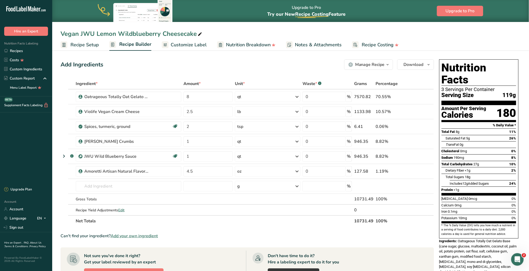
drag, startPoint x: 196, startPoint y: 32, endPoint x: 81, endPoint y: 36, distance: 115.0
click at [81, 36] on div "Vegan JWU Lemon Wildblueberry Cheesecake" at bounding box center [132, 33] width 143 height 9
drag, startPoint x: 195, startPoint y: 33, endPoint x: 81, endPoint y: 35, distance: 113.6
click at [81, 35] on input "Vegan JWU Lemon Wildblueberry Cheesecake" at bounding box center [291, 33] width 460 height 9
click at [20, 49] on link "Recipes" at bounding box center [26, 50] width 52 height 9
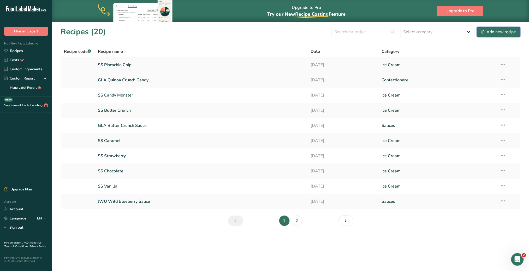
drag, startPoint x: 499, startPoint y: 31, endPoint x: 244, endPoint y: 60, distance: 256.8
click at [499, 31] on div "Add new recipe" at bounding box center [499, 32] width 35 height 6
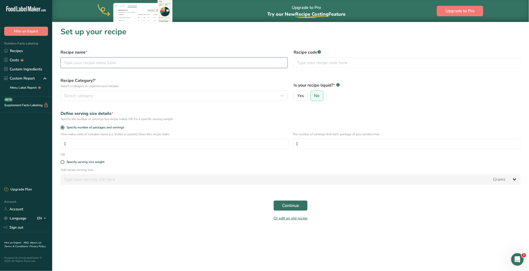
click at [140, 64] on input "text" at bounding box center [174, 62] width 227 height 10
type input "s"
paste input "JWU Lemon Wildblueberry Cheesecake"
type input "SS JWU Lemon Wildblueberry Cheesecake"
click at [139, 94] on div "Select category" at bounding box center [172, 95] width 217 height 6
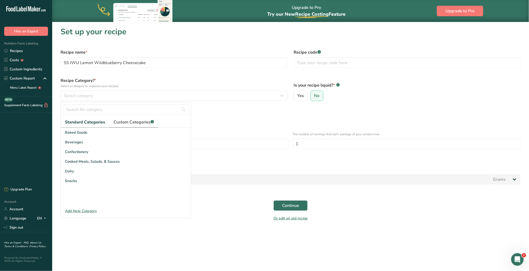
click at [130, 121] on span "Custom Categories .a-a{fill:#347362;}.b-a{fill:#fff;}" at bounding box center [134, 122] width 40 height 6
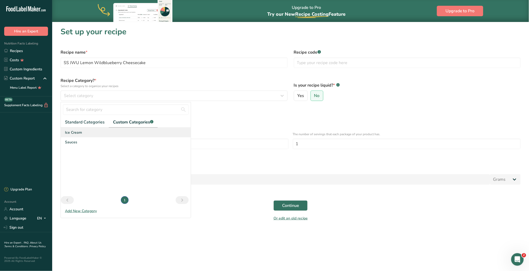
click at [78, 130] on span "Ice Cream" at bounding box center [73, 132] width 17 height 5
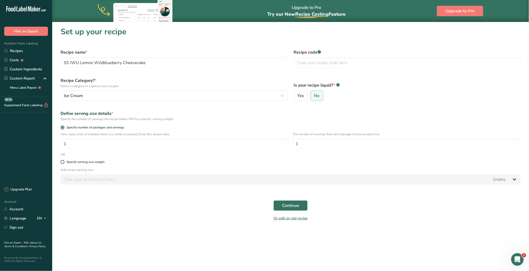
click at [64, 161] on span at bounding box center [63, 162] width 4 height 4
click at [64, 161] on input "Specify serving size weight" at bounding box center [62, 161] width 3 height 3
radio input "true"
radio input "false"
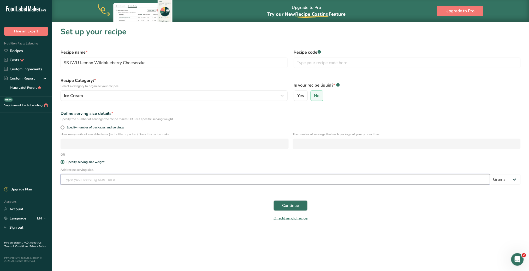
click at [76, 181] on input "number" at bounding box center [276, 179] width 430 height 10
type input "2.8"
click at [513, 178] on select "Grams kg mg mcg lb oz l mL fl oz tbsp tsp cup qt gallon" at bounding box center [506, 179] width 31 height 10
select select "5"
click at [491, 174] on select "Grams kg mg mcg lb oz l mL fl oz tbsp tsp cup qt gallon" at bounding box center [506, 179] width 31 height 10
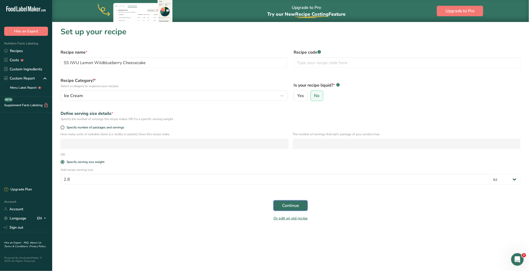
click at [291, 207] on span "Continue" at bounding box center [290, 205] width 17 height 6
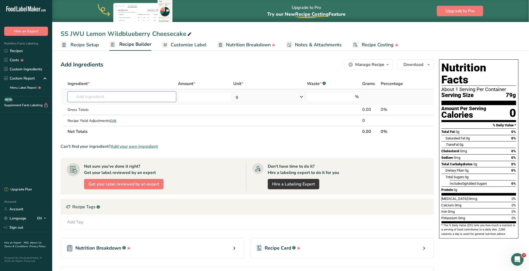
click at [137, 94] on input "text" at bounding box center [122, 96] width 108 height 10
click at [138, 97] on input "text" at bounding box center [122, 96] width 108 height 10
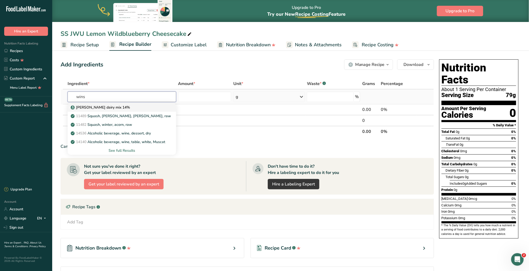
type input "wins"
click at [101, 106] on p "[PERSON_NAME] dairy mix 14%" at bounding box center [101, 106] width 58 height 5
type input "[PERSON_NAME] dairy mix 14%"
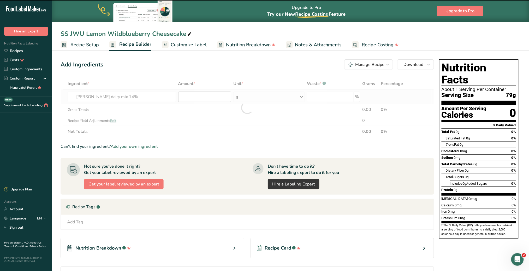
type input "0"
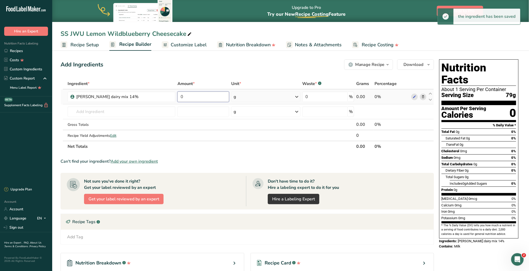
click at [192, 96] on input "0" at bounding box center [204, 96] width 52 height 10
type input "10"
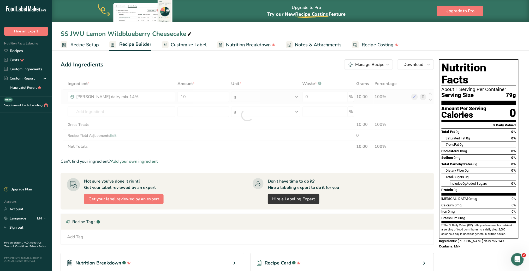
click at [297, 94] on div "Ingredient * Amount * Unit * Waste * .a-a{fill:#347362;}.b-a{fill:#fff;} Grams …" at bounding box center [248, 115] width 374 height 74
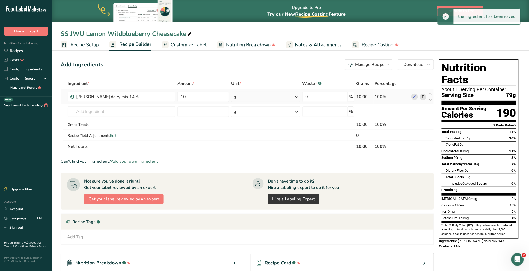
click at [296, 95] on icon at bounding box center [297, 96] width 6 height 9
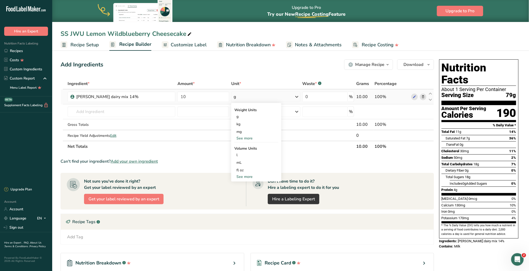
click at [244, 174] on div "See more" at bounding box center [257, 176] width 44 height 5
click at [241, 199] on div "qt" at bounding box center [257, 199] width 40 height 5
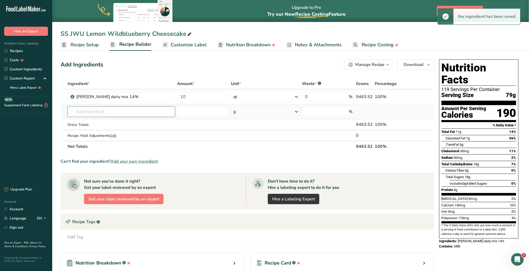
click at [119, 112] on input "text" at bounding box center [122, 111] width 108 height 10
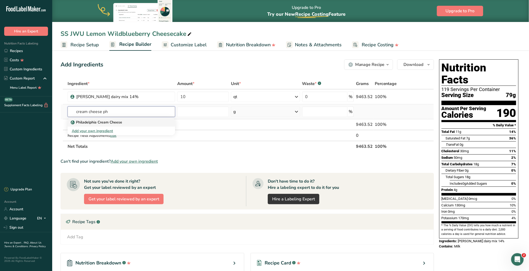
type input "cream cheese ph"
click at [109, 121] on p "Philadelphia Cream Cheese" at bounding box center [97, 121] width 50 height 5
type input "Philadelphia Cream Cheese"
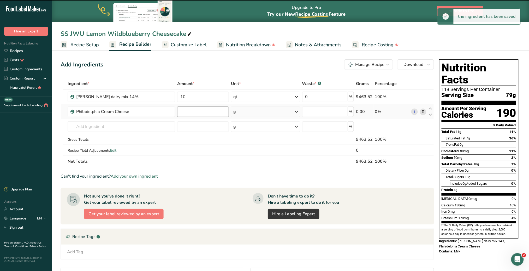
type input "0"
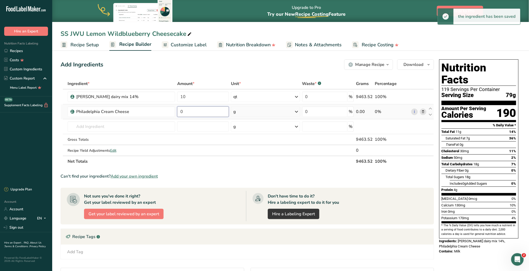
click at [194, 111] on input "0" at bounding box center [203, 111] width 52 height 10
type input "3"
click at [295, 110] on div "Ingredient * Amount * Unit * Waste * .a-a{fill:#347362;}.b-a{fill:#fff;} Grams …" at bounding box center [248, 122] width 374 height 89
click at [297, 109] on icon at bounding box center [297, 111] width 6 height 9
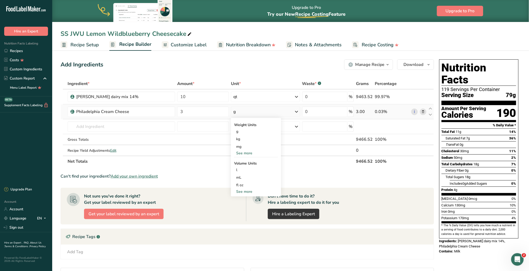
click at [252, 150] on div "See more" at bounding box center [256, 152] width 44 height 5
click at [246, 159] on div "lb" at bounding box center [256, 162] width 44 height 8
click at [114, 124] on input "text" at bounding box center [121, 126] width 107 height 10
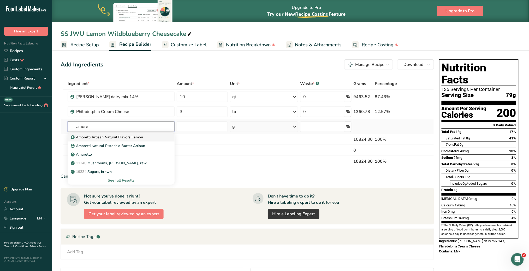
type input "amore"
click at [128, 138] on p "Amoretti Artisan Natural Flavors Lemon" at bounding box center [107, 136] width 71 height 5
type input "Amoretti Artisan Natural Flavors Lemon"
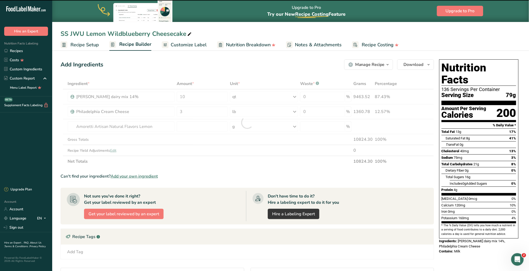
type input "0"
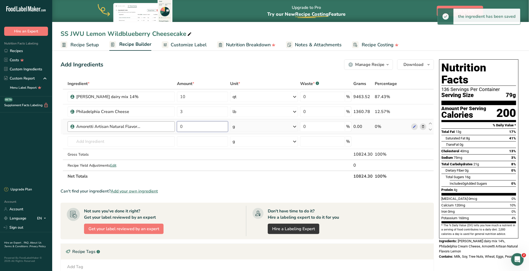
drag, startPoint x: 193, startPoint y: 126, endPoint x: 172, endPoint y: 127, distance: 21.4
click at [172, 127] on tr "Amoretti Artisan Natural Flavors Lemon 0 g Weight Units g kg mg See more Volume…" at bounding box center [247, 126] width 373 height 15
type input "4"
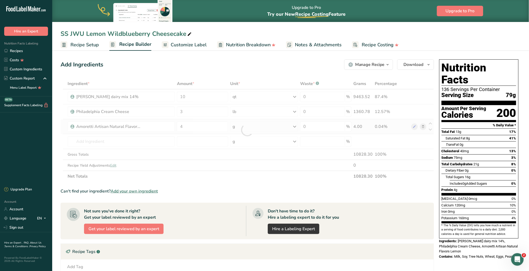
click at [295, 125] on div "Ingredient * Amount * Unit * Waste * .a-a{fill:#347362;}.b-a{fill:#fff;} Grams …" at bounding box center [248, 129] width 374 height 103
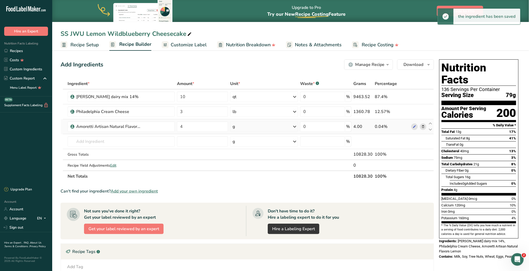
click at [297, 127] on icon at bounding box center [295, 126] width 6 height 9
click at [251, 198] on div "fl oz" at bounding box center [256, 199] width 40 height 5
click at [135, 143] on input "text" at bounding box center [121, 141] width 107 height 10
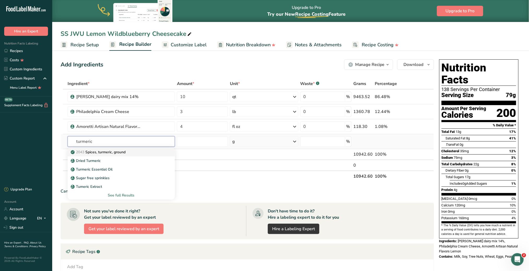
type input "turmeric"
click at [121, 151] on p "2043 Spices, turmeric, ground" at bounding box center [99, 151] width 54 height 5
type input "Spices, turmeric, ground"
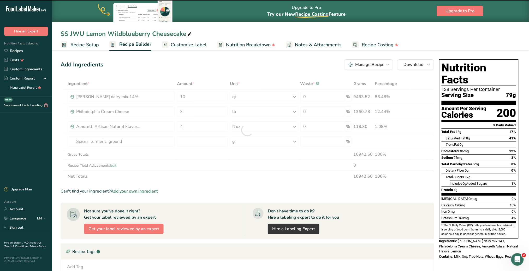
type input "0"
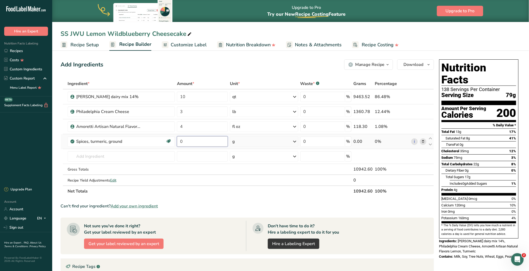
click at [186, 139] on input "0" at bounding box center [202, 141] width 51 height 10
type input "2"
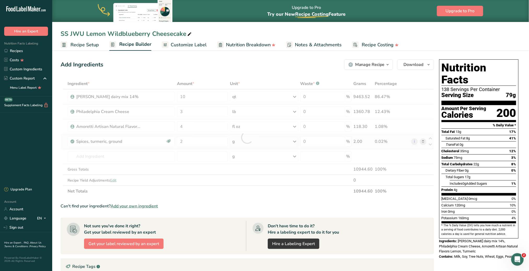
click at [296, 139] on div "Ingredient * Amount * Unit * Waste * .a-a{fill:#347362;}.b-a{fill:#fff;} Grams …" at bounding box center [248, 137] width 374 height 118
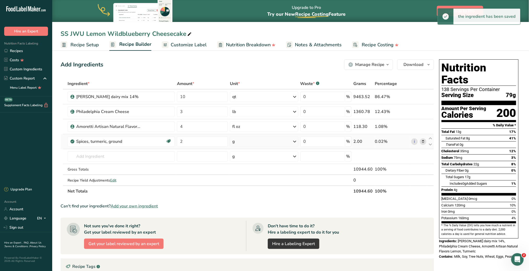
click at [296, 141] on icon at bounding box center [295, 141] width 6 height 9
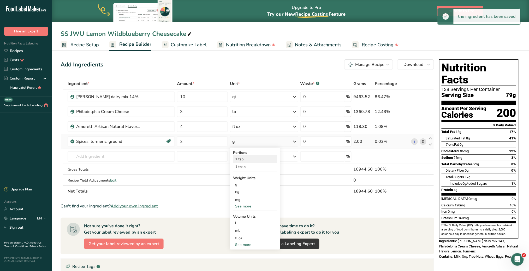
click at [253, 159] on div "1 tsp" at bounding box center [255, 159] width 44 height 8
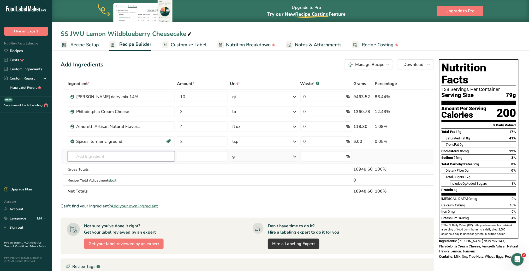
click at [128, 160] on input "text" at bounding box center [121, 156] width 107 height 10
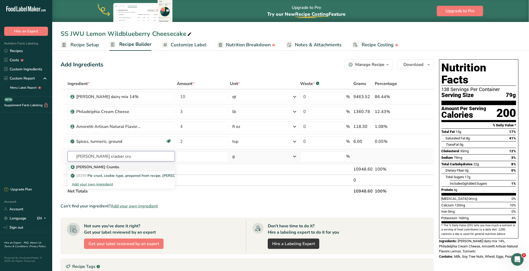
type input "graham cracker cru"
click at [120, 168] on div "[PERSON_NAME] Crumbs" at bounding box center [117, 166] width 91 height 5
type input "[PERSON_NAME] Crumbs"
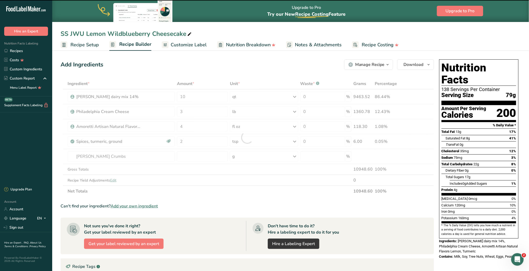
type input "0"
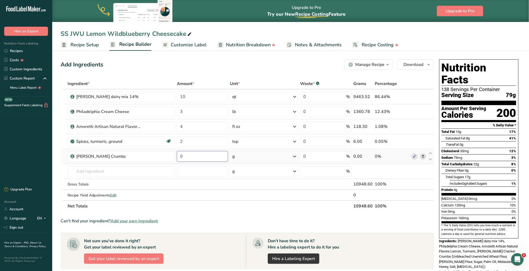
click at [193, 158] on input "0" at bounding box center [202, 156] width 51 height 10
type input "1"
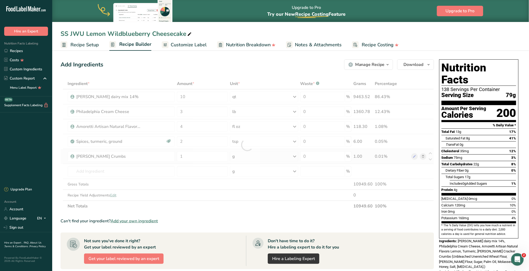
click at [294, 155] on div "Ingredient * Amount * Unit * Waste * .a-a{fill:#347362;}.b-a{fill:#fff;} Grams …" at bounding box center [248, 144] width 374 height 133
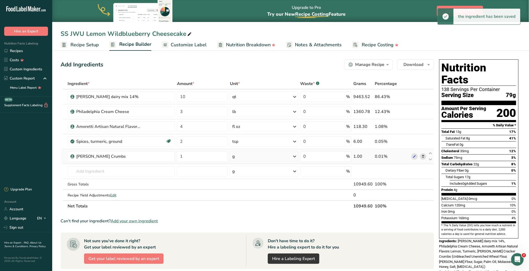
click at [294, 155] on icon at bounding box center [295, 155] width 6 height 9
click at [241, 235] on div "See more" at bounding box center [255, 235] width 44 height 5
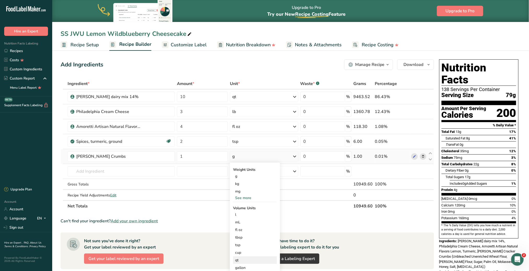
click at [244, 259] on div "qt" at bounding box center [255, 259] width 40 height 5
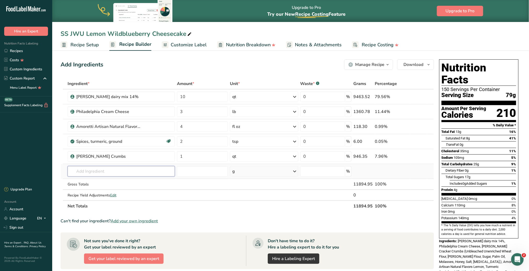
click at [118, 166] on input "text" at bounding box center [121, 171] width 107 height 10
type input "jwu"
click at [123, 179] on div "JWU Wild Blueberry Sauce" at bounding box center [117, 181] width 91 height 5
type input "JWU Wild Blueberry Sauce"
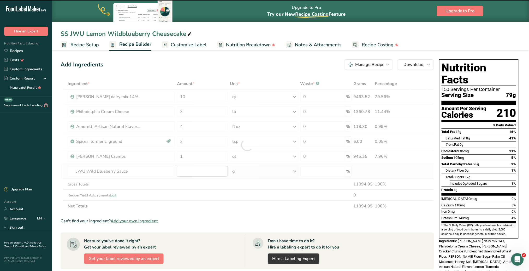
type input "0"
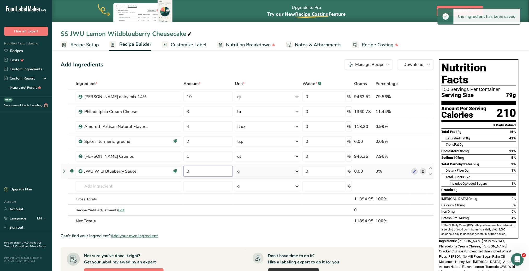
click at [194, 170] on input "0" at bounding box center [208, 171] width 49 height 10
type input "1"
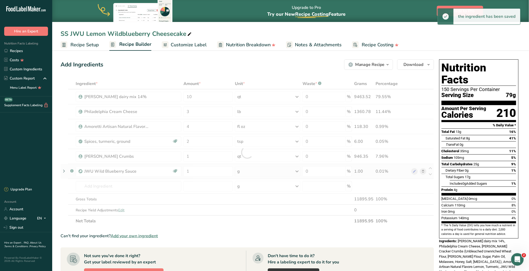
click at [296, 170] on div "Ingredient * Amount * Unit * Waste * .a-a{fill:#347362;}.b-a{fill:#fff;} Grams …" at bounding box center [248, 152] width 374 height 148
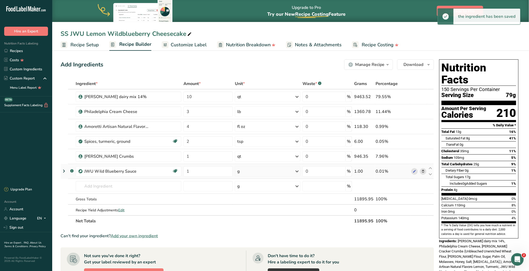
click at [297, 171] on icon at bounding box center [297, 170] width 6 height 9
click at [249, 250] on div "See more" at bounding box center [260, 250] width 44 height 5
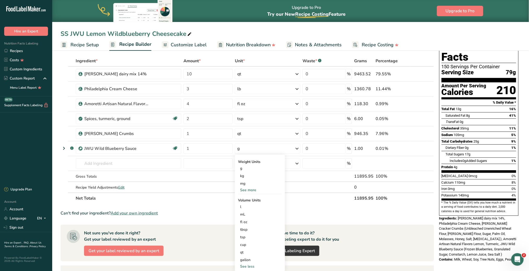
scroll to position [35, 0]
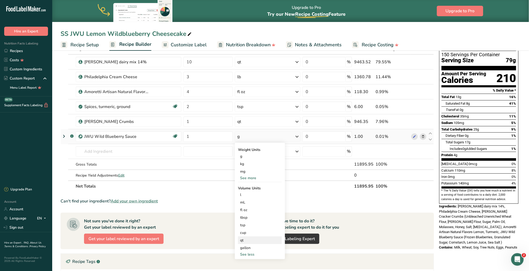
click at [249, 239] on div "qt" at bounding box center [260, 239] width 40 height 5
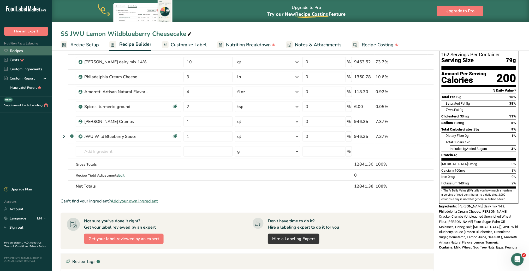
click at [16, 50] on link "Recipes" at bounding box center [26, 50] width 52 height 9
